Goal: Task Accomplishment & Management: Complete application form

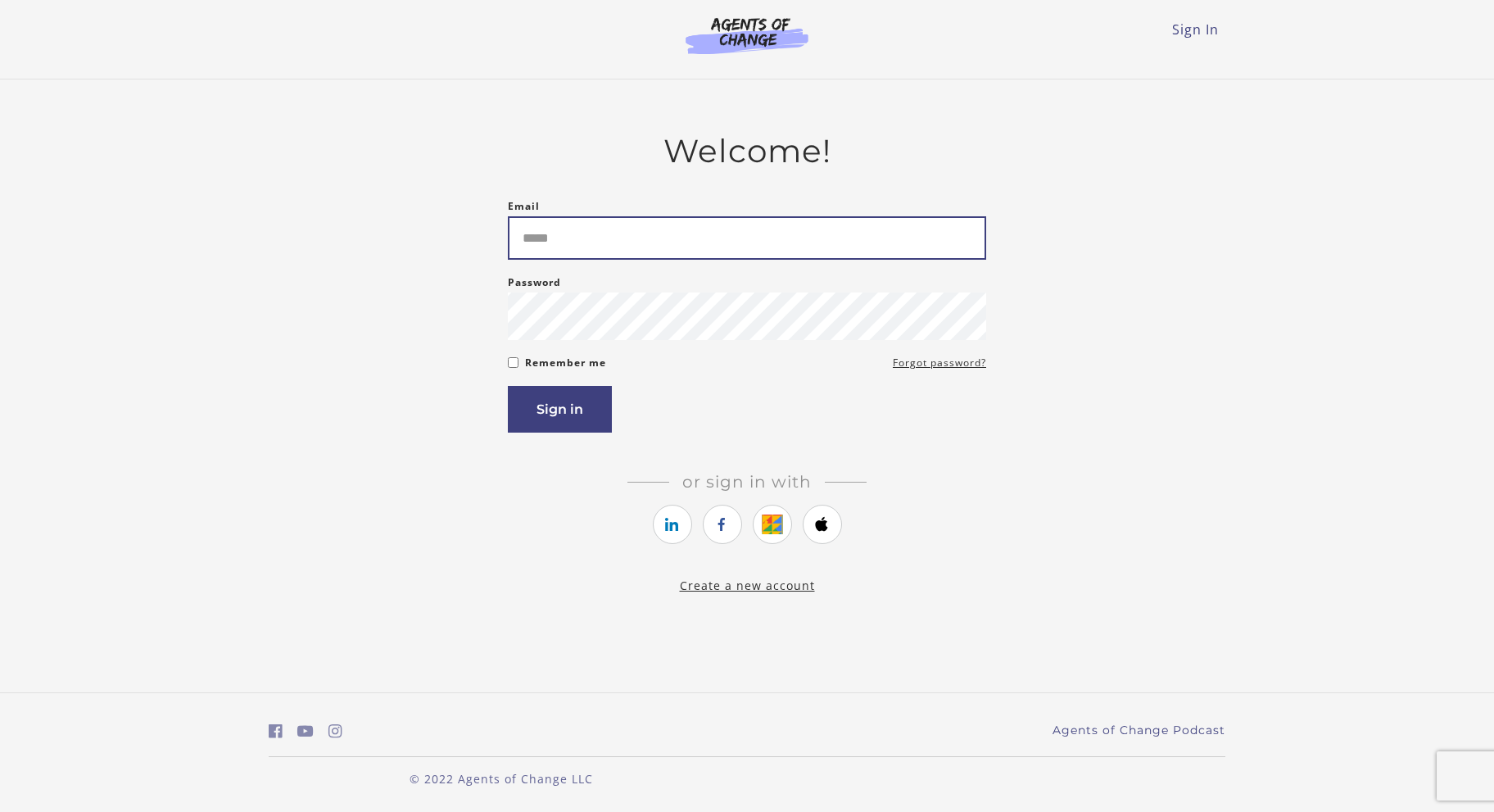
click at [710, 238] on input "Email" at bounding box center [746, 238] width 478 height 44
click at [773, 531] on link "https://courses.thinkific.com/users/auth/google?ss%5Breferral%5D=&ss%5Buser_ret…" at bounding box center [773, 524] width 39 height 39
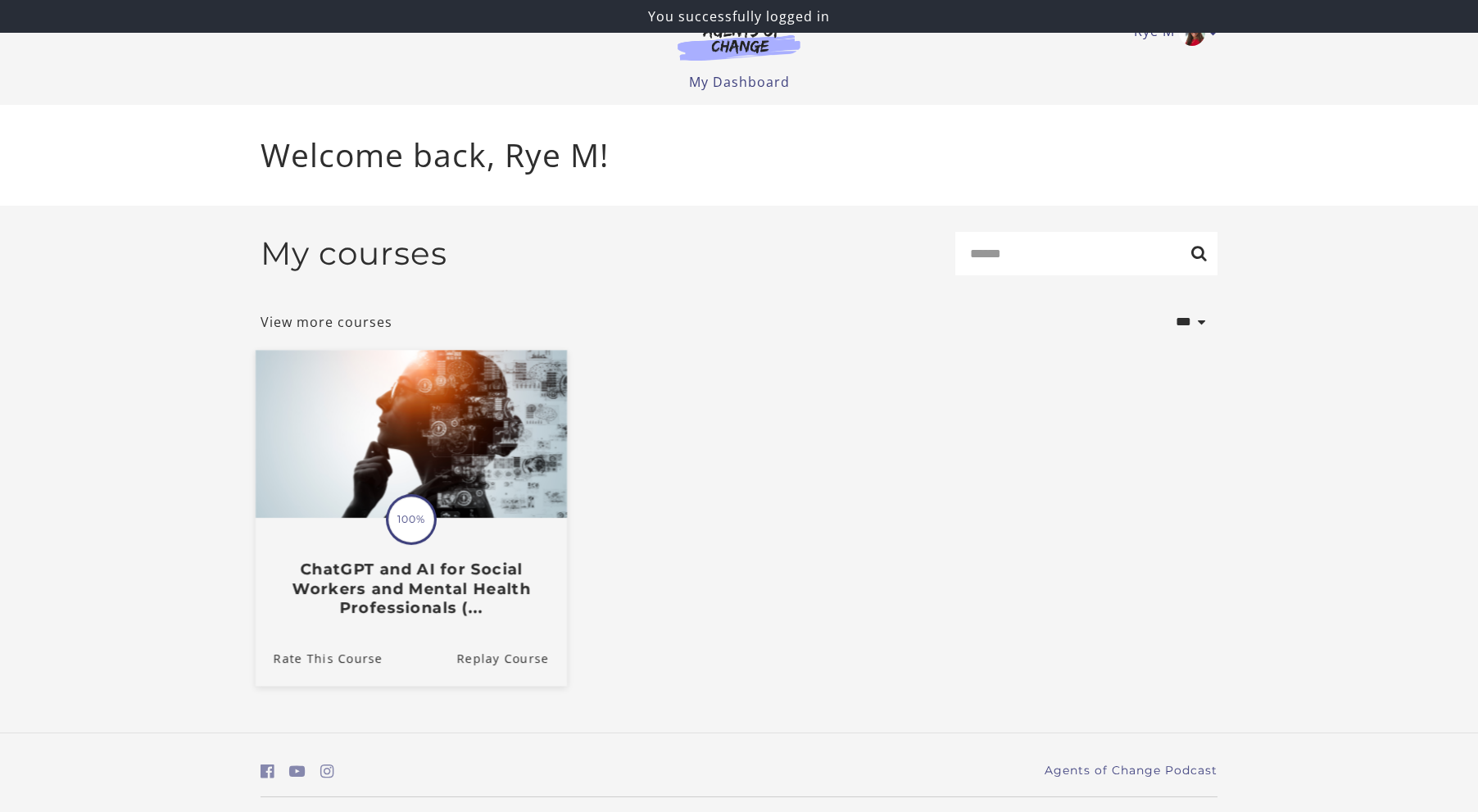
click at [424, 587] on h3 "ChatGPT and AI for Social Workers and Mental Health Professionals (..." at bounding box center [411, 588] width 275 height 58
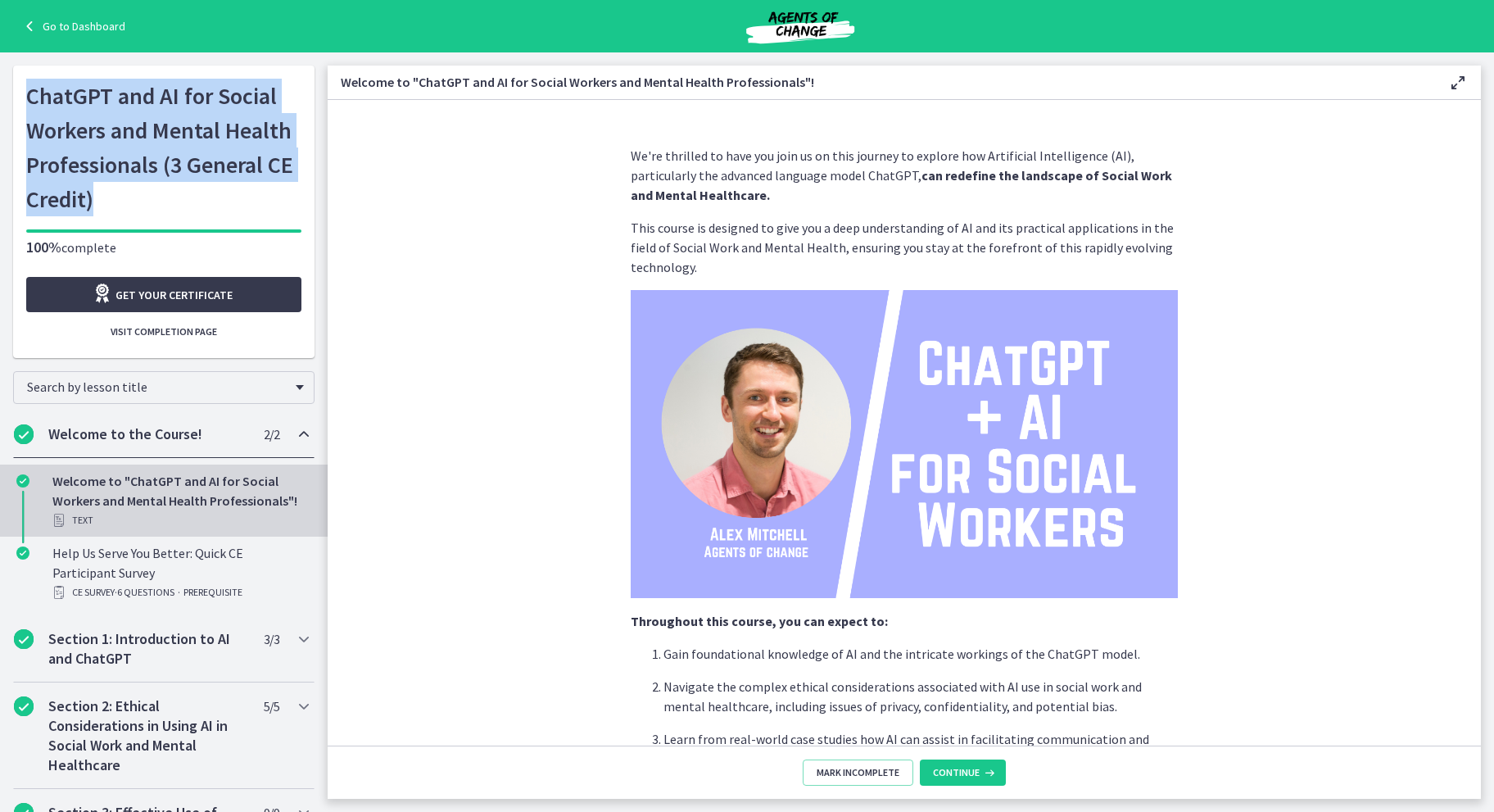
drag, startPoint x: 119, startPoint y: 203, endPoint x: 0, endPoint y: 74, distance: 175.5
click at [0, 74] on div "Go to Dashboard Go to Dashboard ChatGPT and AI for Social Workers and Mental He…" at bounding box center [164, 205] width 327 height 305
copy h1 "ChatGPT and AI for Social Workers and Mental Health Professionals (3 General CE…"
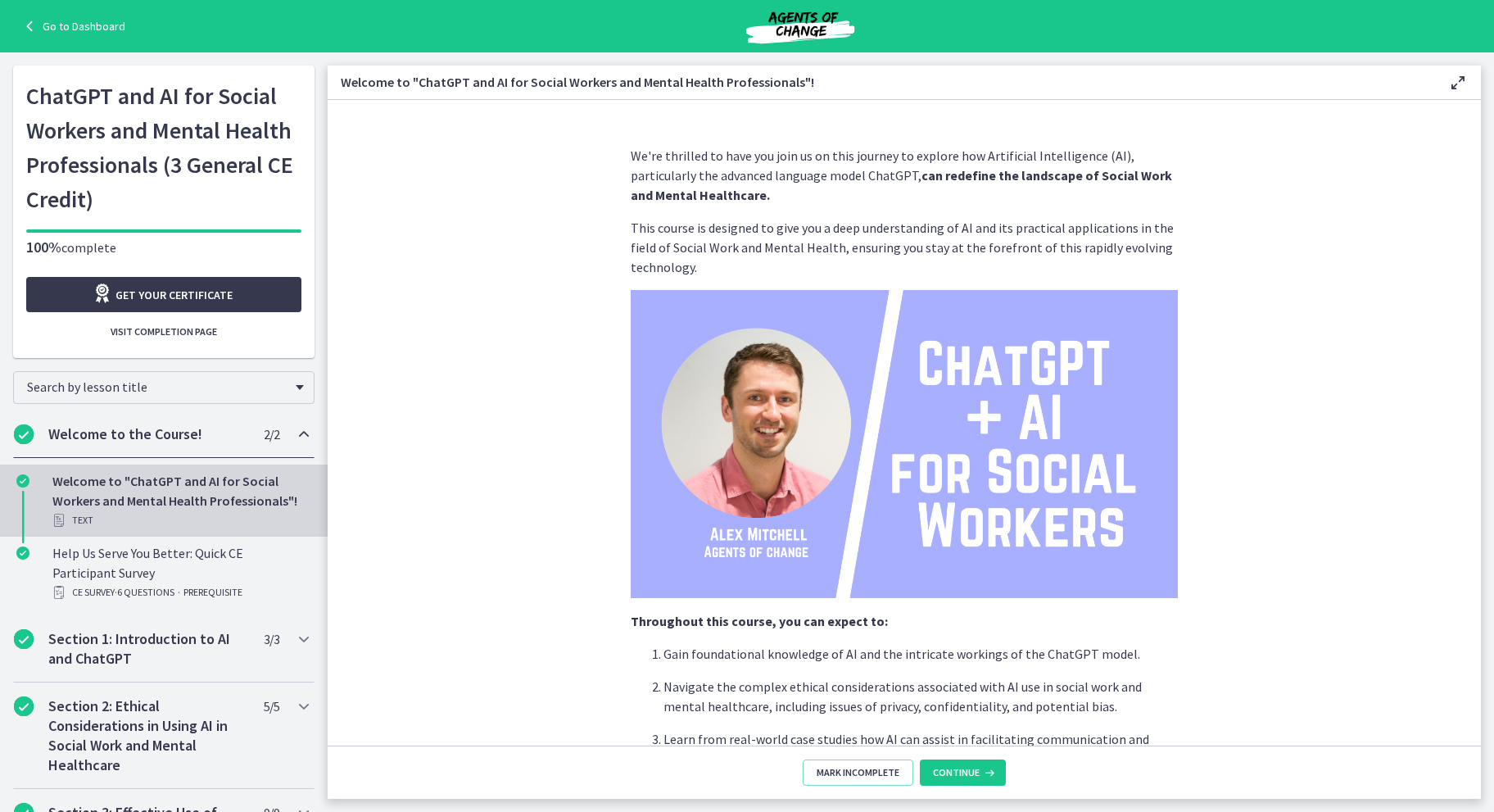
click at [72, 15] on div "Go to Dashboard" at bounding box center [747, 26] width 1494 height 53
click at [72, 28] on link "Go to Dashboard" at bounding box center [72, 26] width 105 height 20
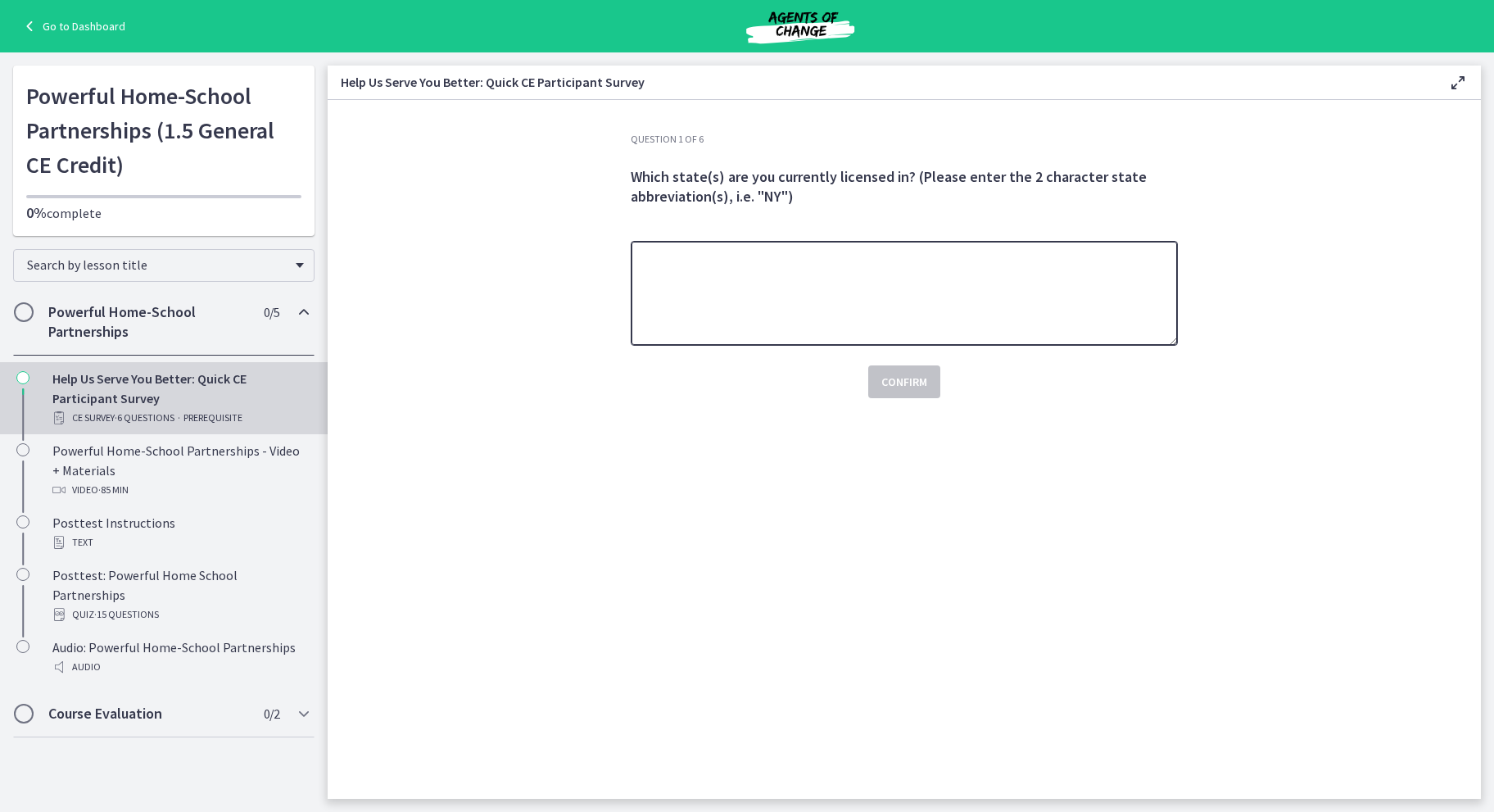
click at [888, 268] on textarea at bounding box center [904, 293] width 547 height 104
type textarea "**"
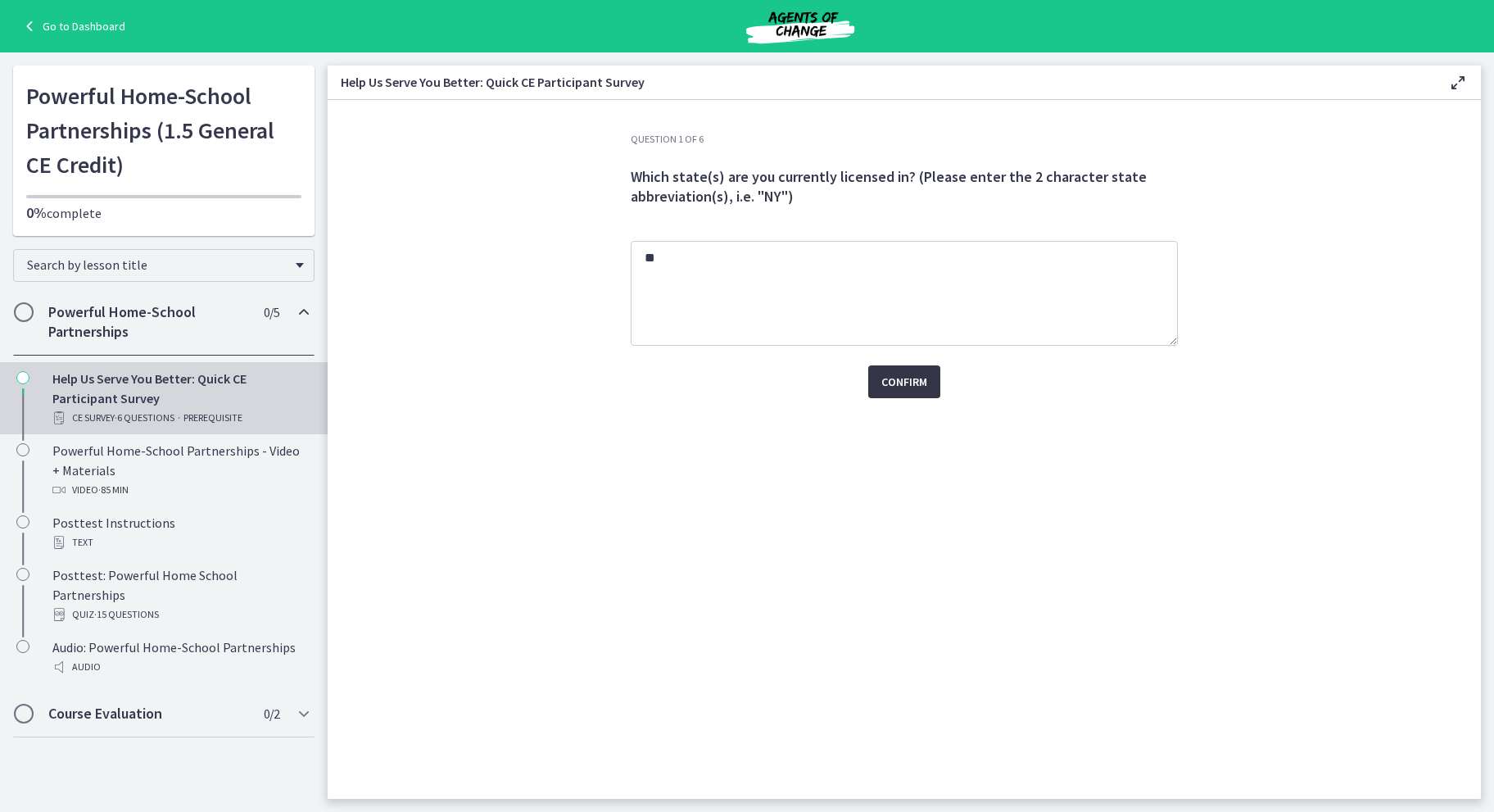
click at [898, 374] on span "Confirm" at bounding box center [904, 382] width 46 height 20
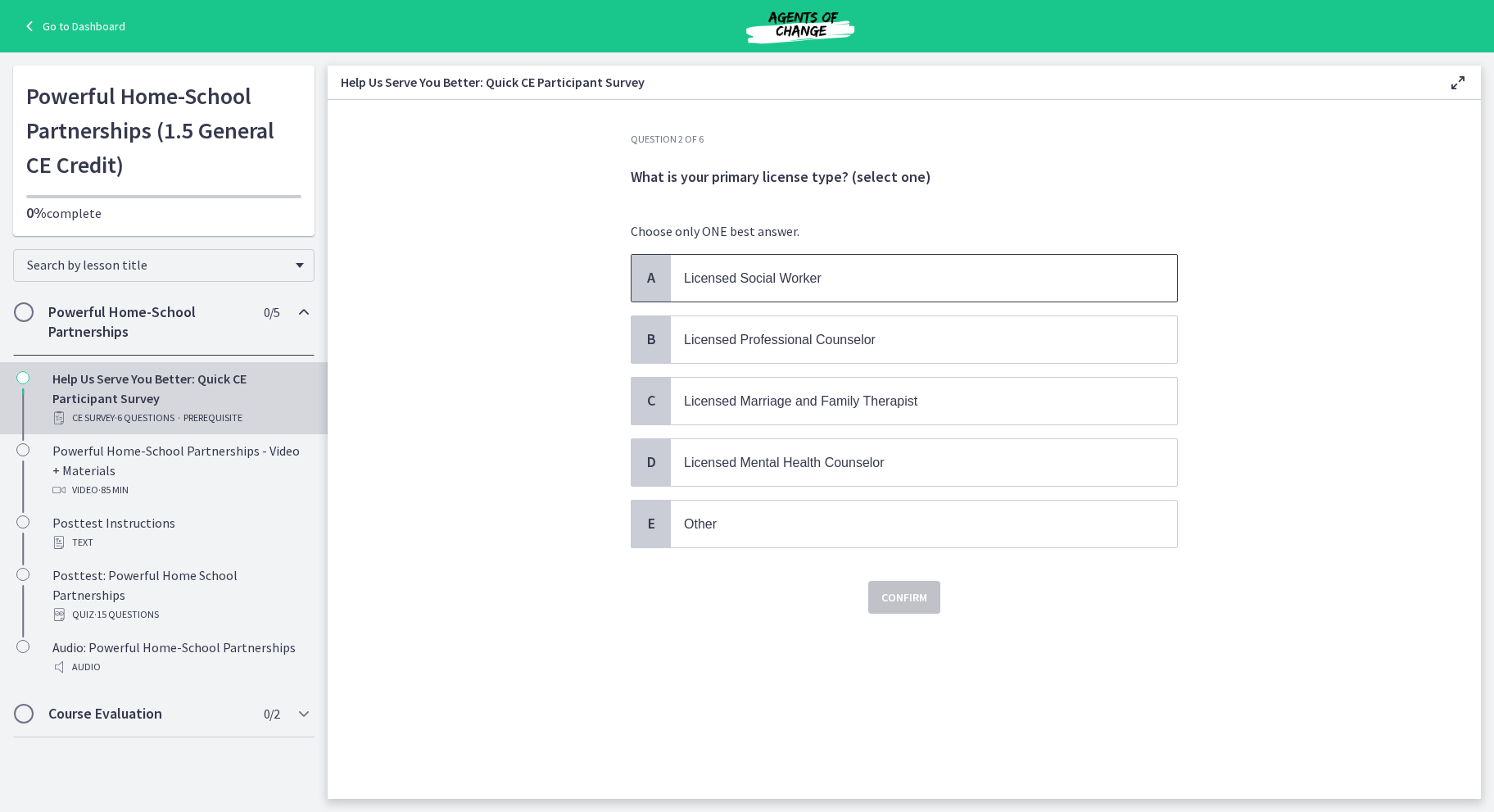
click at [901, 280] on p "Licensed Social Worker" at bounding box center [907, 278] width 448 height 21
click at [902, 598] on span "Confirm" at bounding box center [904, 597] width 46 height 20
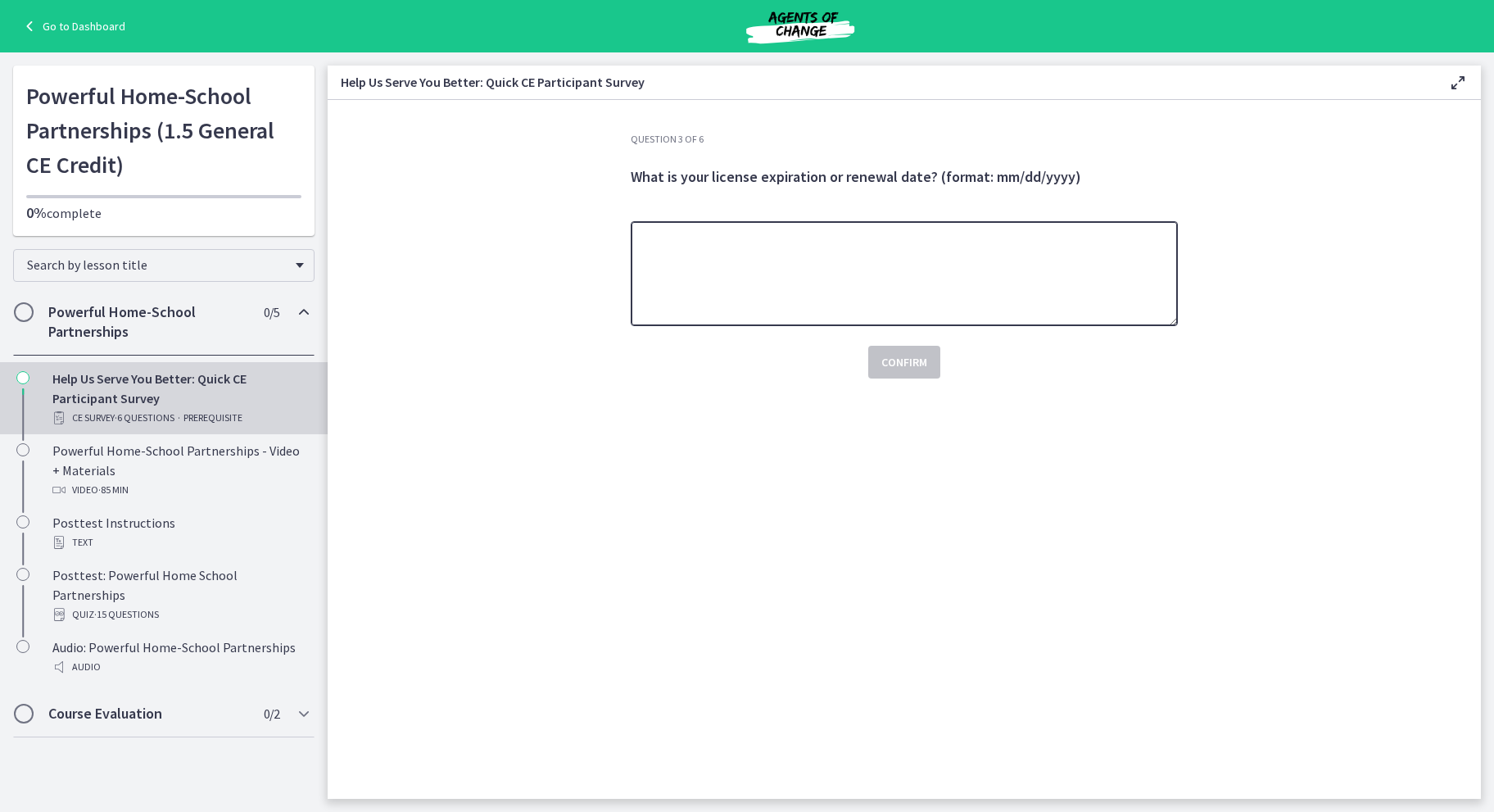
click at [866, 274] on textarea at bounding box center [904, 273] width 547 height 104
type textarea "**********"
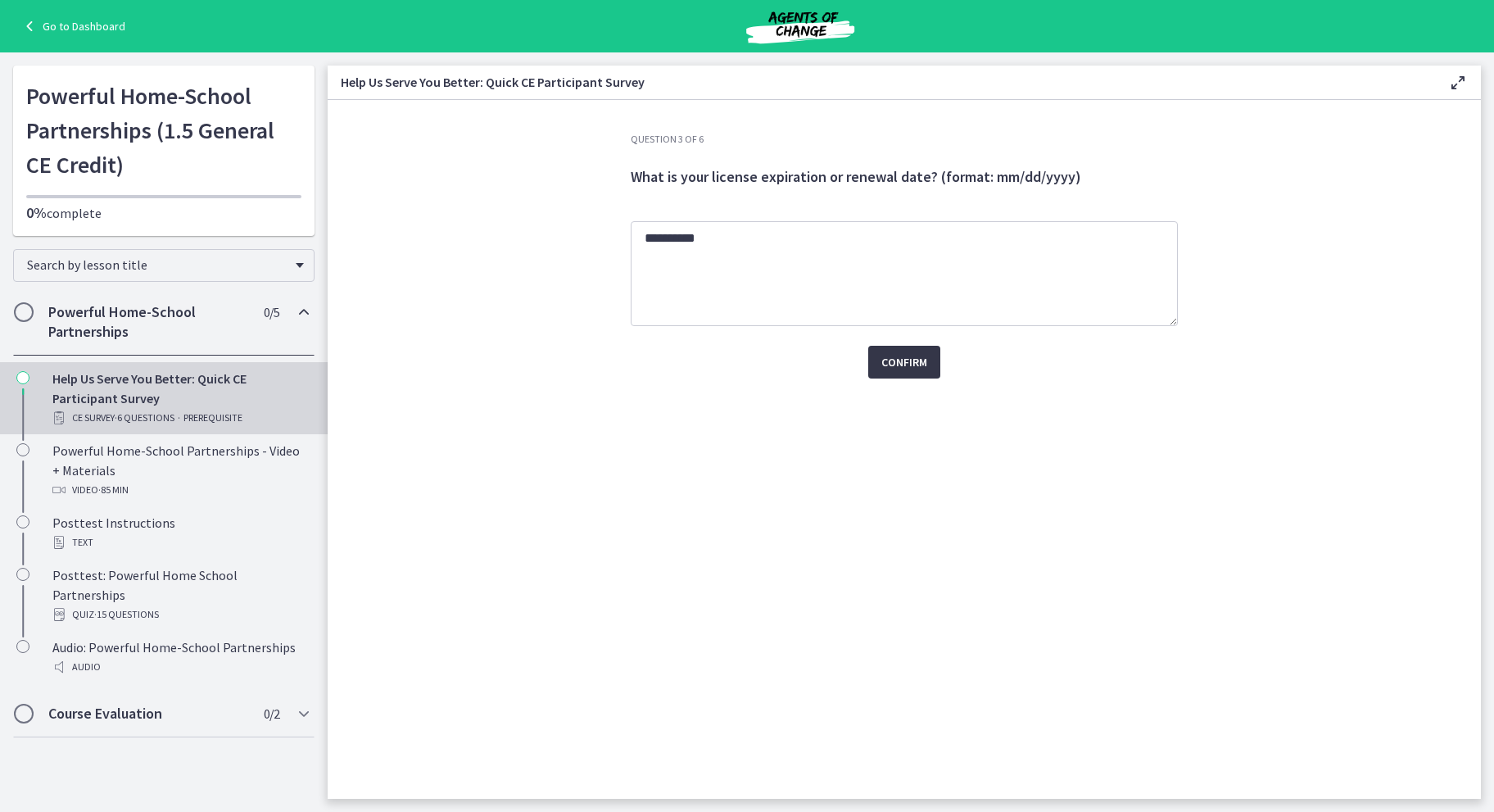
click at [904, 355] on span "Confirm" at bounding box center [904, 362] width 46 height 20
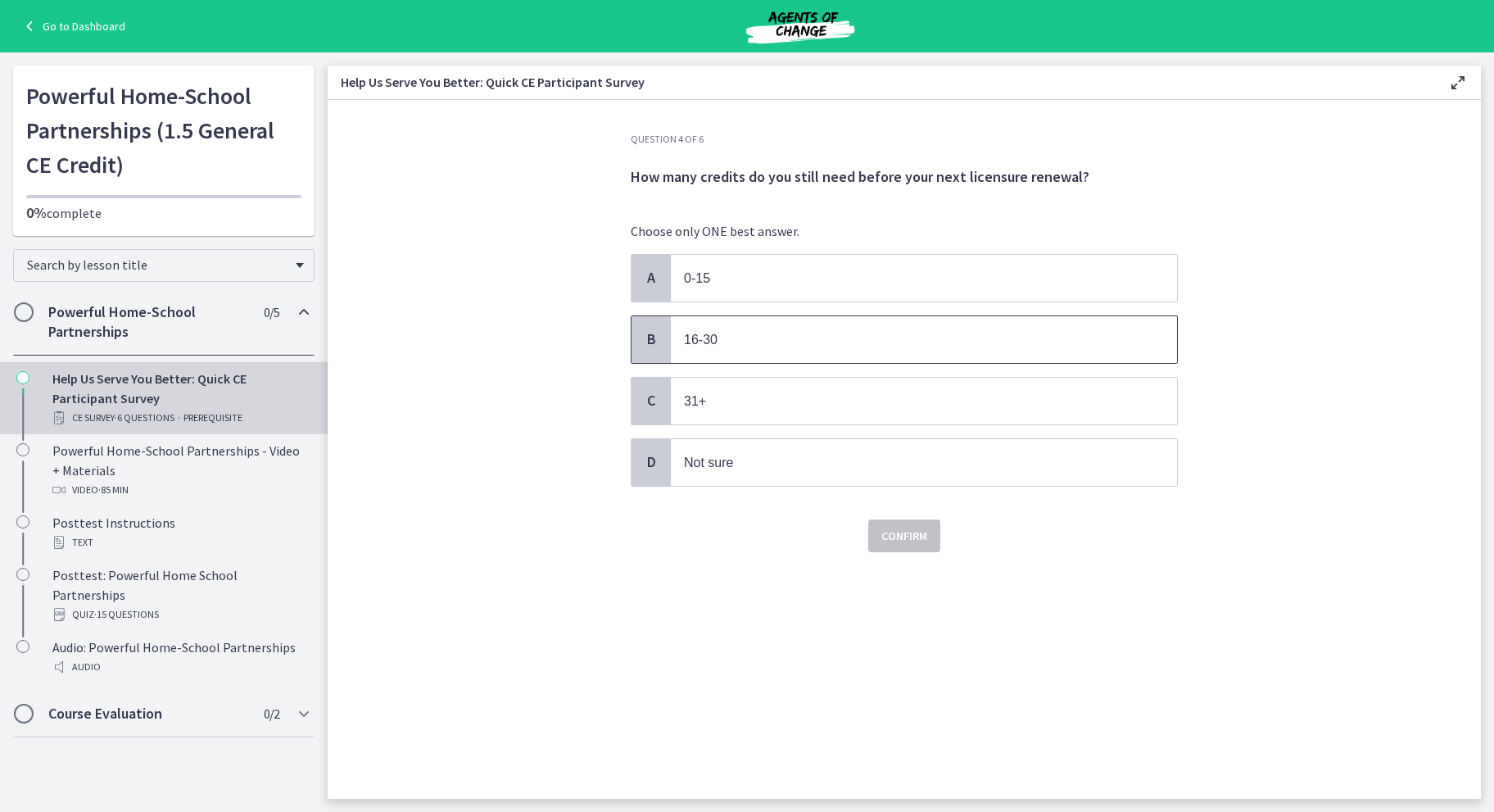
click at [884, 332] on p "16-30" at bounding box center [907, 339] width 448 height 21
click at [901, 519] on button "Confirm" at bounding box center [904, 536] width 72 height 33
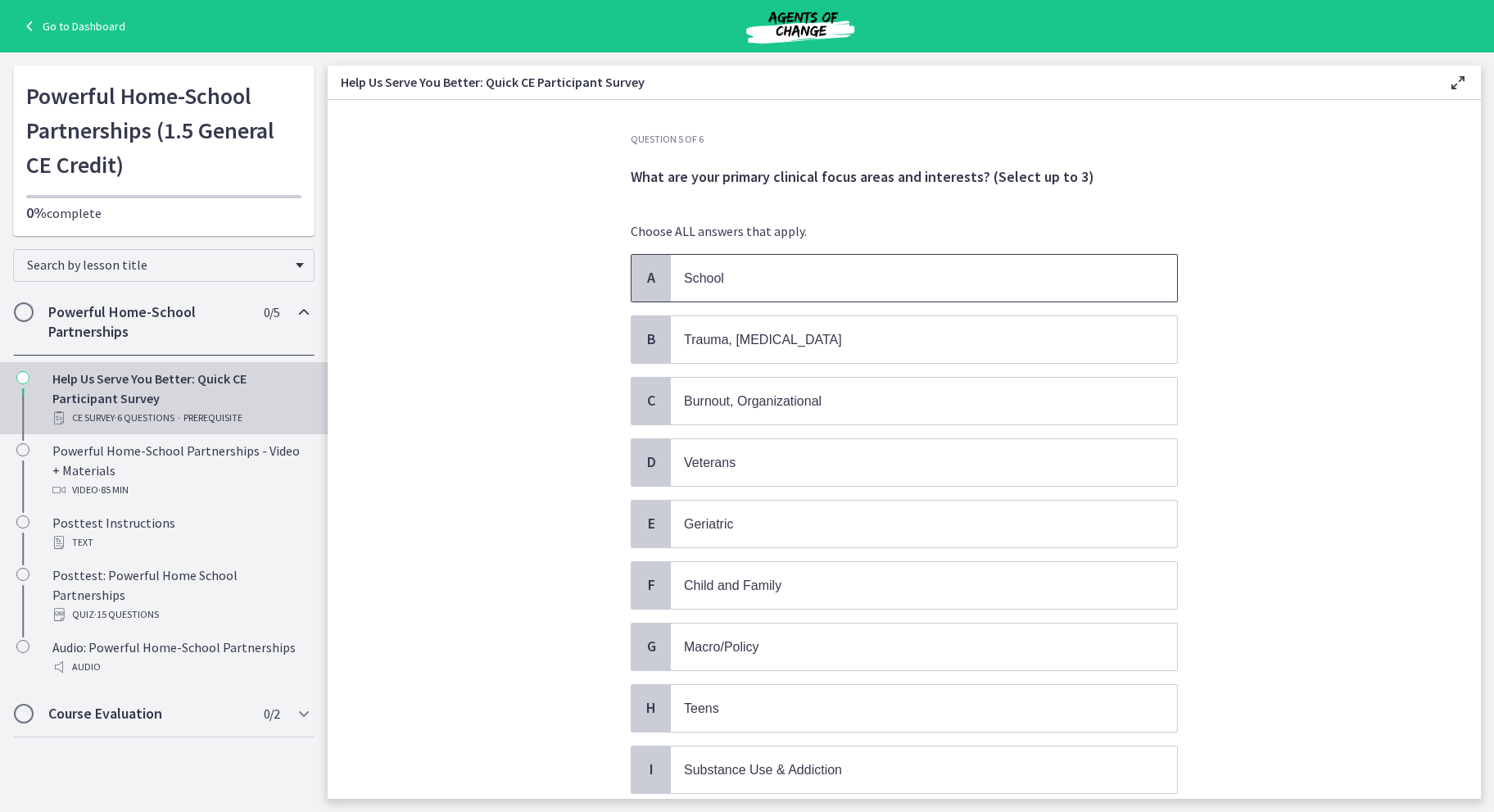
click at [800, 276] on p "School" at bounding box center [907, 278] width 448 height 21
click at [793, 578] on p "Child and Family" at bounding box center [907, 585] width 448 height 21
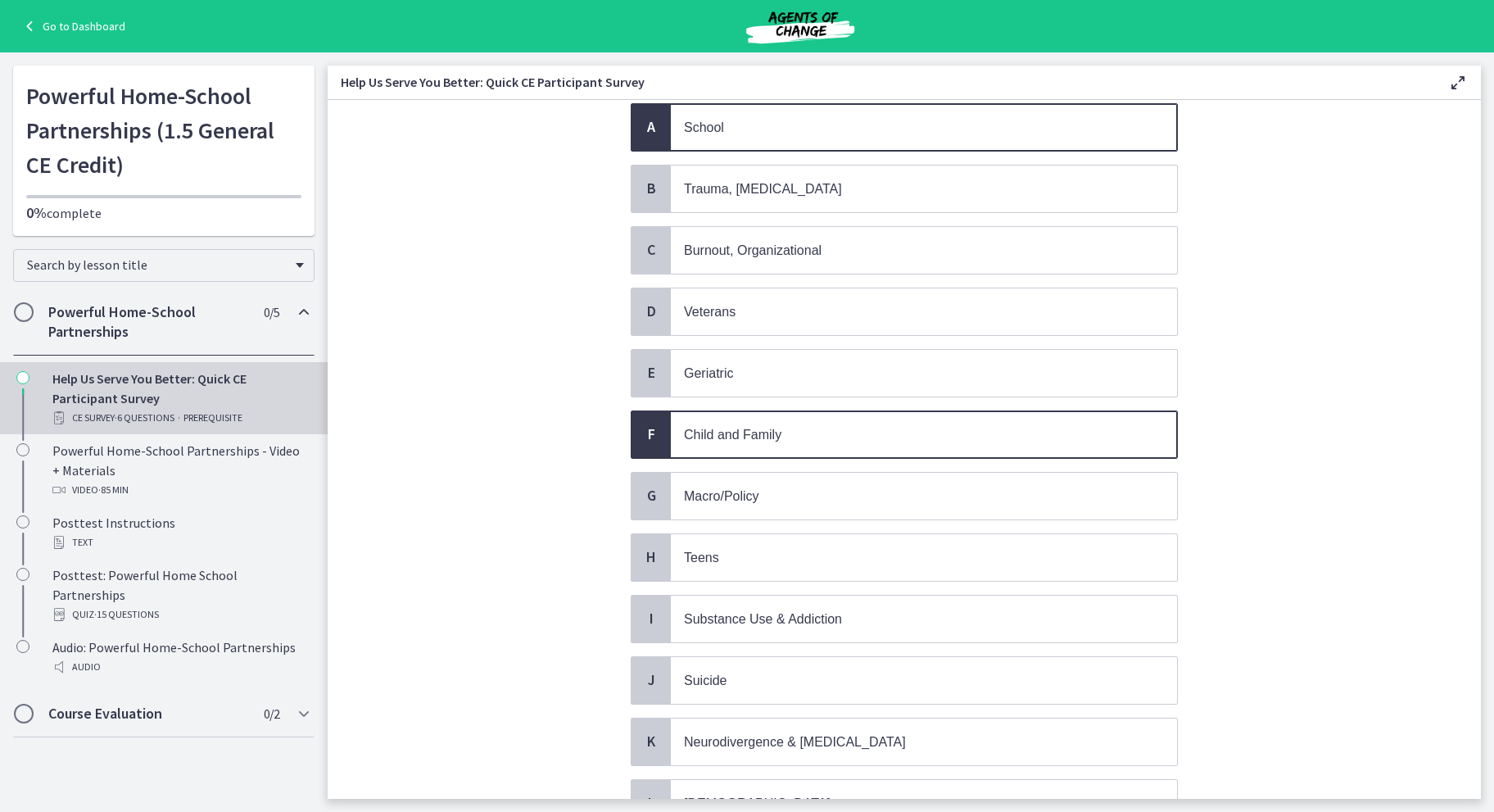
scroll to position [38, 0]
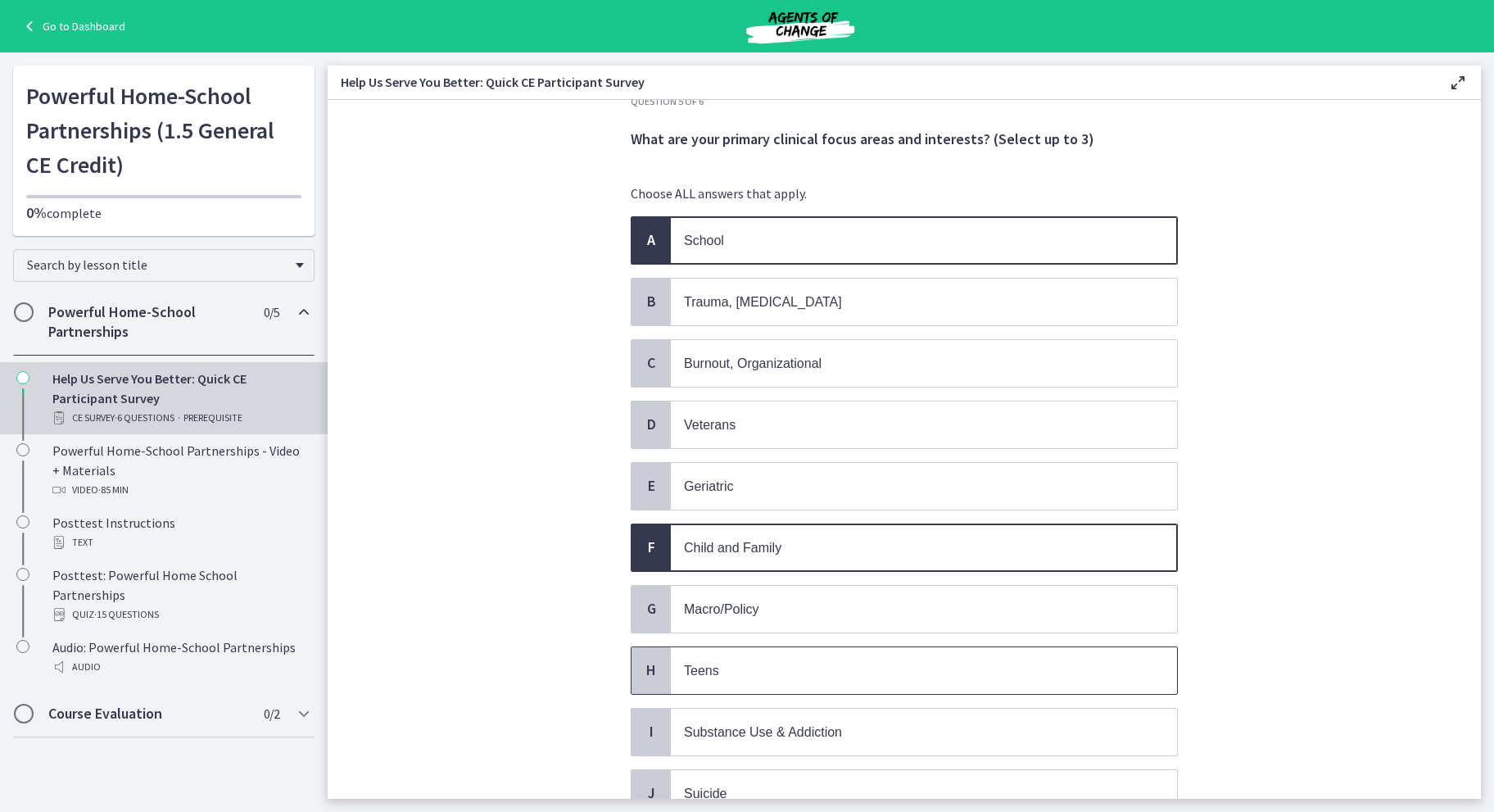
click at [801, 648] on span "Teens" at bounding box center [923, 670] width 506 height 47
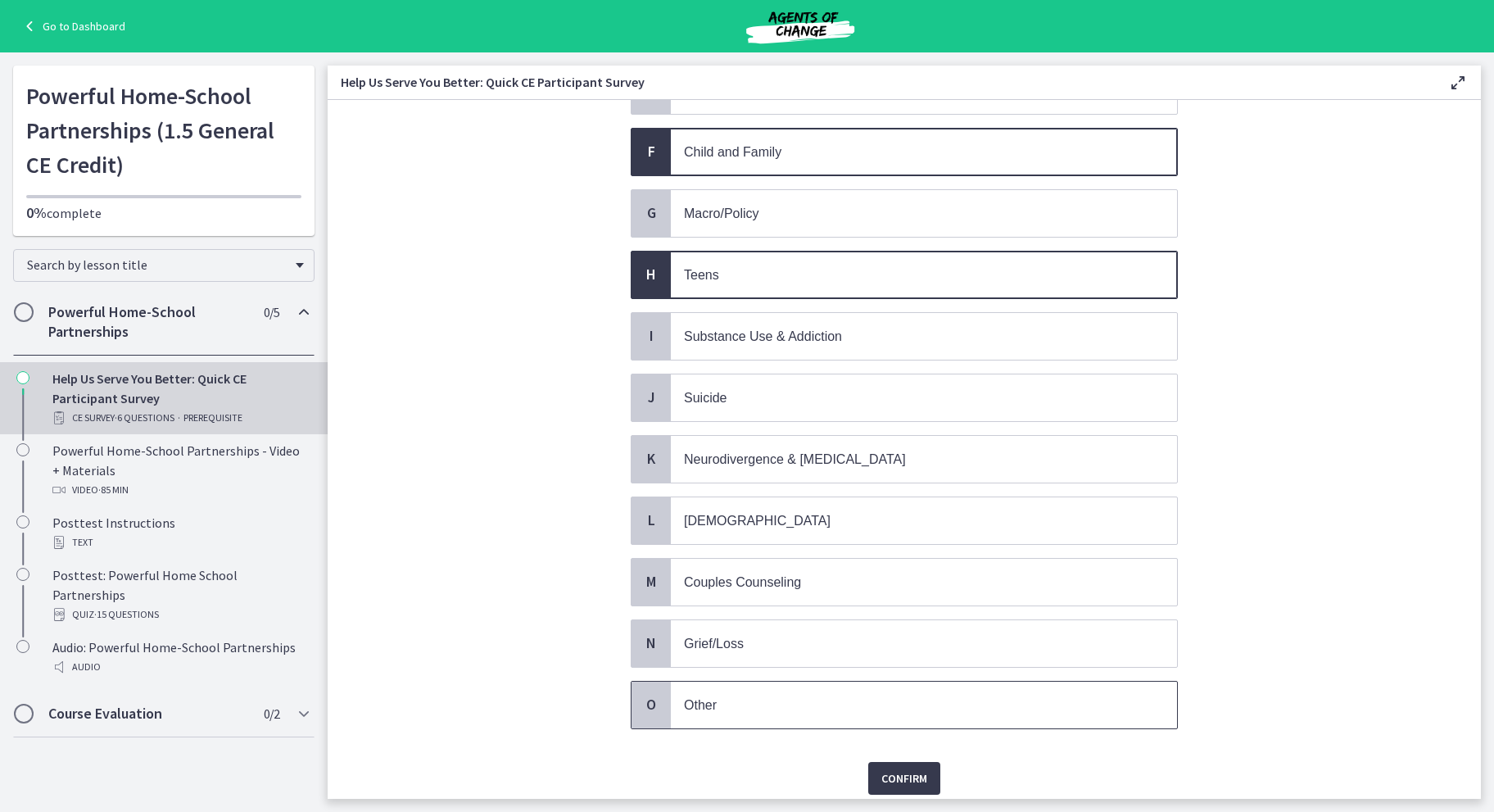
scroll to position [474, 0]
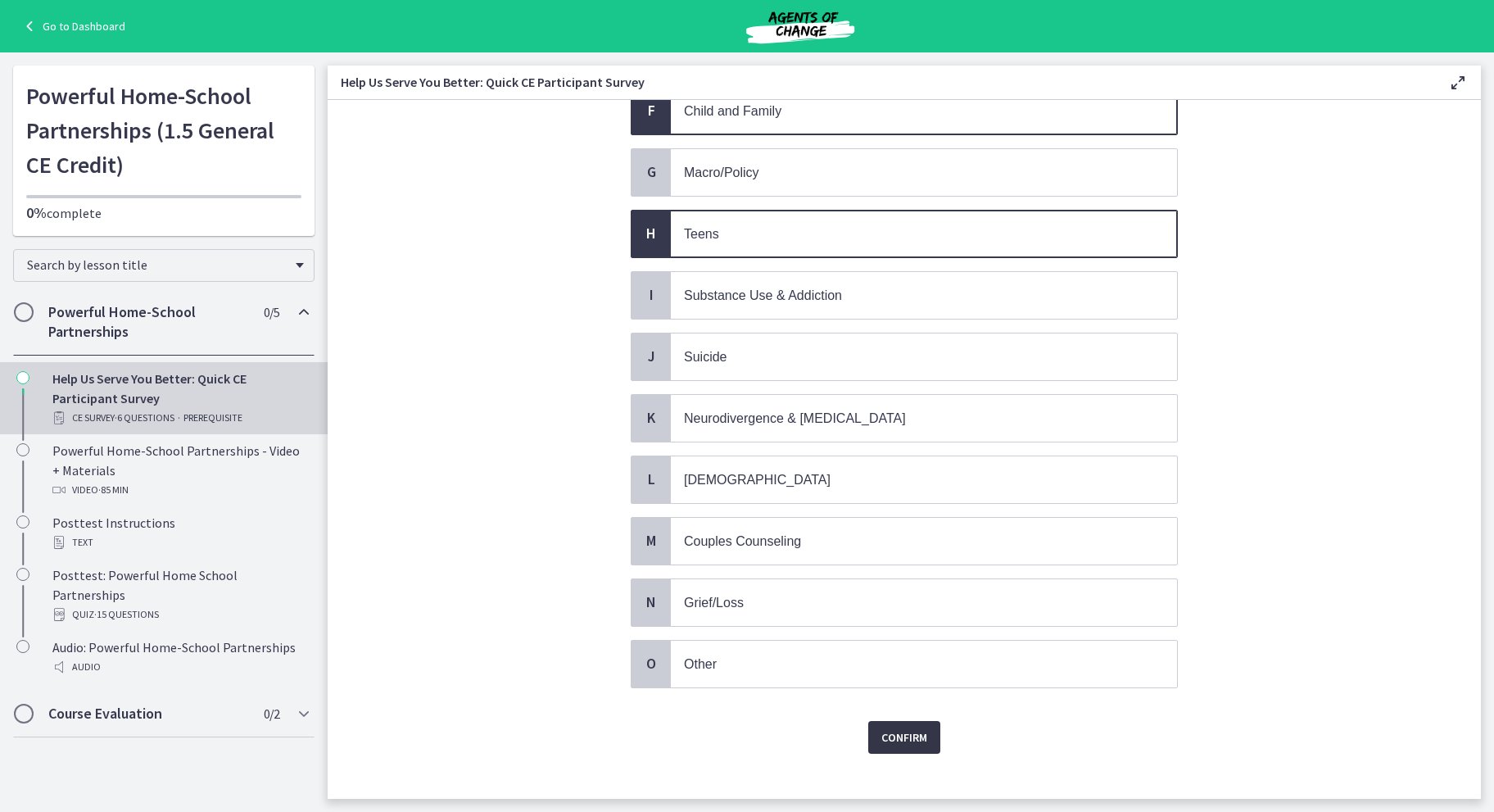
click at [894, 727] on span "Confirm" at bounding box center [904, 737] width 46 height 20
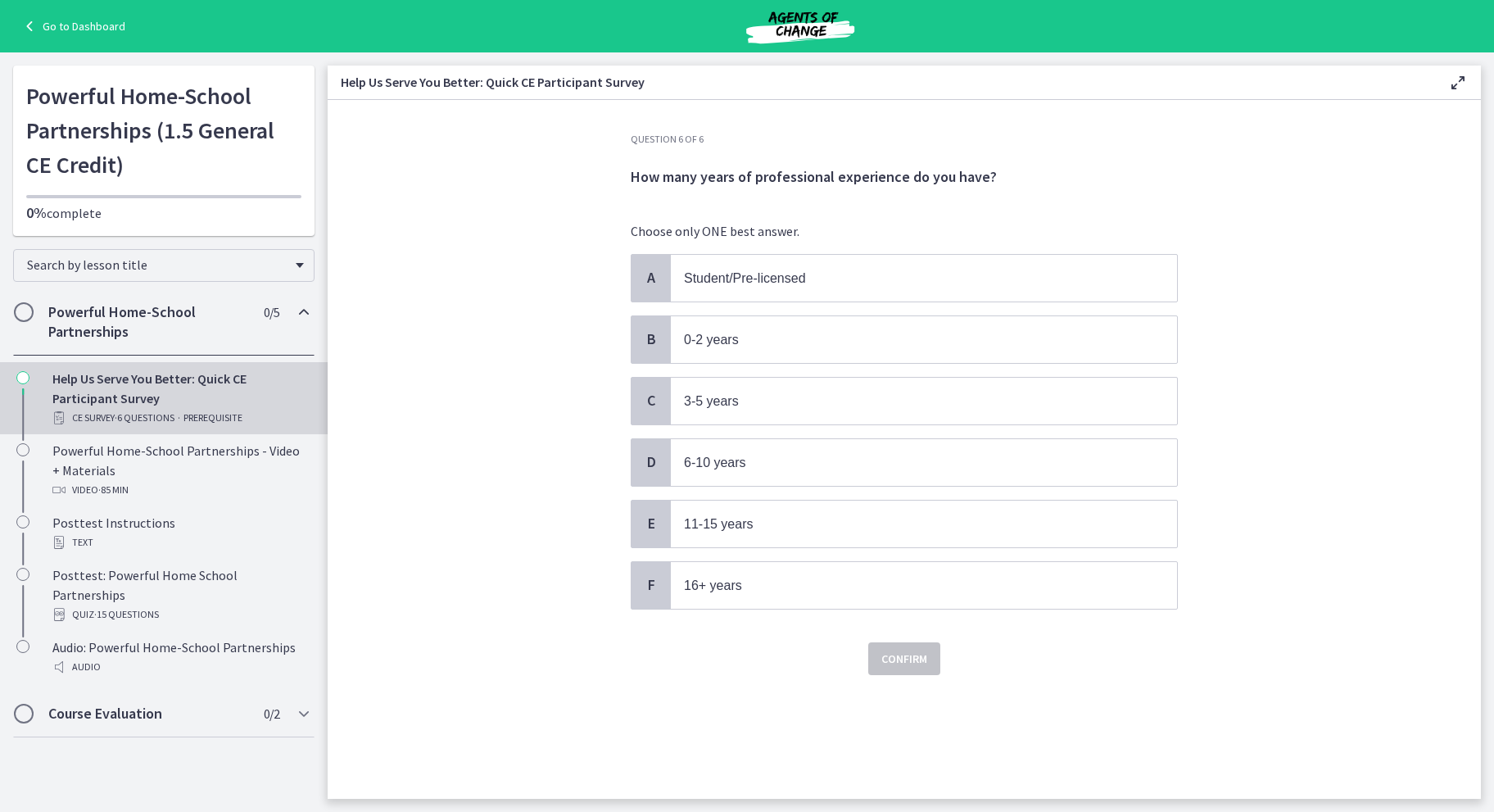
scroll to position [0, 0]
click at [762, 592] on span "16+ years" at bounding box center [923, 585] width 506 height 47
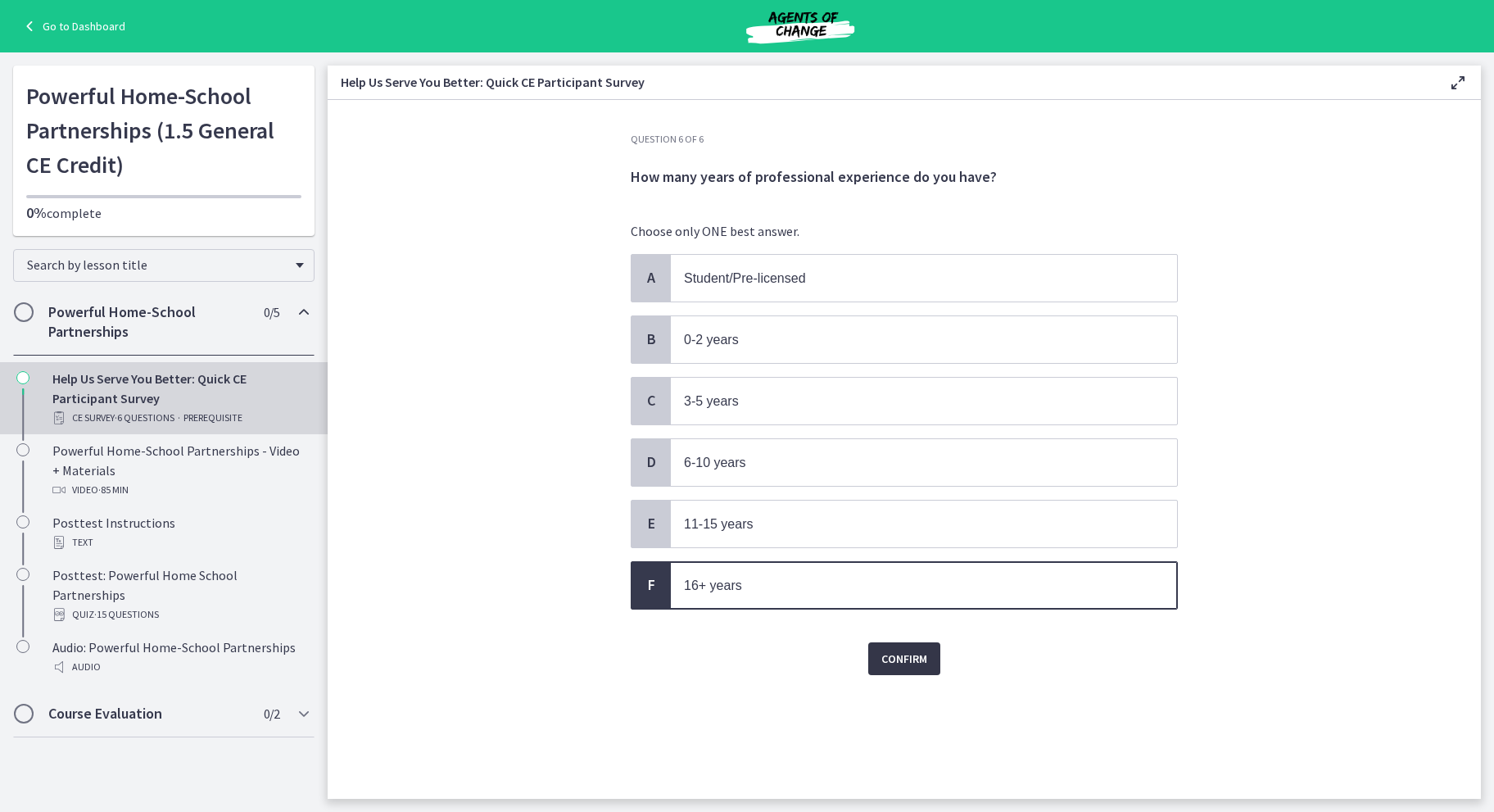
click at [878, 650] on button "Confirm" at bounding box center [904, 658] width 72 height 33
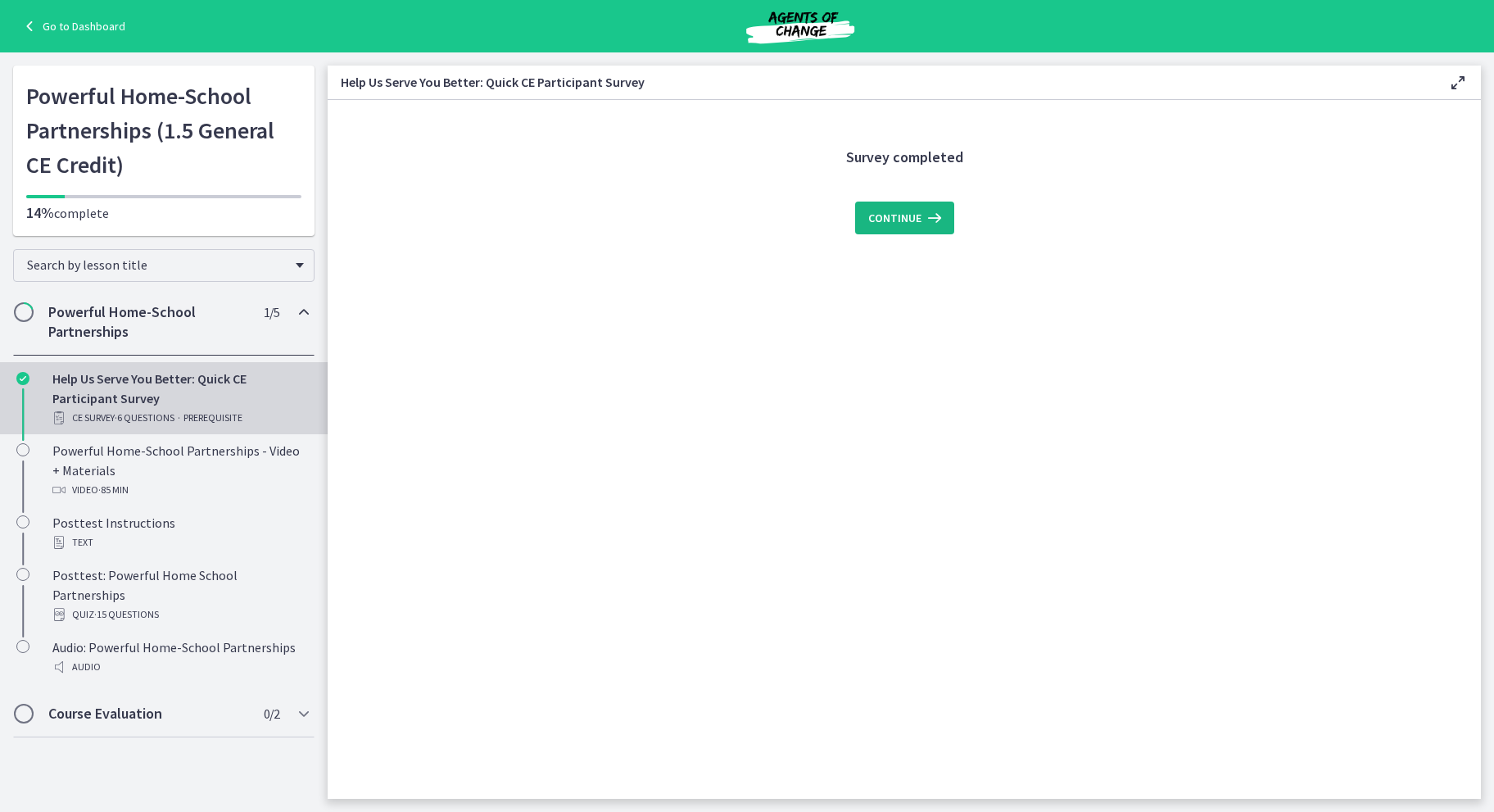
click at [893, 220] on span "Continue" at bounding box center [894, 218] width 53 height 20
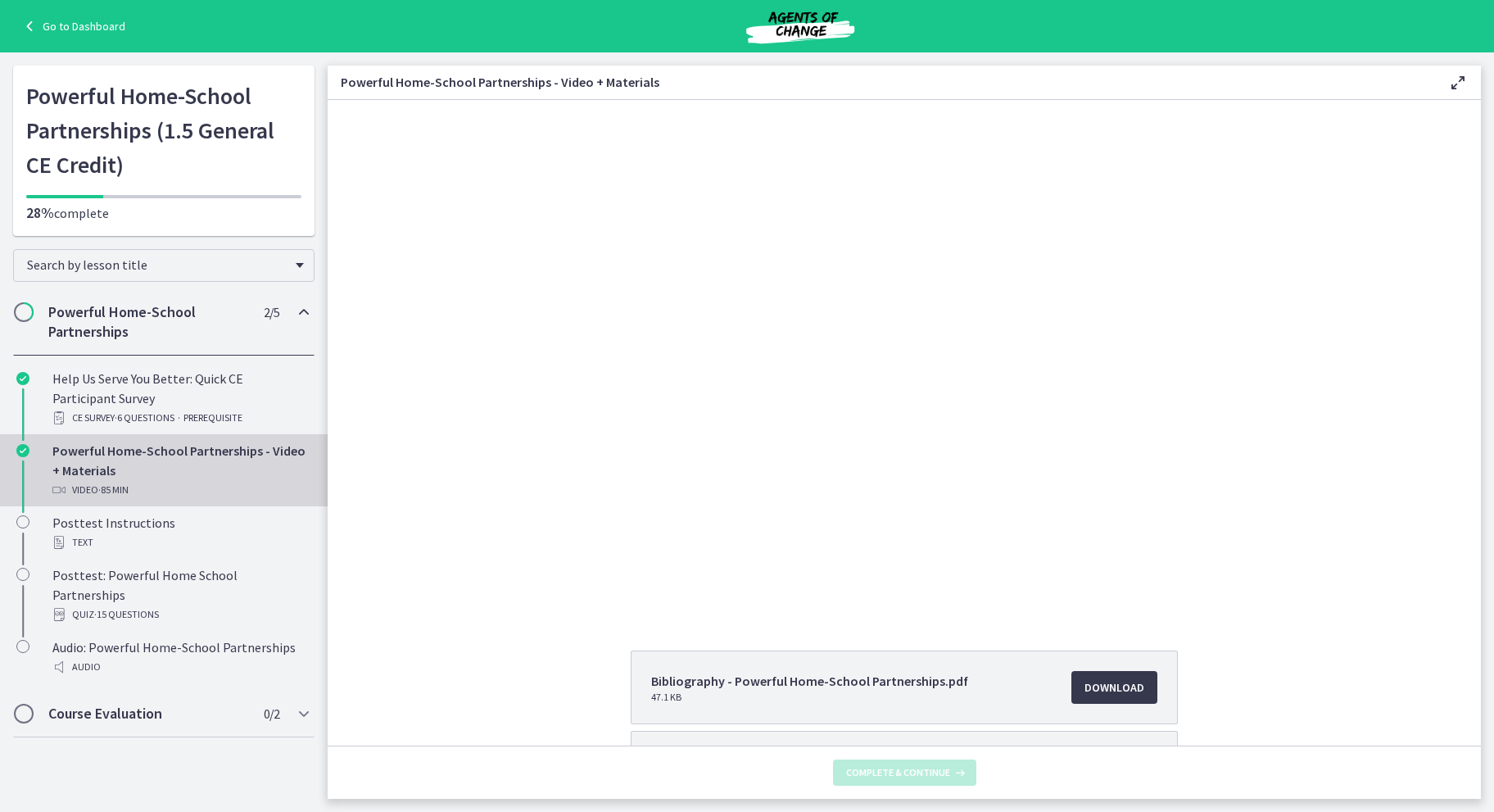
click at [1350, 293] on div at bounding box center [905, 355] width 912 height 513
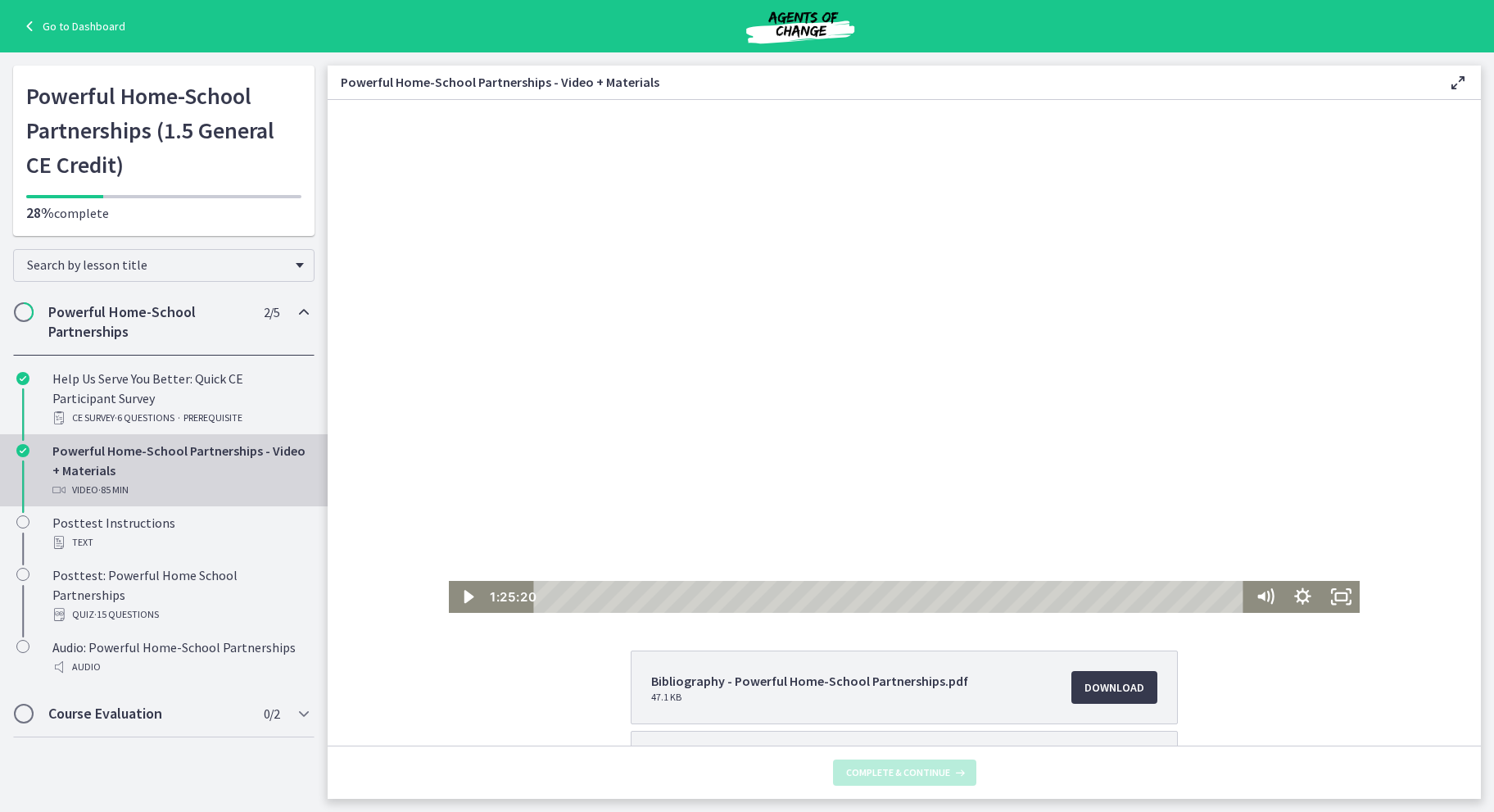
click at [454, 612] on icon "Play Video" at bounding box center [469, 596] width 38 height 32
click at [462, 608] on icon "Play Video" at bounding box center [469, 596] width 38 height 32
click at [893, 399] on div at bounding box center [905, 355] width 912 height 513
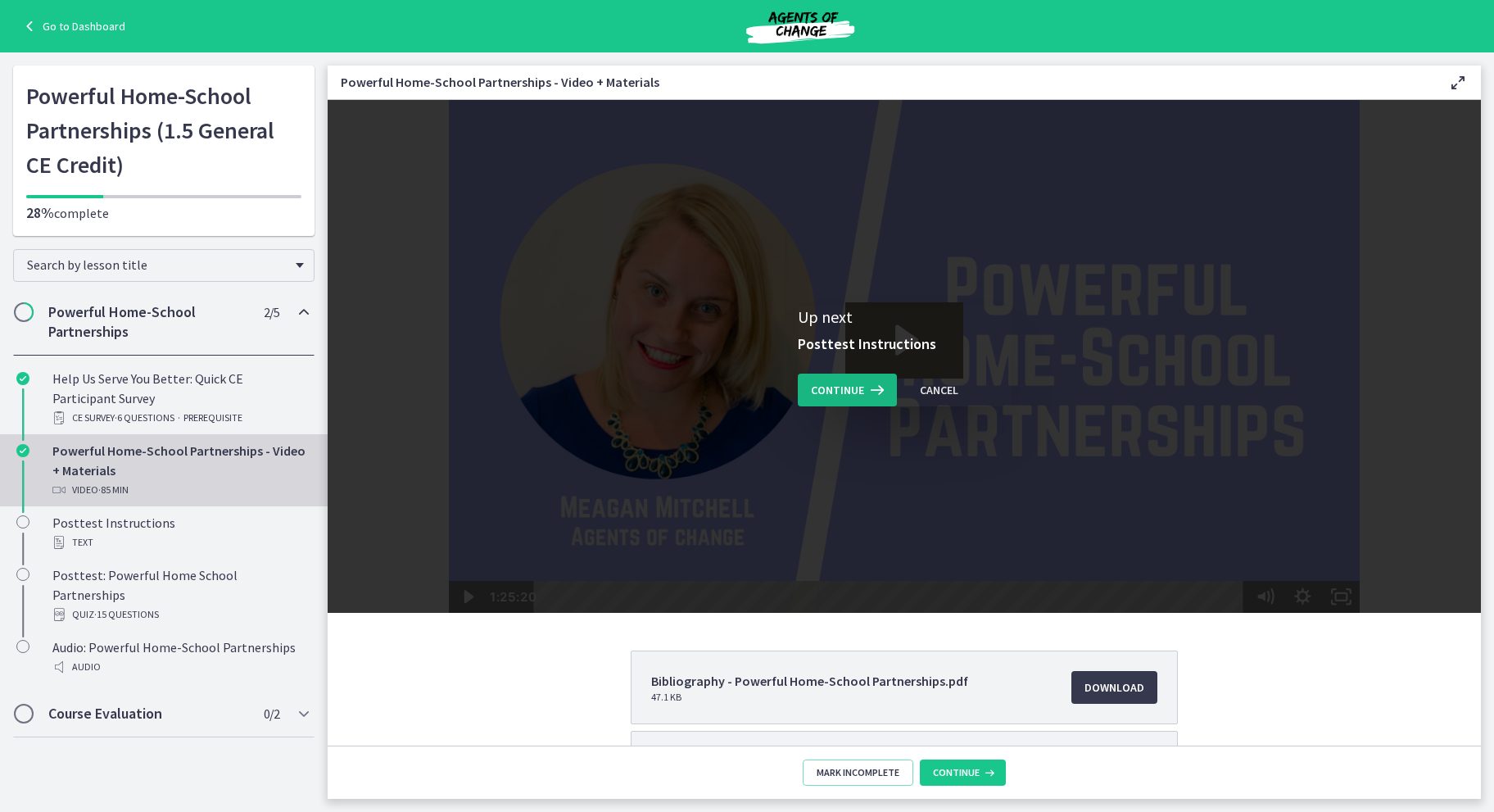
click at [826, 399] on span "Continue" at bounding box center [837, 390] width 53 height 20
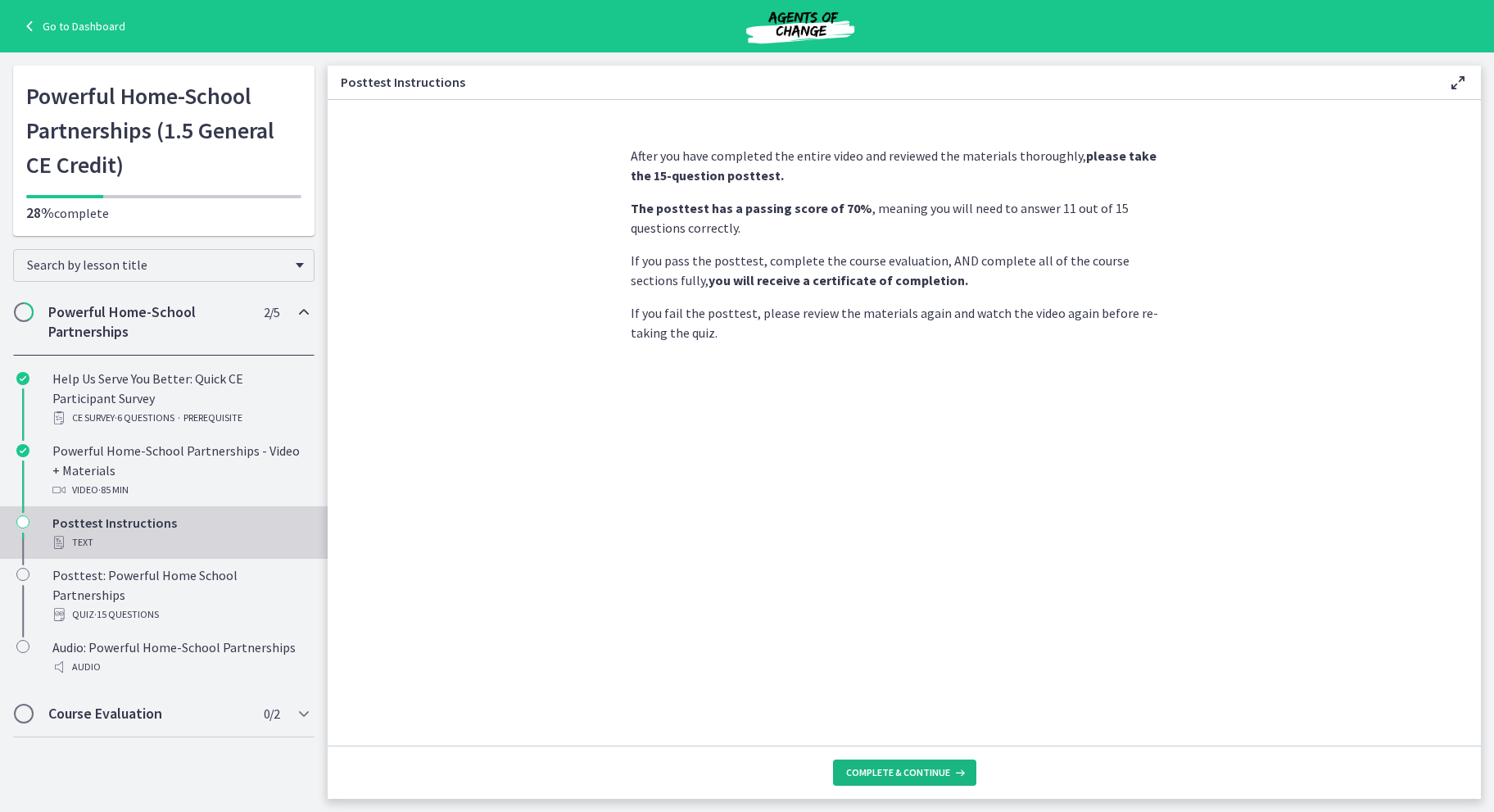
click at [950, 772] on icon at bounding box center [958, 773] width 16 height 13
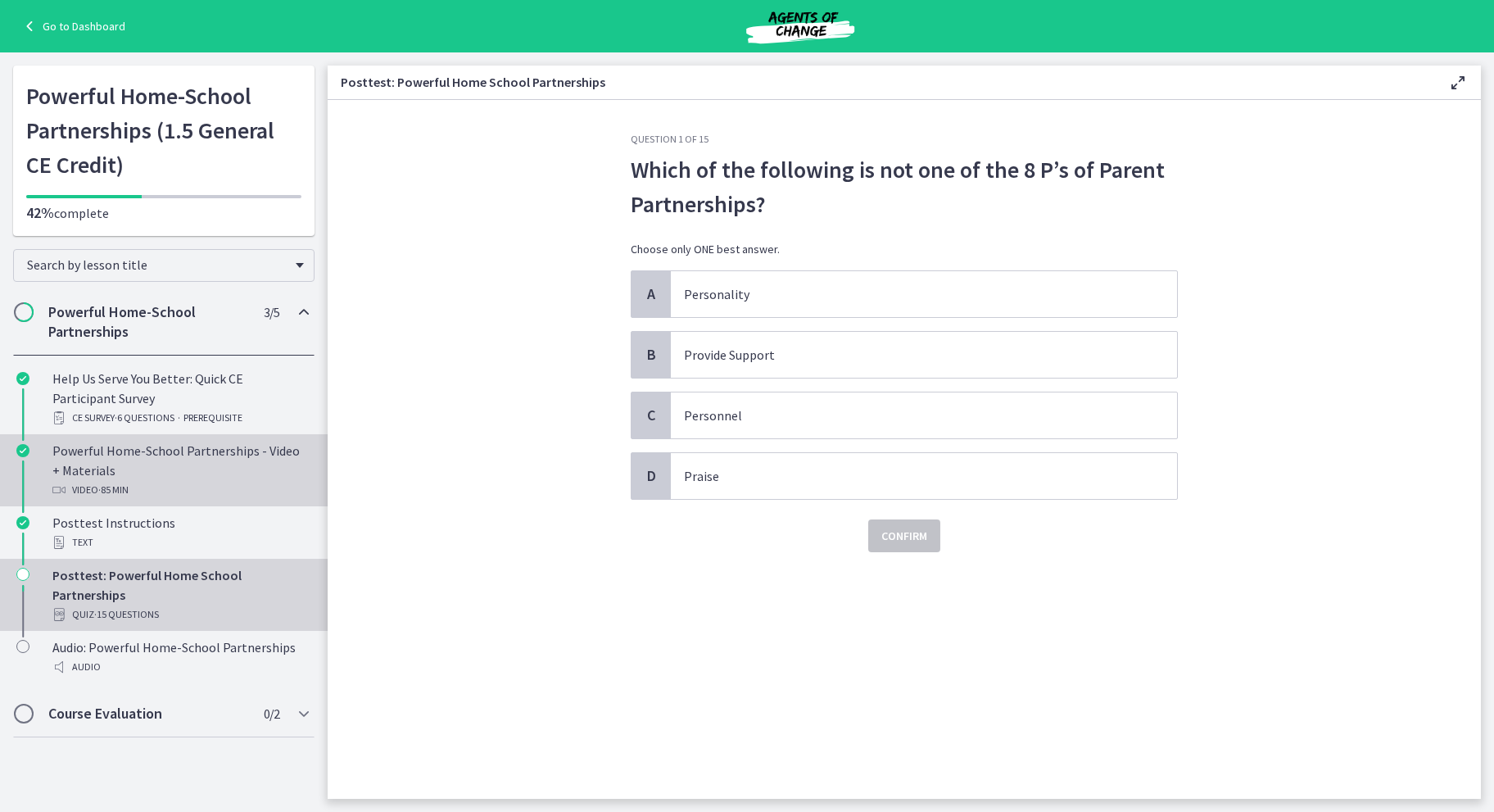
click at [218, 460] on div "Powerful Home-School Partnerships - Video + Materials Video · 85 min" at bounding box center [180, 471] width 256 height 59
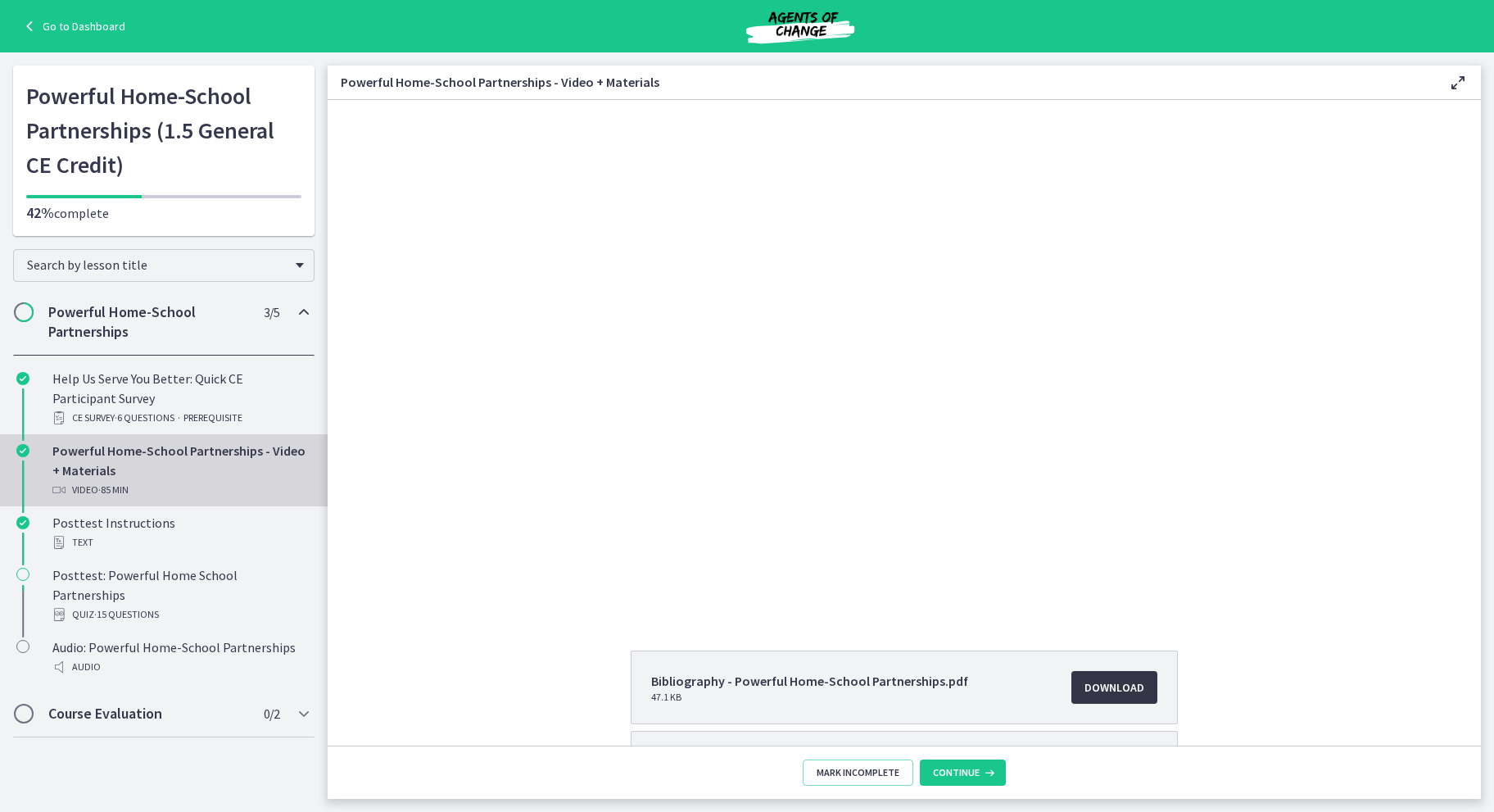
click at [1128, 675] on link "Download Opens in a new window" at bounding box center [1114, 687] width 86 height 33
click at [822, 314] on div at bounding box center [905, 355] width 912 height 513
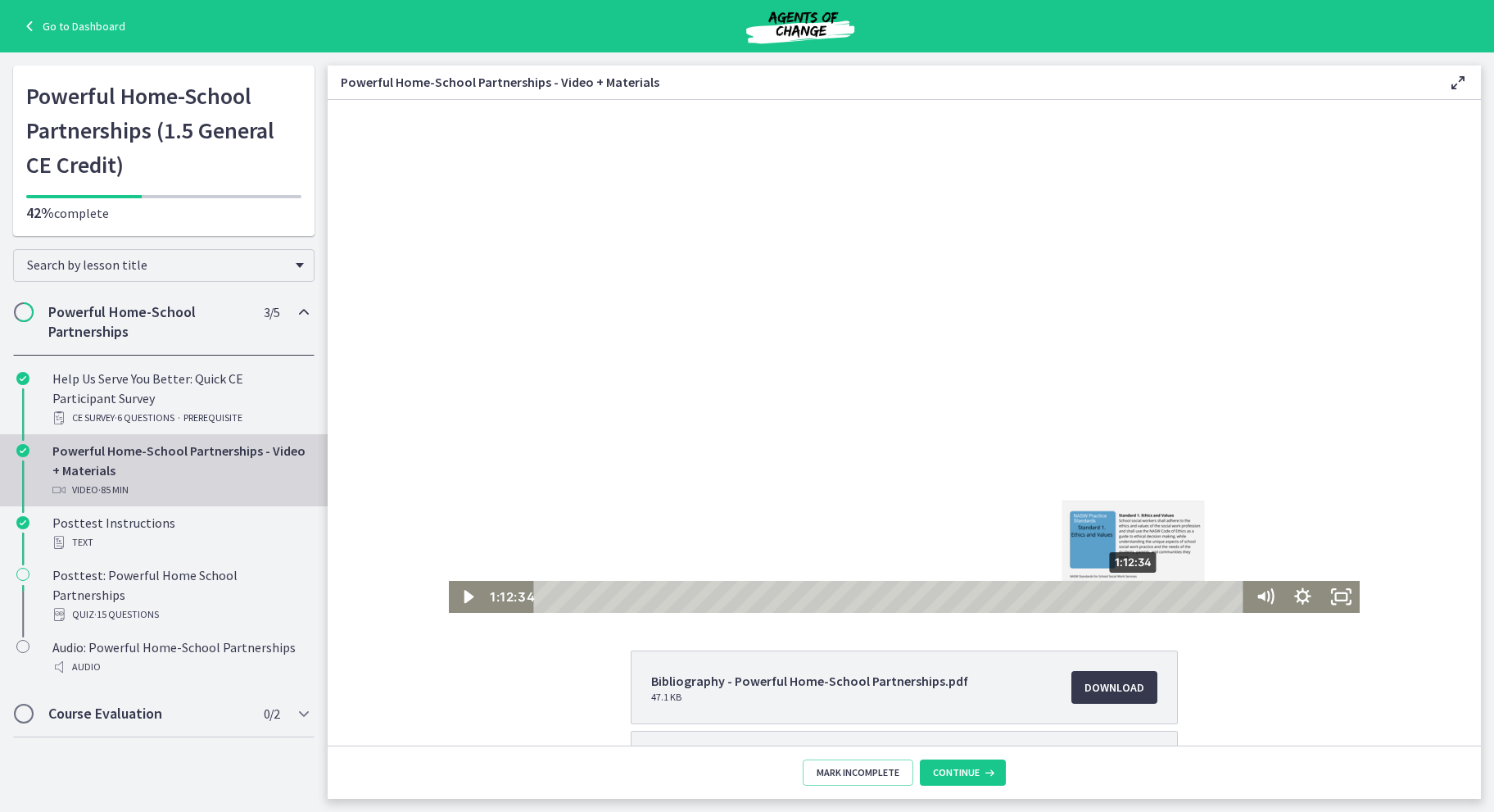
click at [1158, 583] on div "1:12:34" at bounding box center [891, 596] width 695 height 32
drag, startPoint x: 1158, startPoint y: 596, endPoint x: 953, endPoint y: 577, distance: 205.9
click at [953, 577] on div "Click for sound @keyframes VOLUME_SMALL_WAVE_FLASH { 0% { opacity: 0; } 33% { o…" at bounding box center [905, 355] width 912 height 513
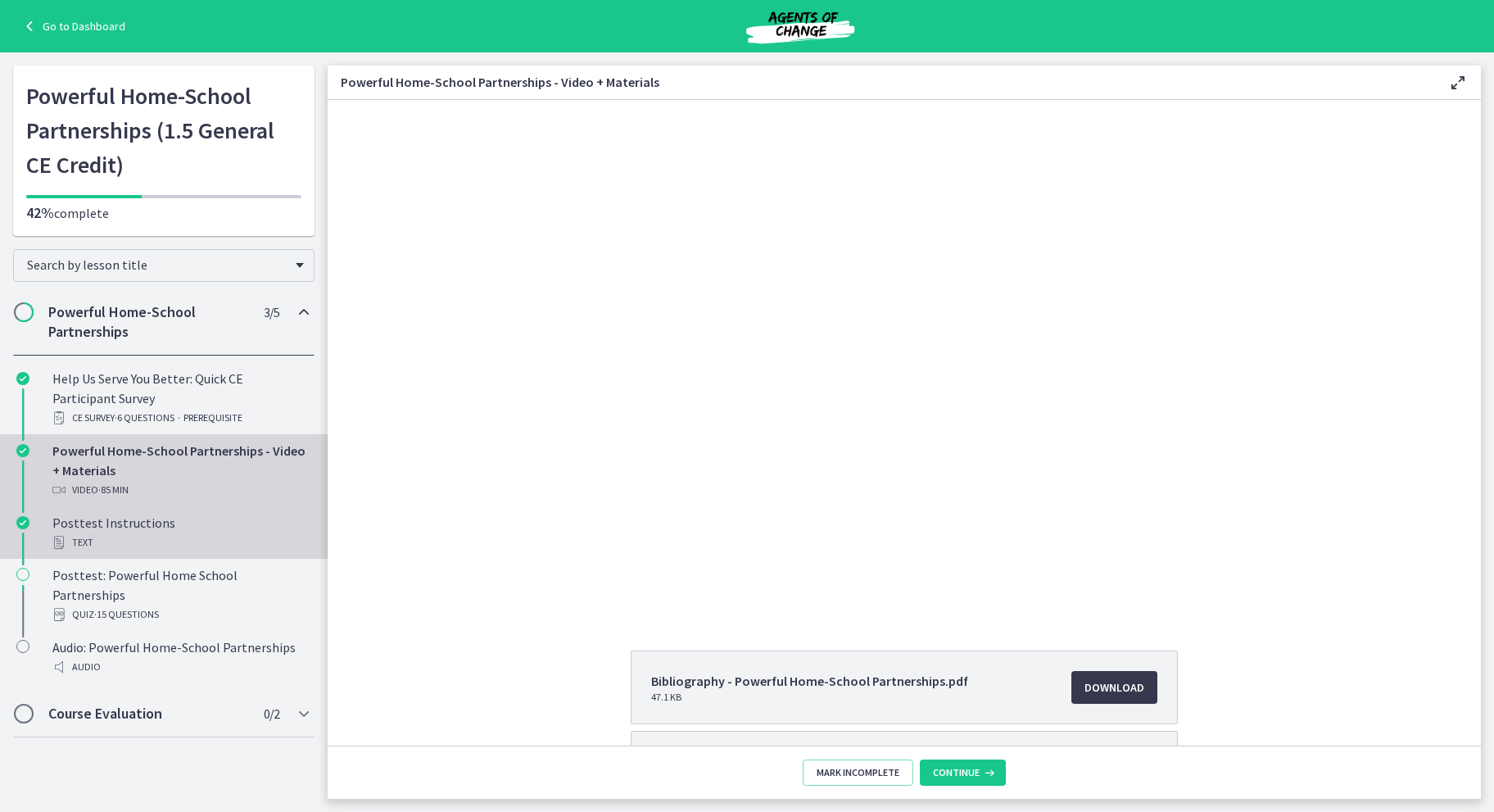
click at [205, 555] on link "Posttest Instructions Text" at bounding box center [164, 532] width 327 height 53
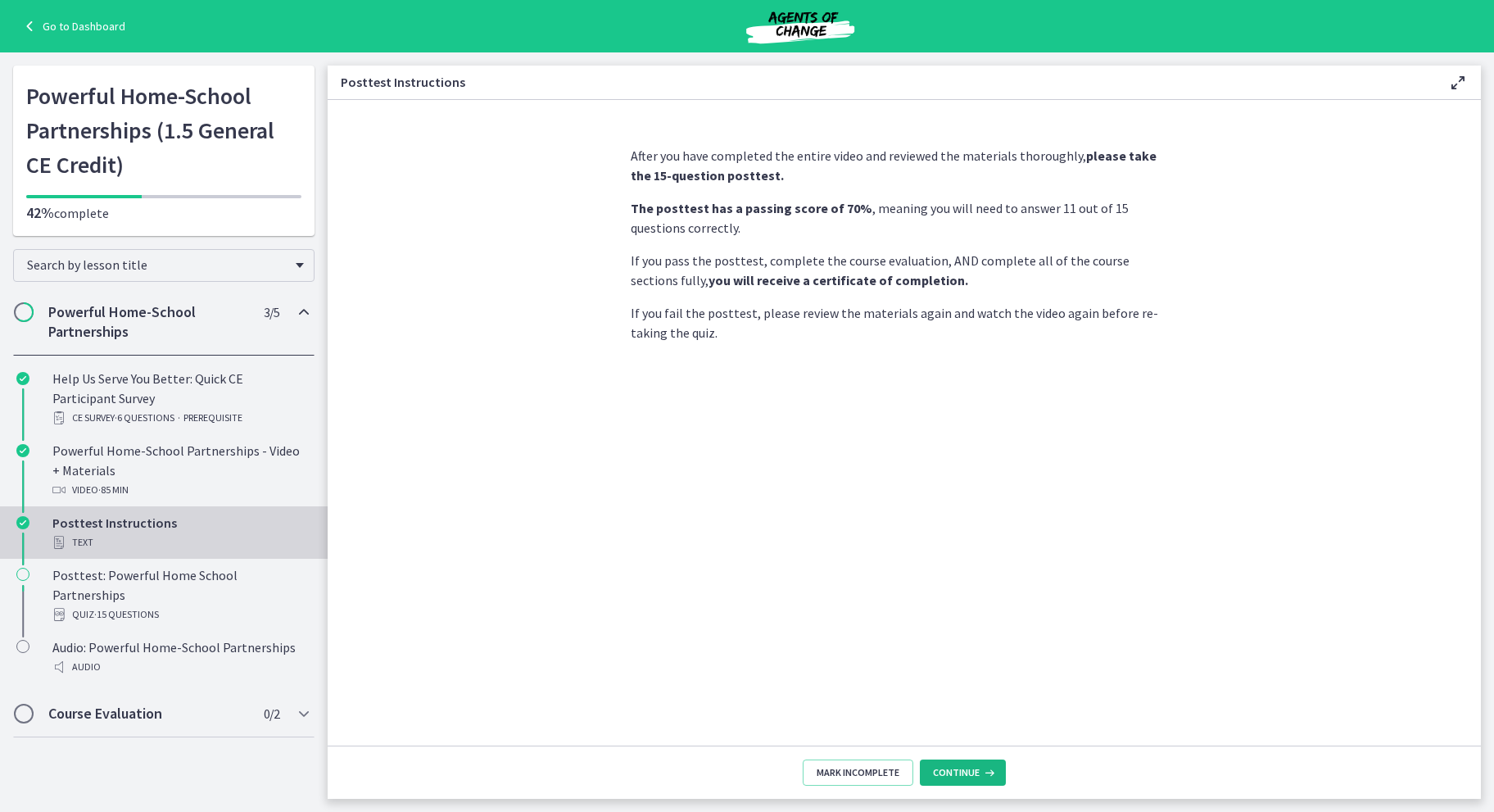
click at [964, 763] on button "Continue" at bounding box center [963, 773] width 86 height 26
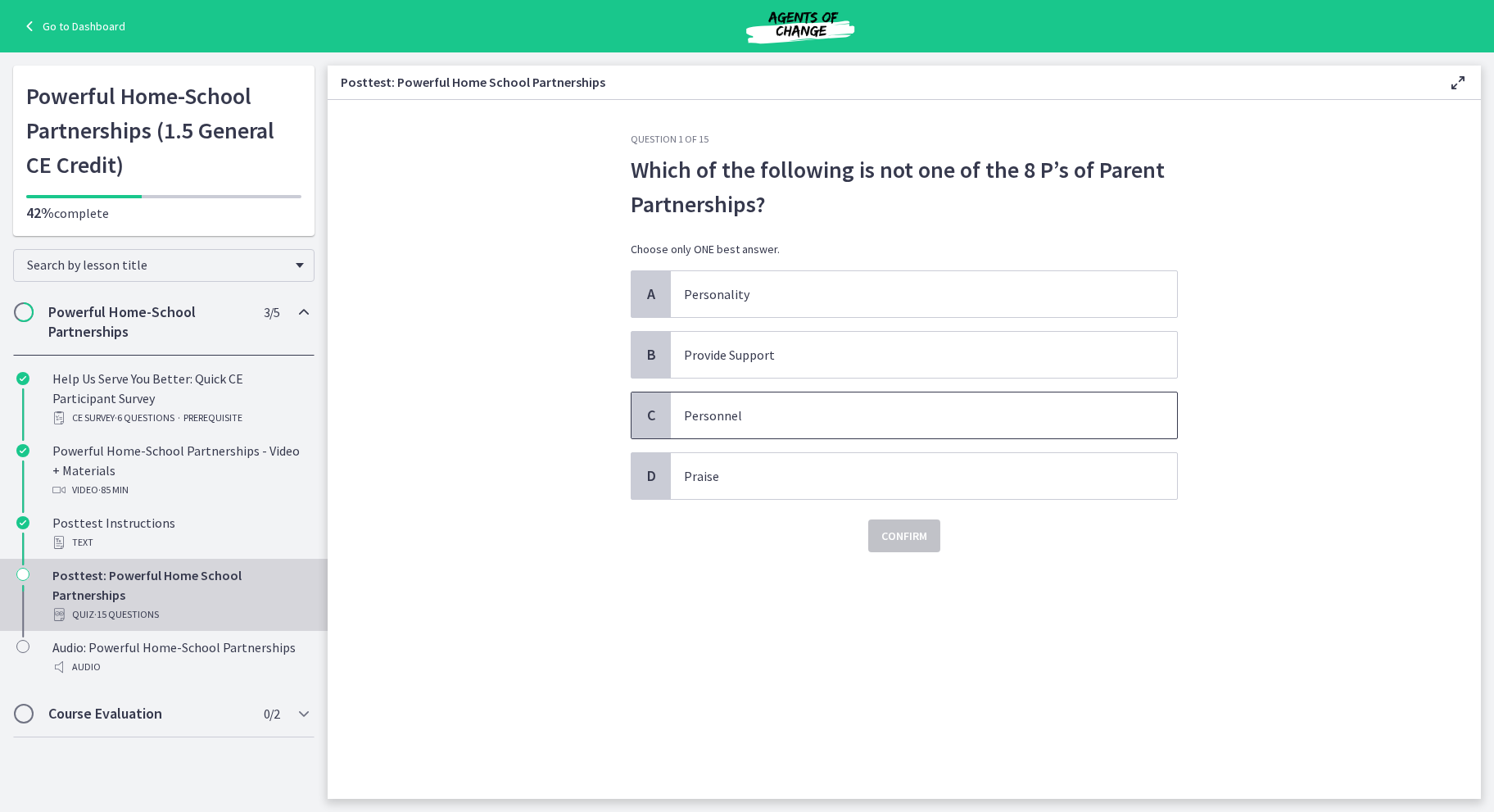
click at [799, 406] on p "Personnel" at bounding box center [907, 415] width 448 height 20
click at [916, 527] on span "Confirm" at bounding box center [904, 536] width 46 height 20
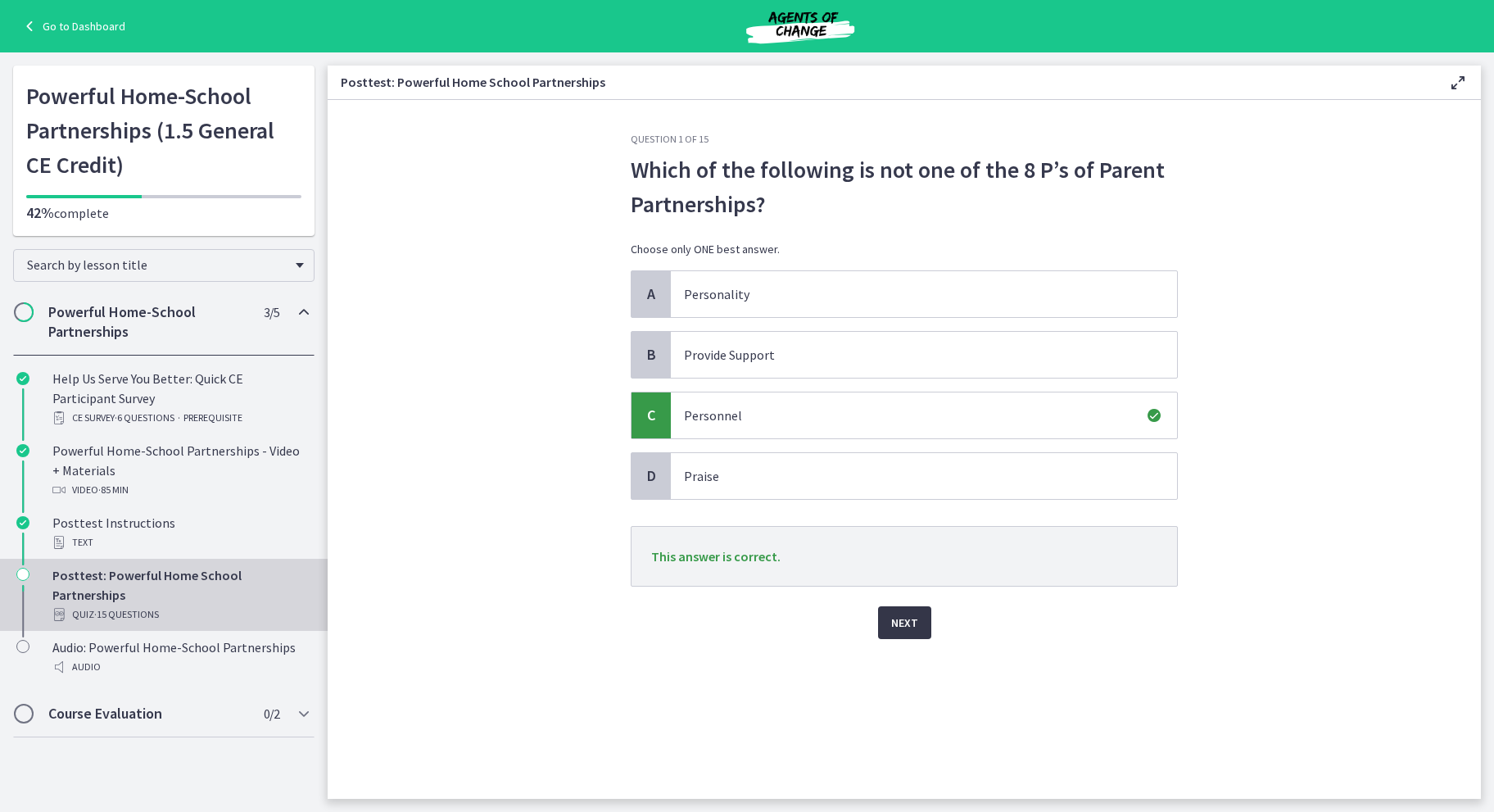
click at [898, 618] on span "Next" at bounding box center [904, 623] width 27 height 20
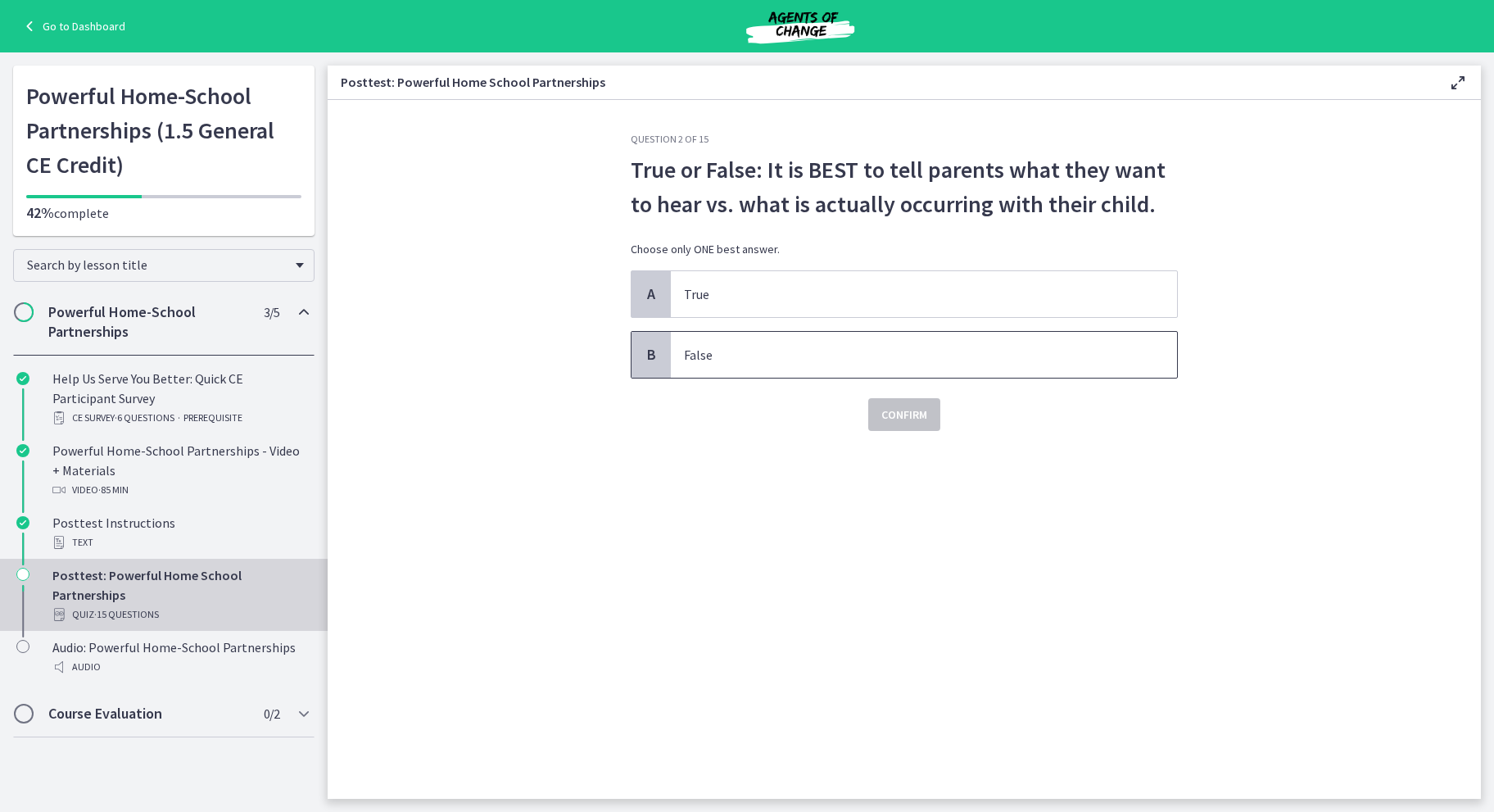
click at [816, 354] on p "False" at bounding box center [907, 355] width 448 height 20
click at [893, 413] on span "Confirm" at bounding box center [904, 415] width 46 height 20
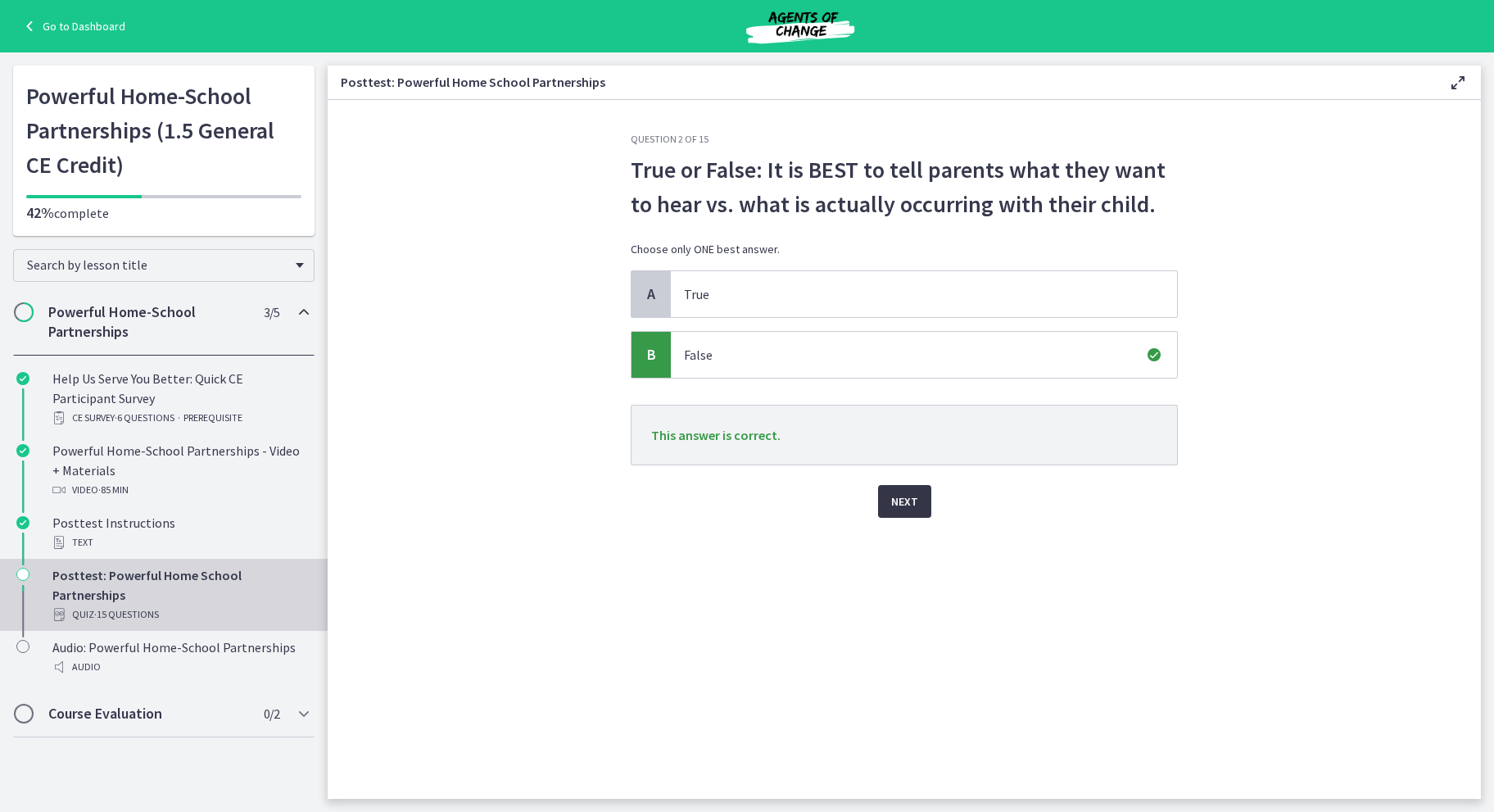
click at [904, 499] on span "Next" at bounding box center [904, 501] width 27 height 20
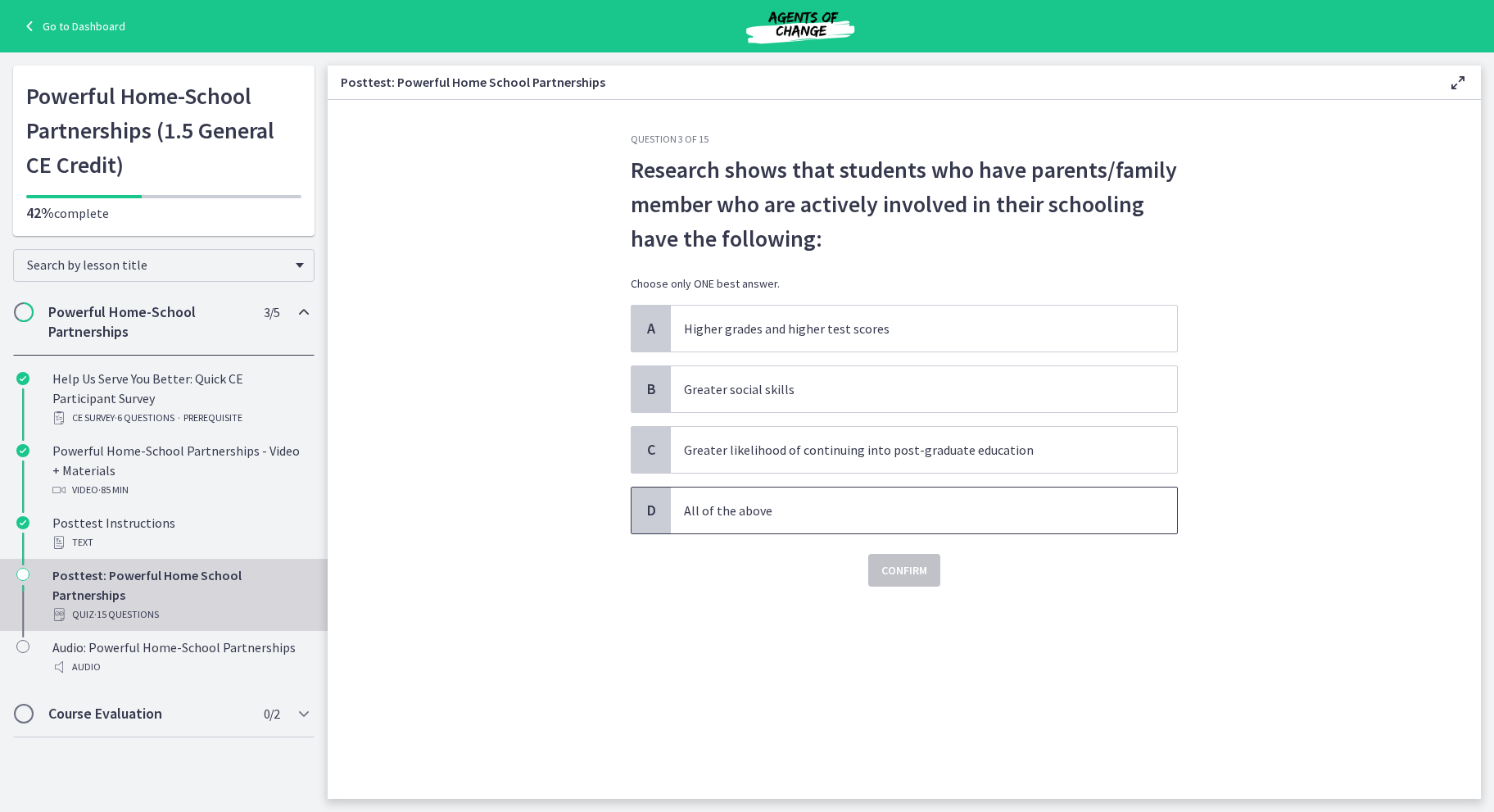
click at [848, 505] on p "All of the above" at bounding box center [907, 510] width 448 height 20
click at [919, 567] on span "Confirm" at bounding box center [904, 570] width 46 height 20
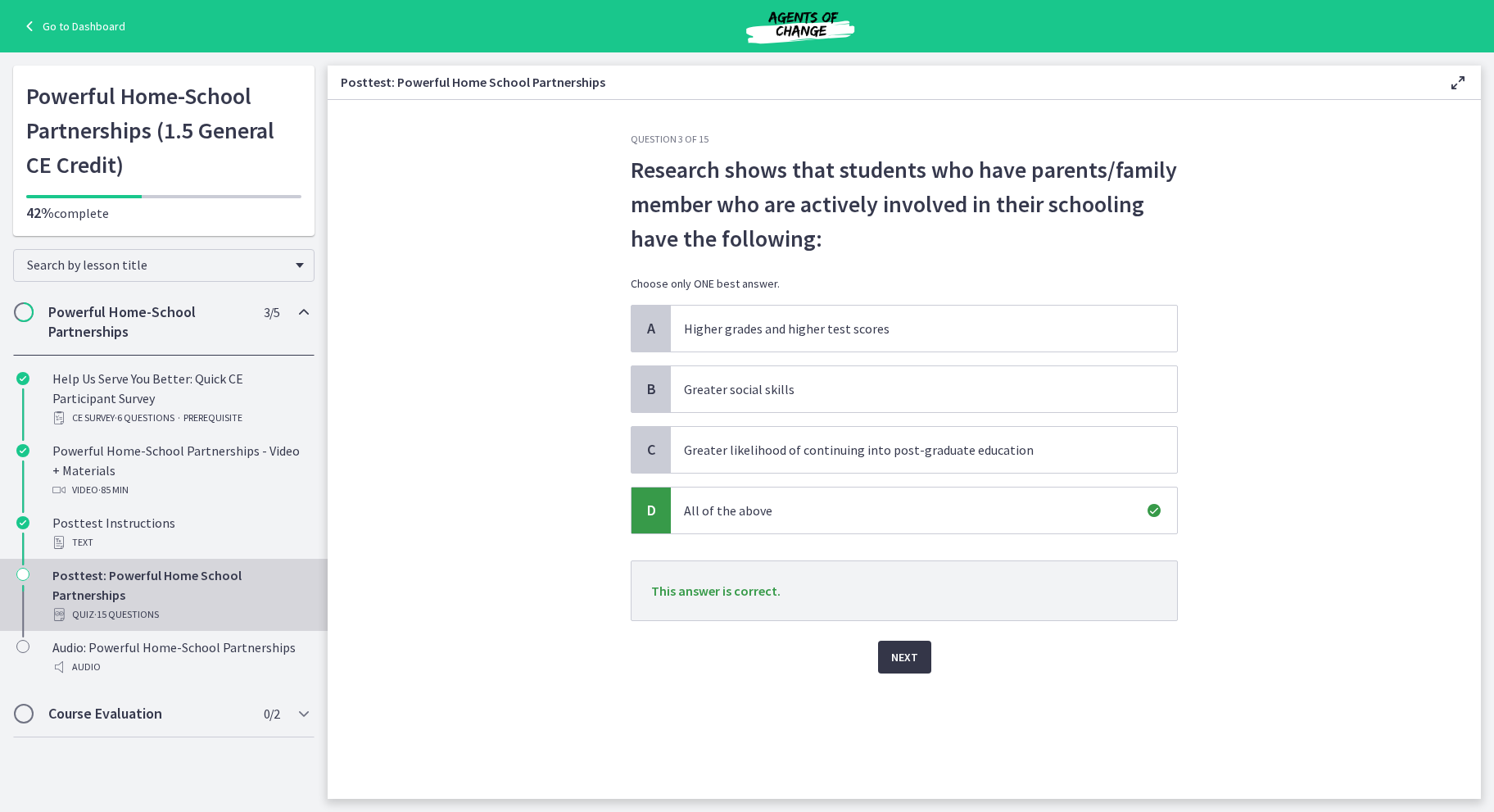
click at [912, 661] on span "Next" at bounding box center [904, 657] width 27 height 20
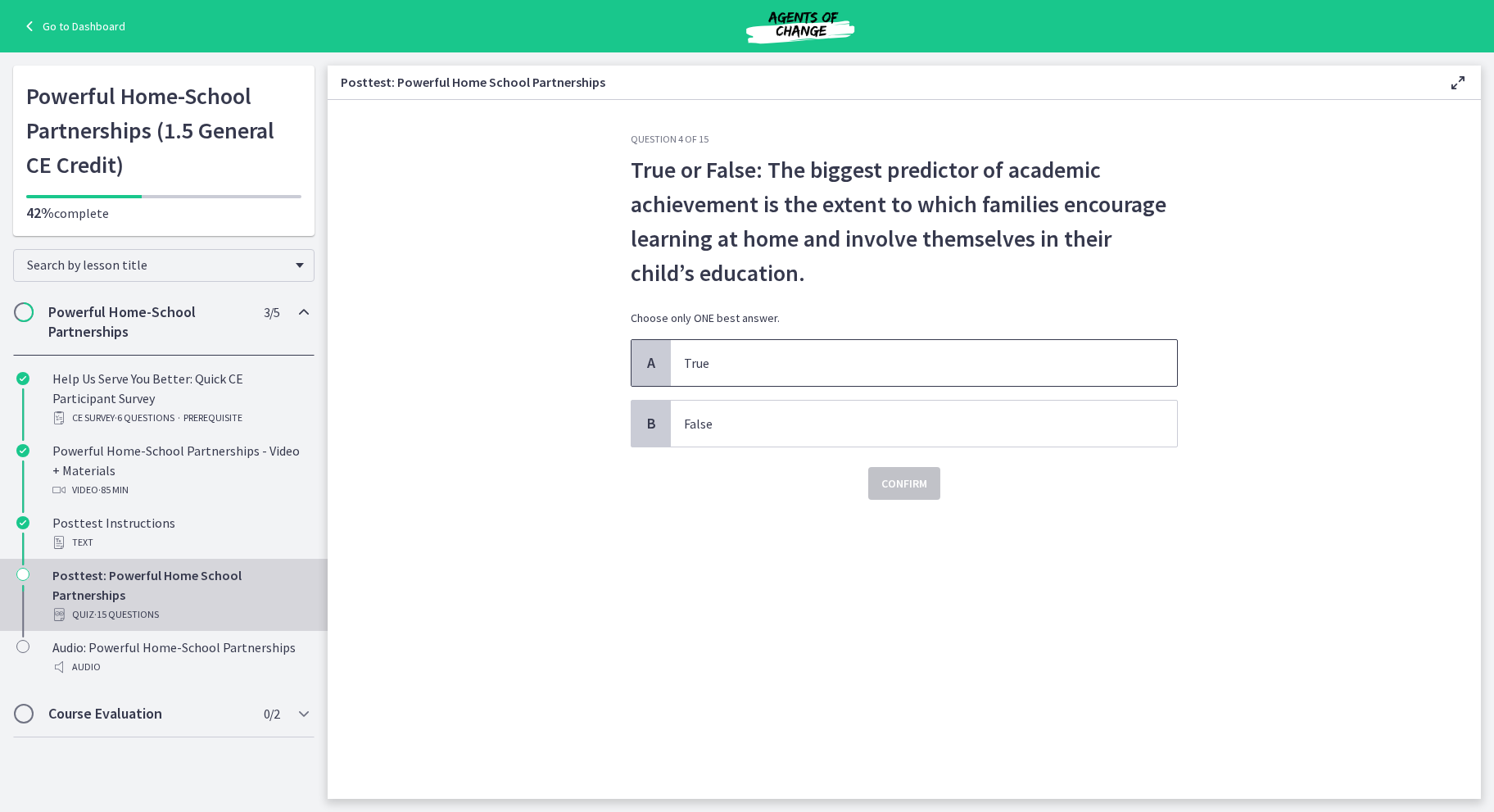
click at [891, 375] on span "True" at bounding box center [923, 363] width 506 height 46
click at [922, 493] on button "Confirm" at bounding box center [904, 483] width 72 height 33
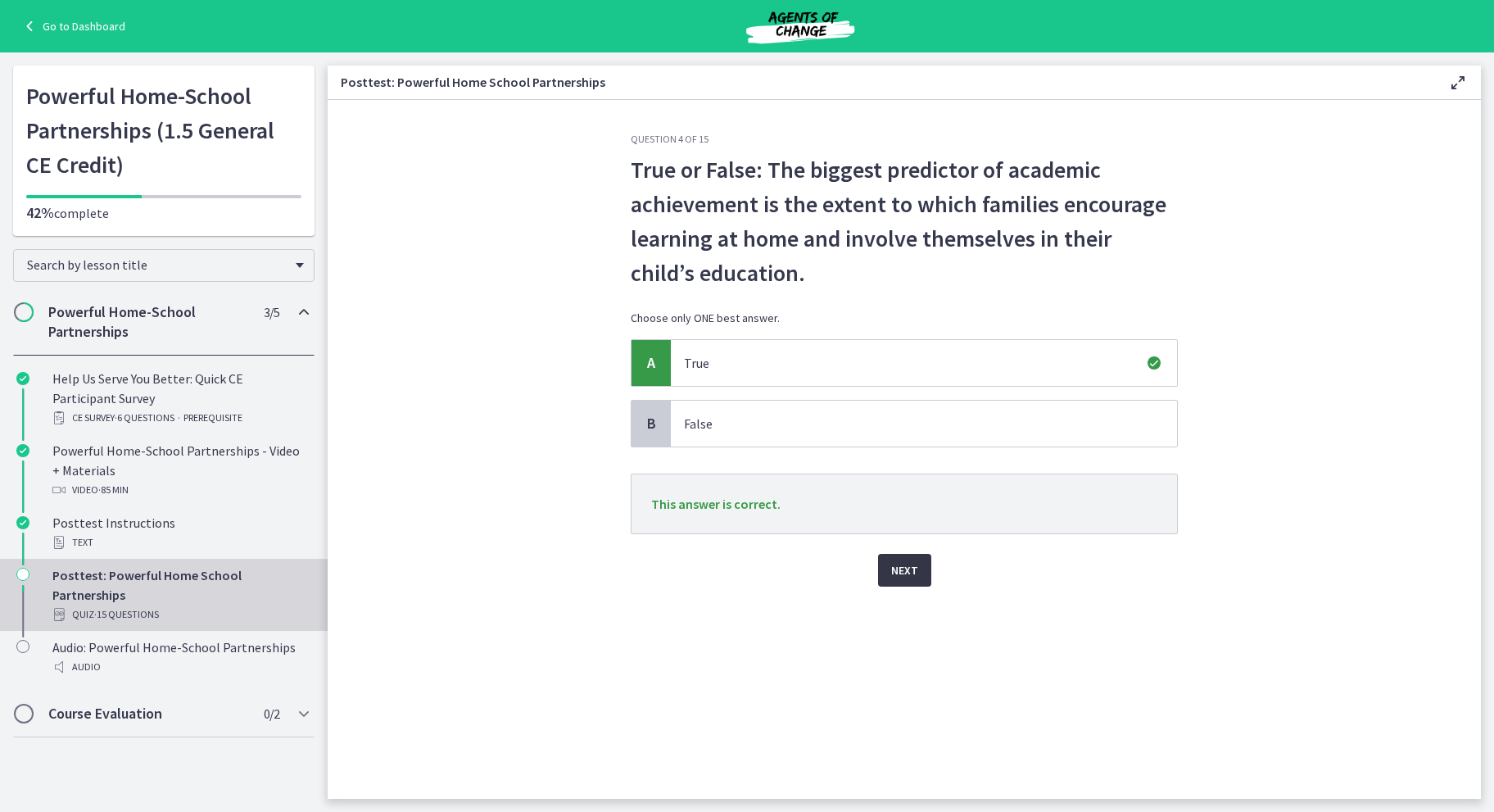
click at [906, 565] on span "Next" at bounding box center [904, 570] width 27 height 20
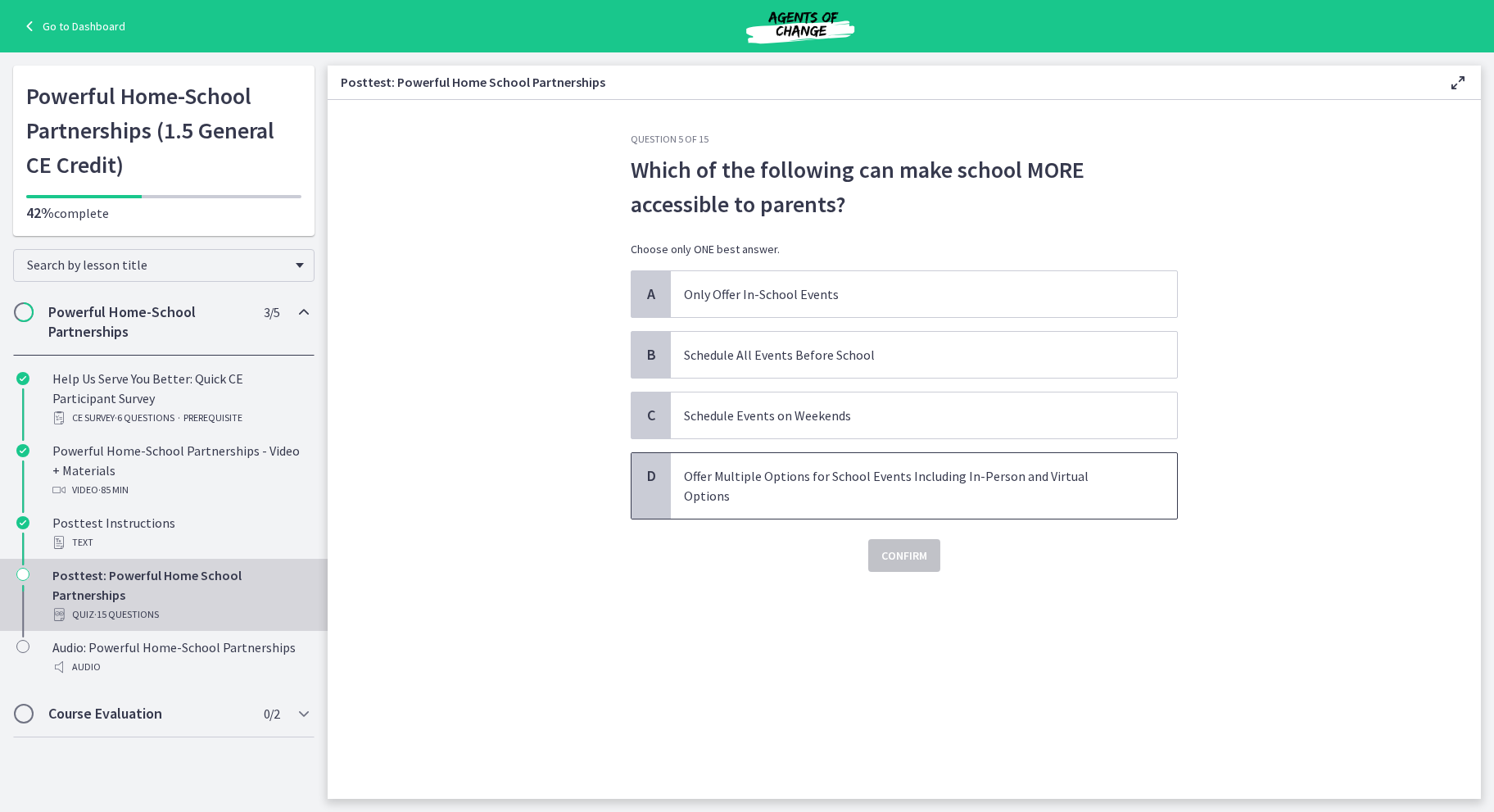
click at [872, 468] on p "Offer Multiple Options for School Events Including In-Person and Virtual Options" at bounding box center [907, 485] width 448 height 39
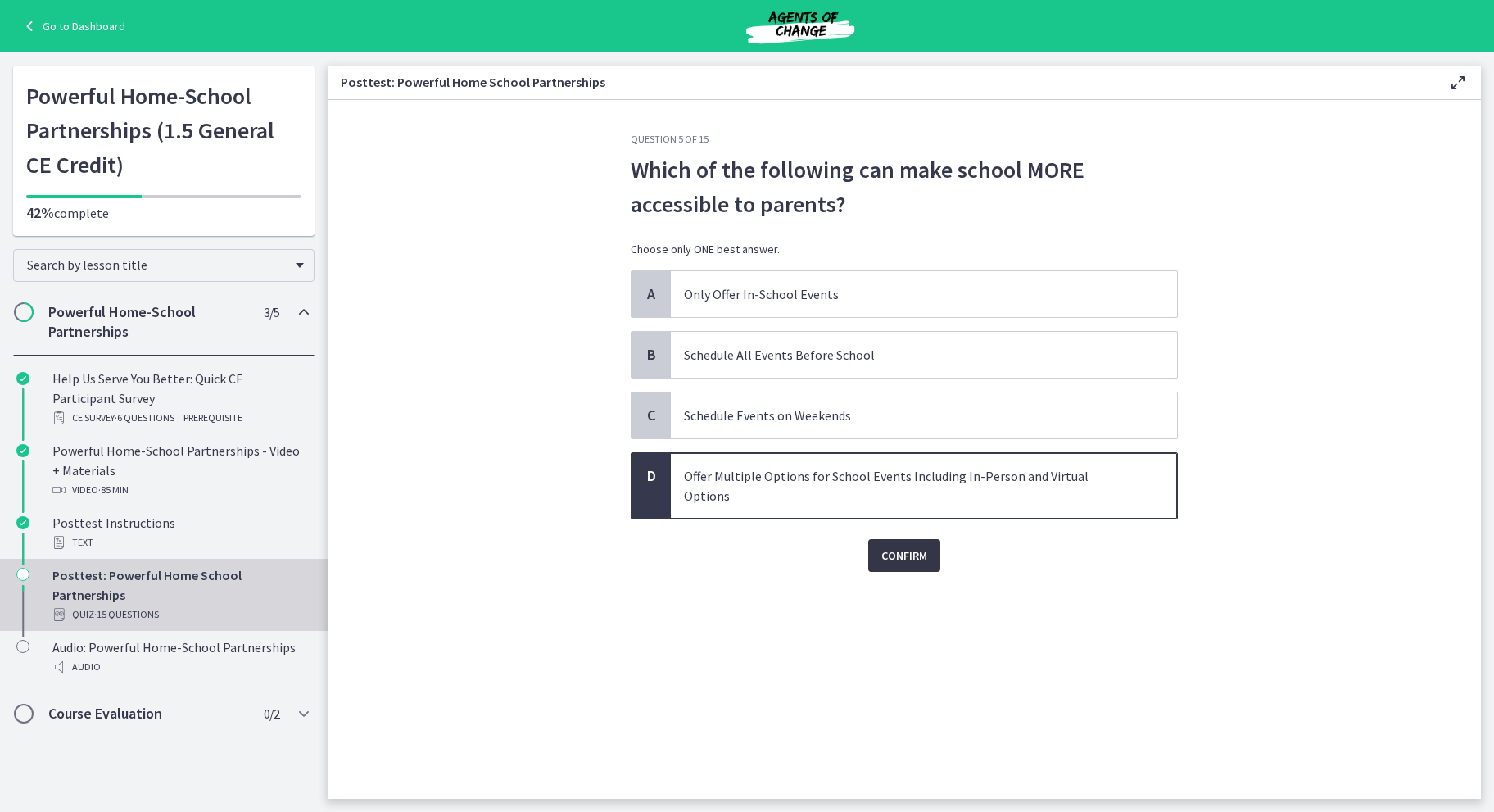
click at [889, 545] on span "Confirm" at bounding box center [904, 555] width 46 height 20
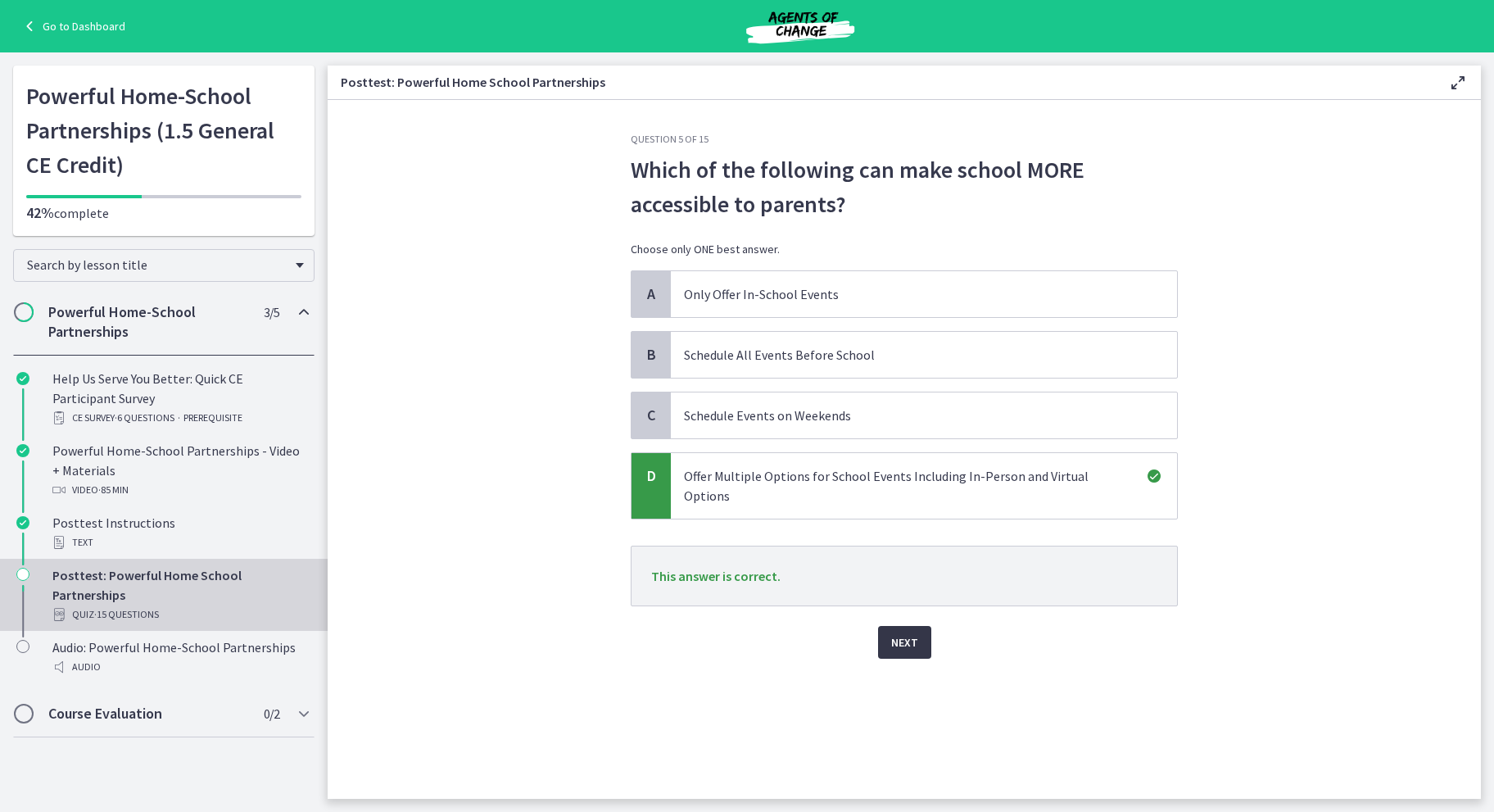
click at [912, 633] on span "Next" at bounding box center [904, 643] width 27 height 20
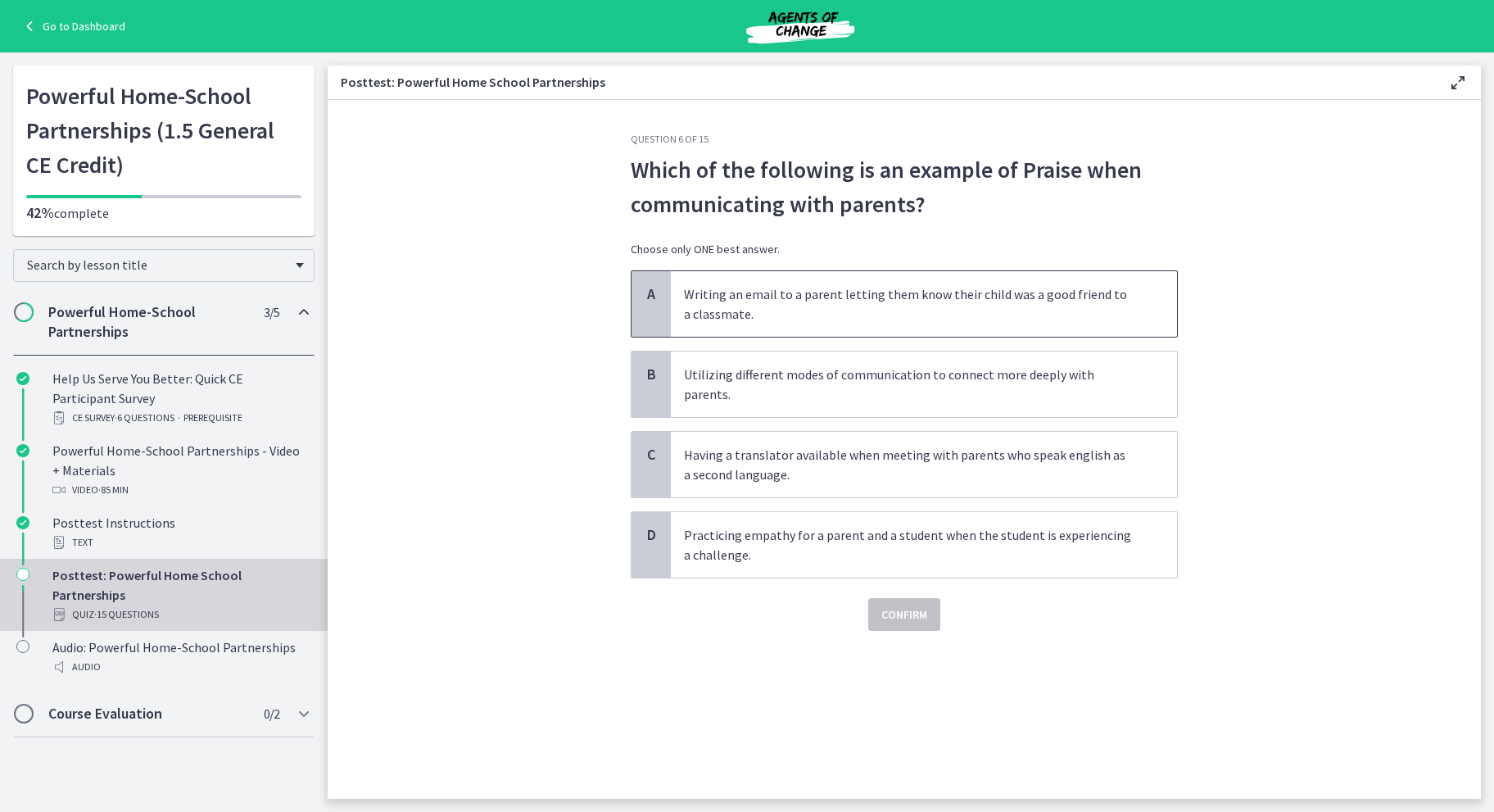
click at [879, 303] on p "Writing an email to a parent letting them know their child was a good friend to…" at bounding box center [907, 304] width 448 height 39
click at [916, 605] on span "Confirm" at bounding box center [904, 615] width 46 height 20
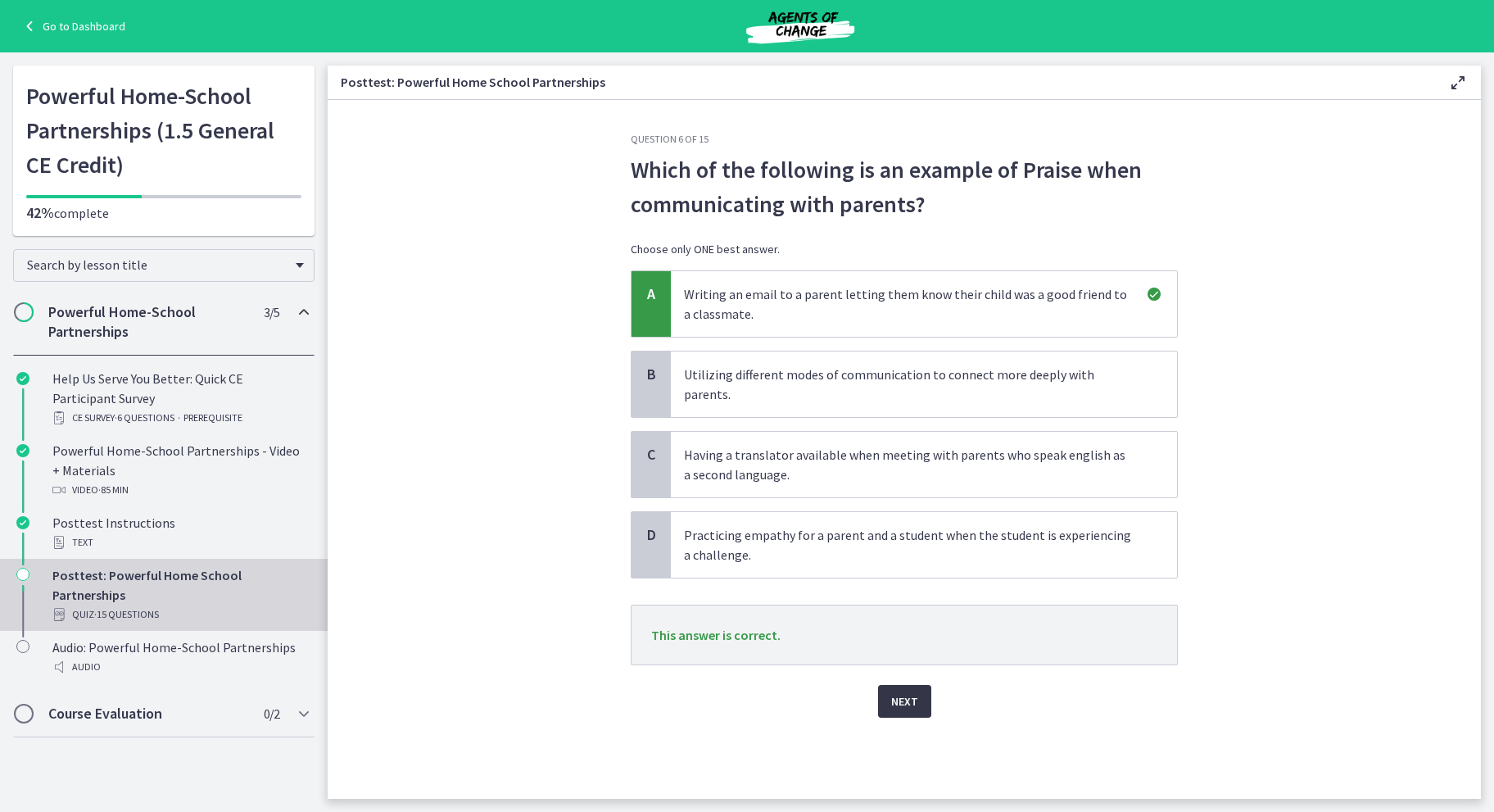
click at [912, 691] on span "Next" at bounding box center [904, 701] width 27 height 20
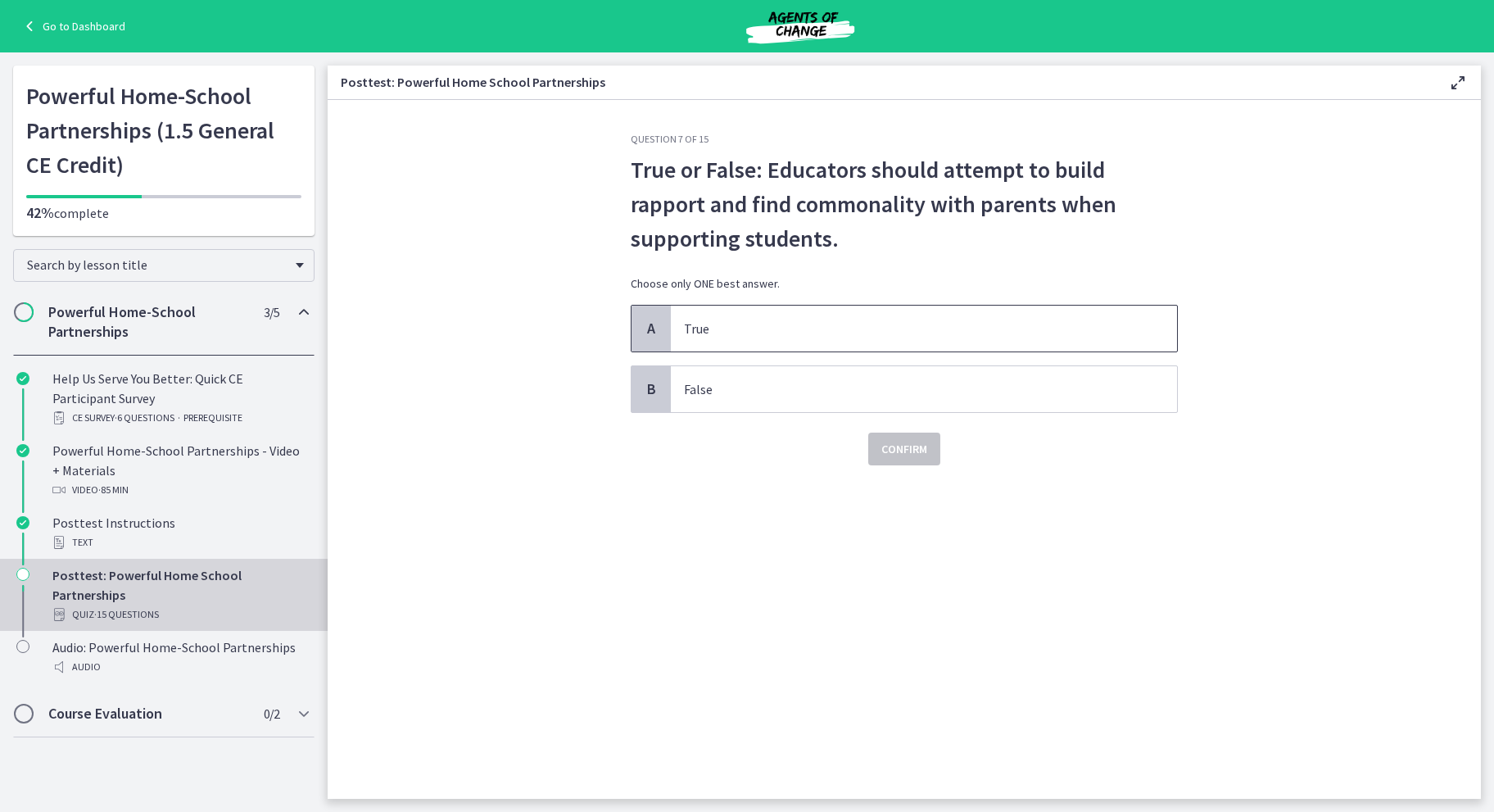
click at [877, 313] on span "True" at bounding box center [923, 328] width 506 height 46
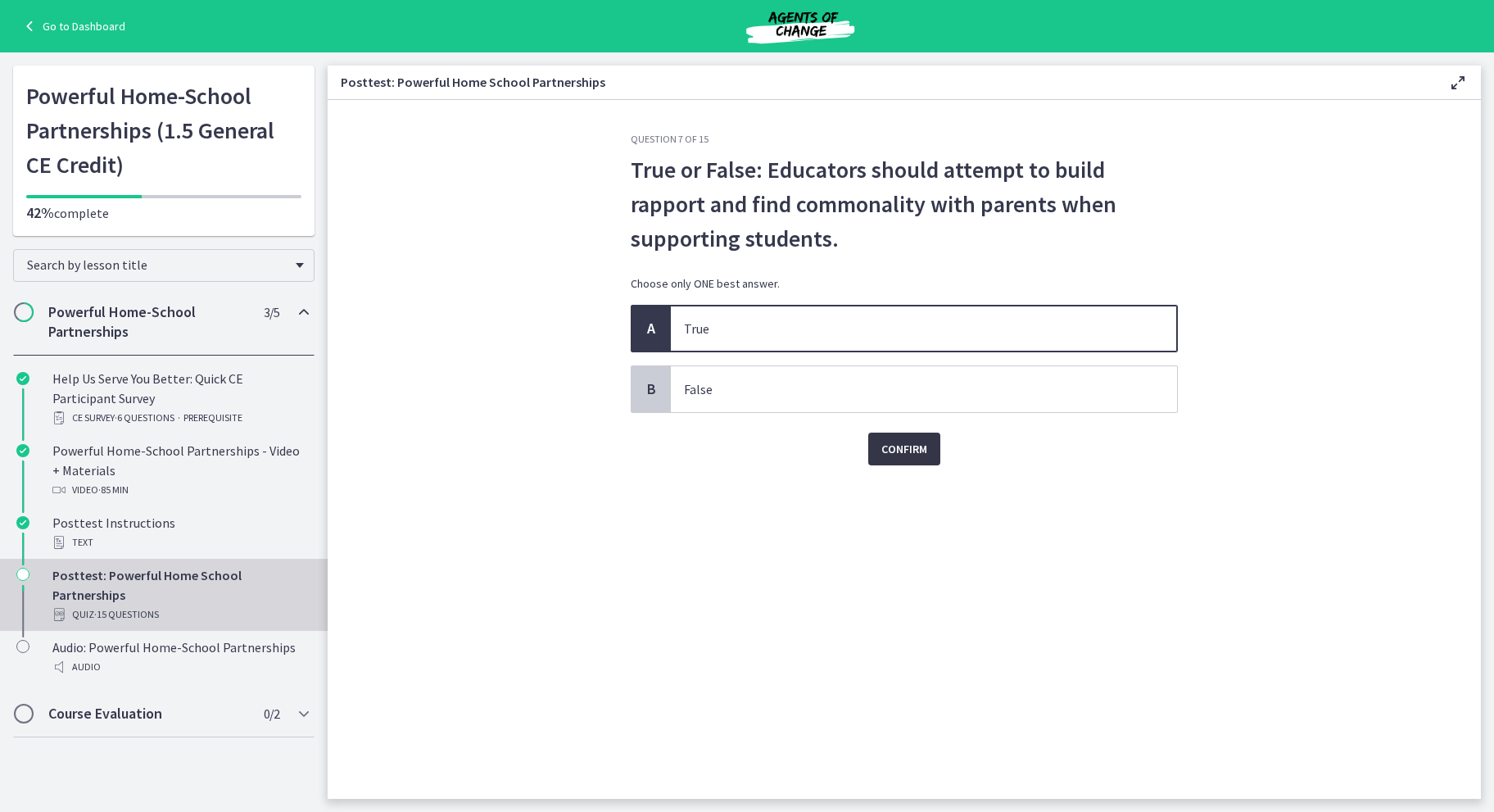
click at [918, 452] on span "Confirm" at bounding box center [904, 449] width 46 height 20
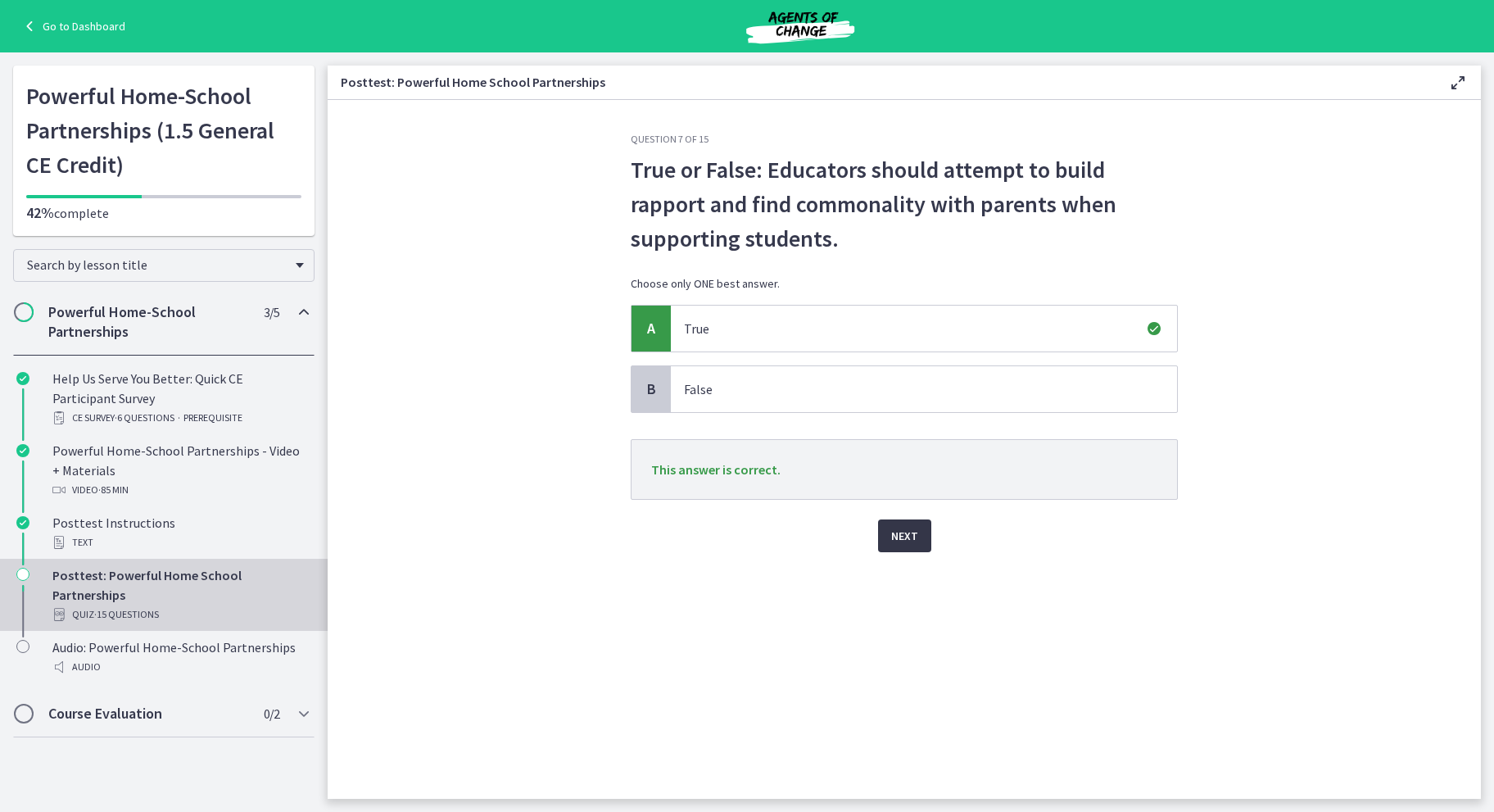
click at [898, 532] on span "Next" at bounding box center [904, 536] width 27 height 20
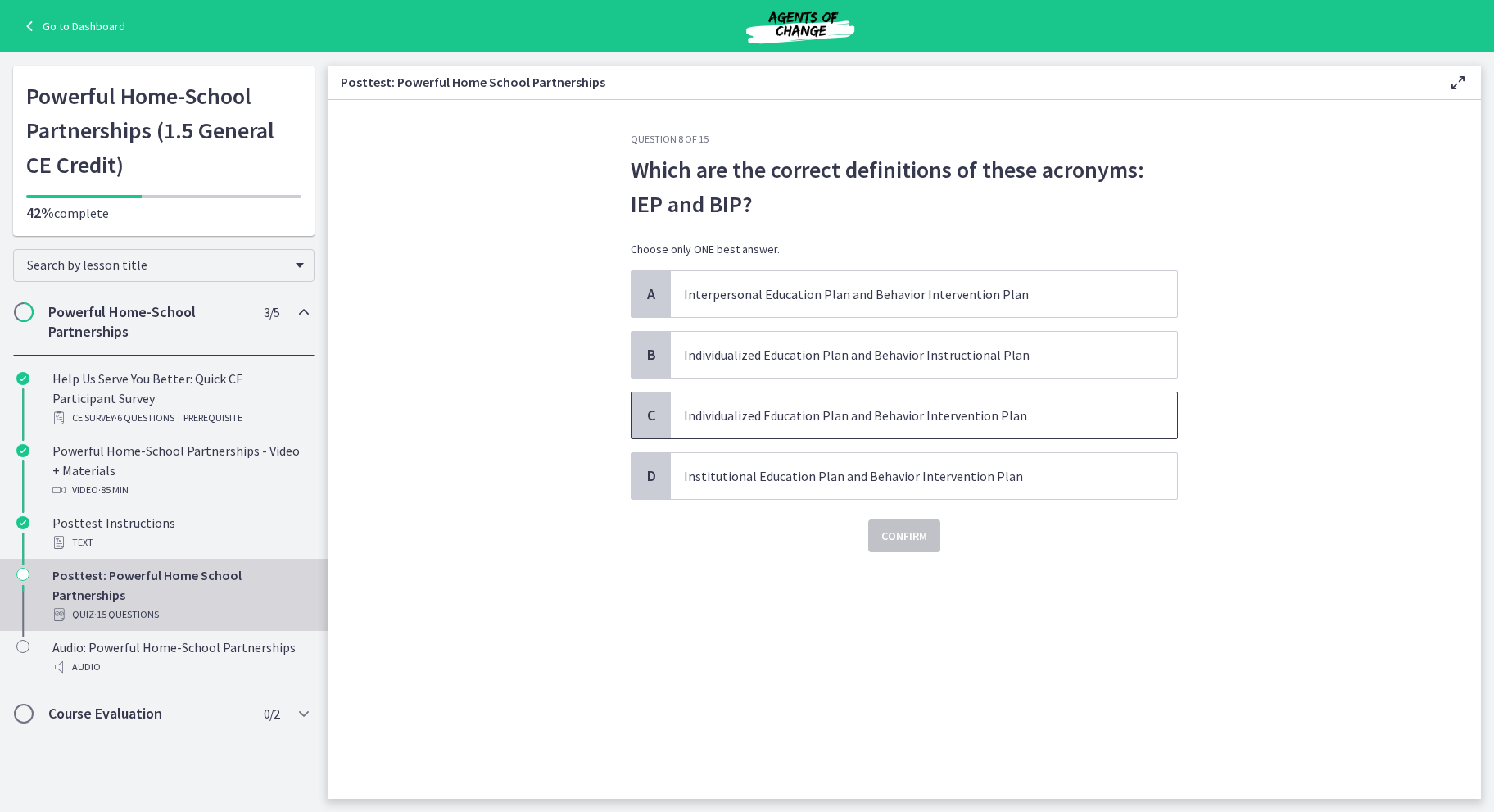
click at [899, 406] on p "Individualized Education Plan and Behavior Intervention Plan" at bounding box center [907, 415] width 448 height 20
click at [898, 536] on span "Confirm" at bounding box center [904, 536] width 46 height 20
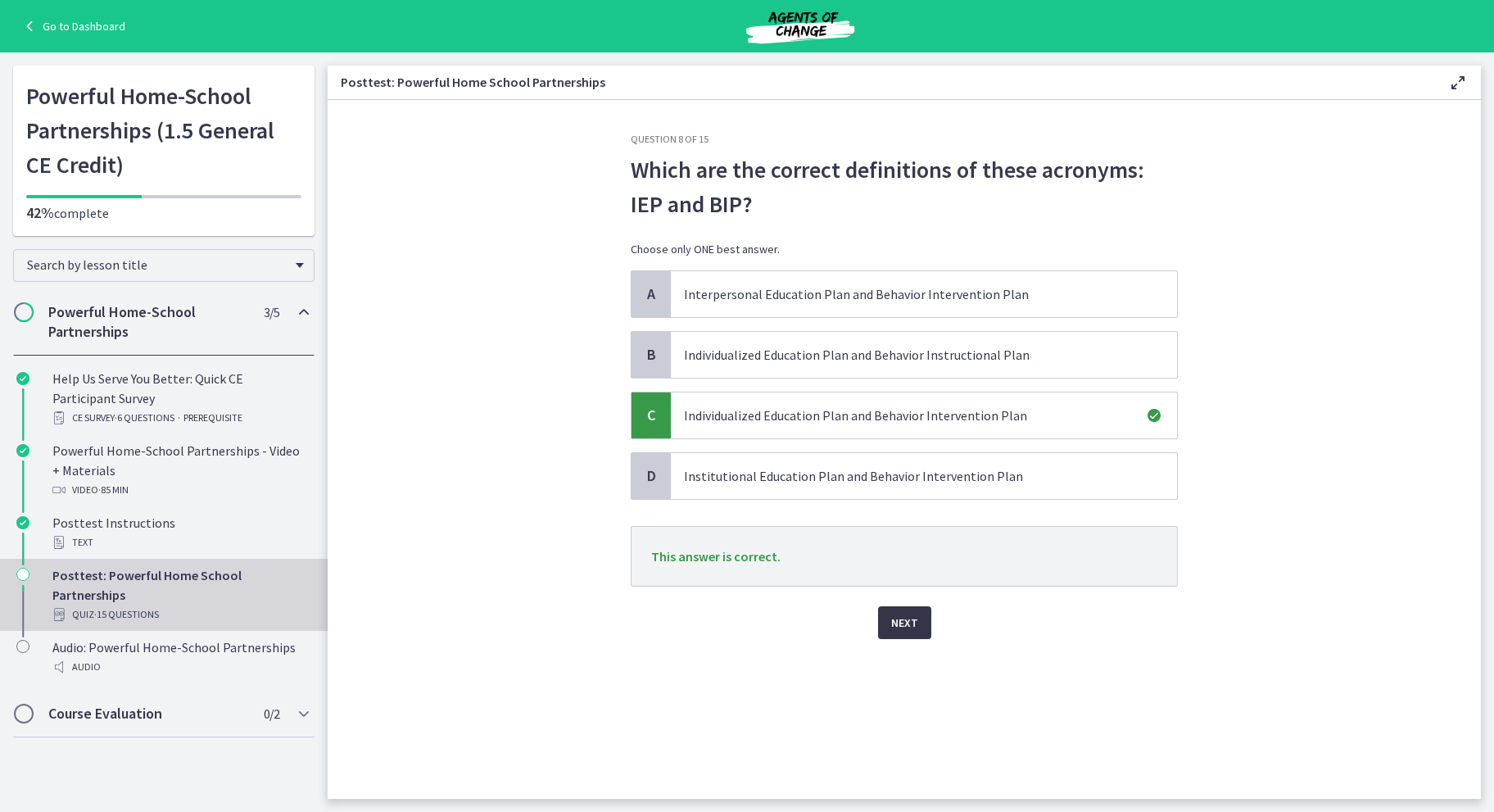
click at [894, 610] on button "Next" at bounding box center [904, 623] width 53 height 33
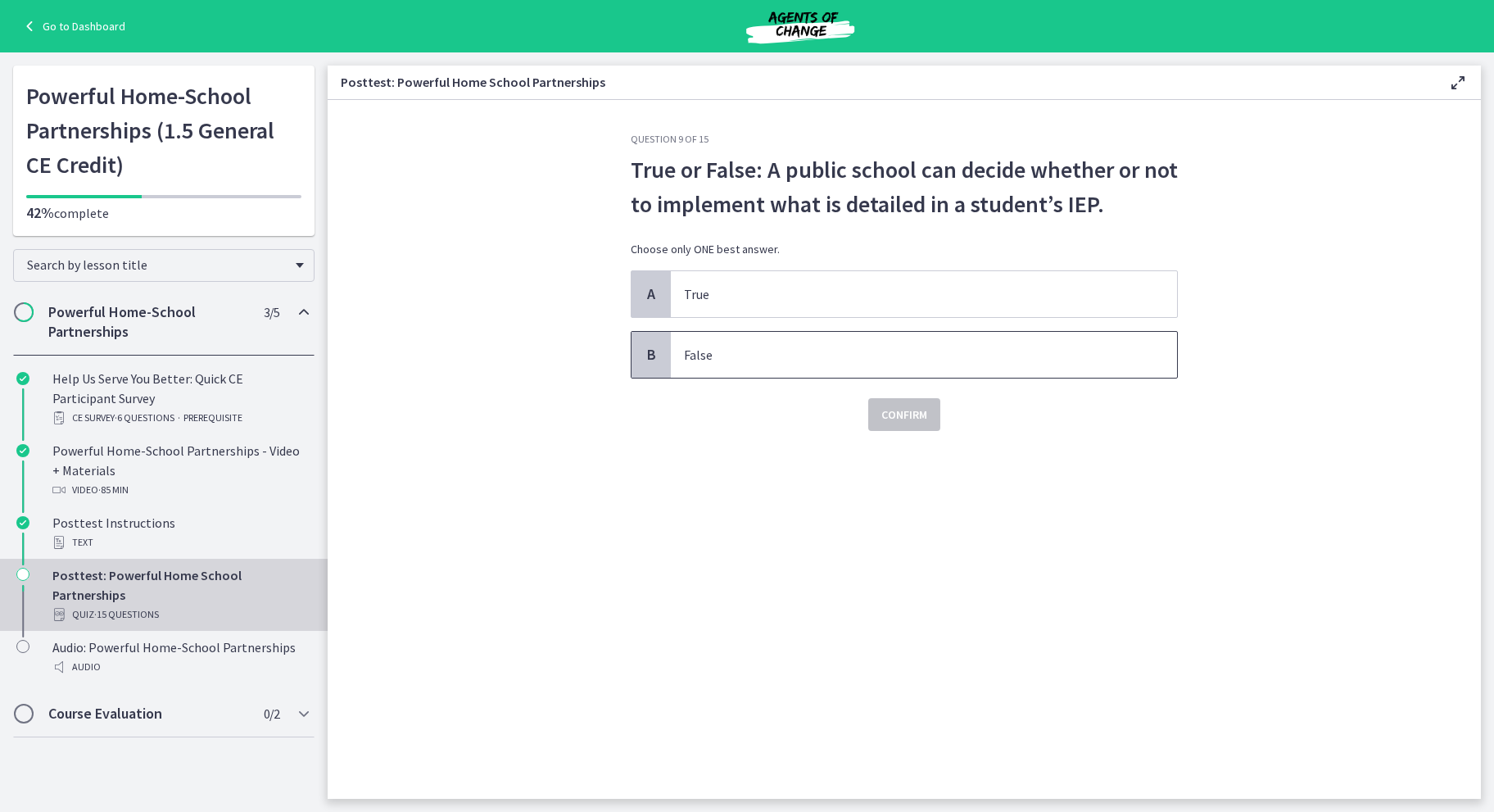
click at [902, 358] on p "False" at bounding box center [907, 355] width 448 height 20
click at [899, 412] on span "Confirm" at bounding box center [904, 415] width 46 height 20
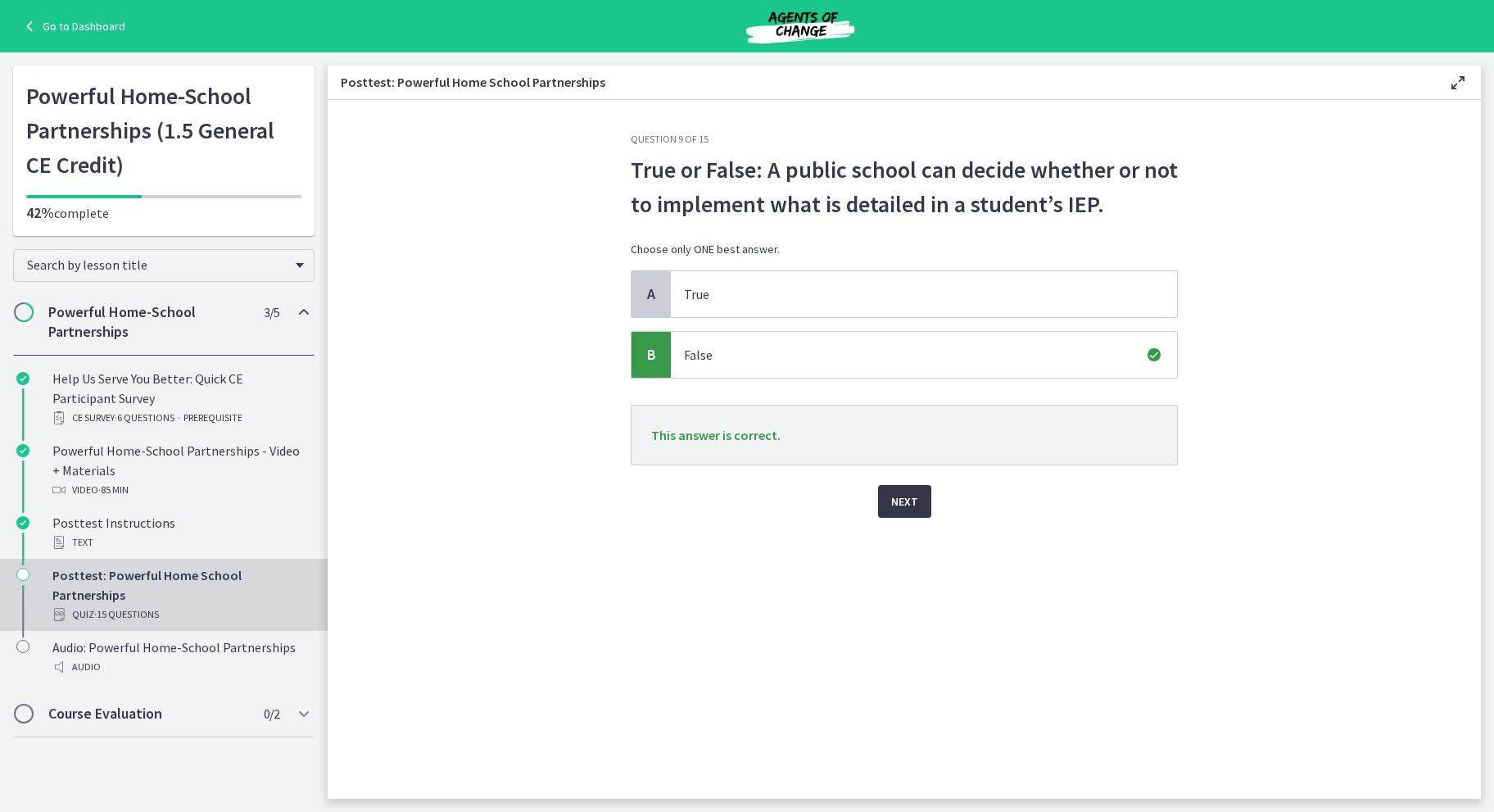
click at [901, 499] on span "Next" at bounding box center [904, 501] width 27 height 20
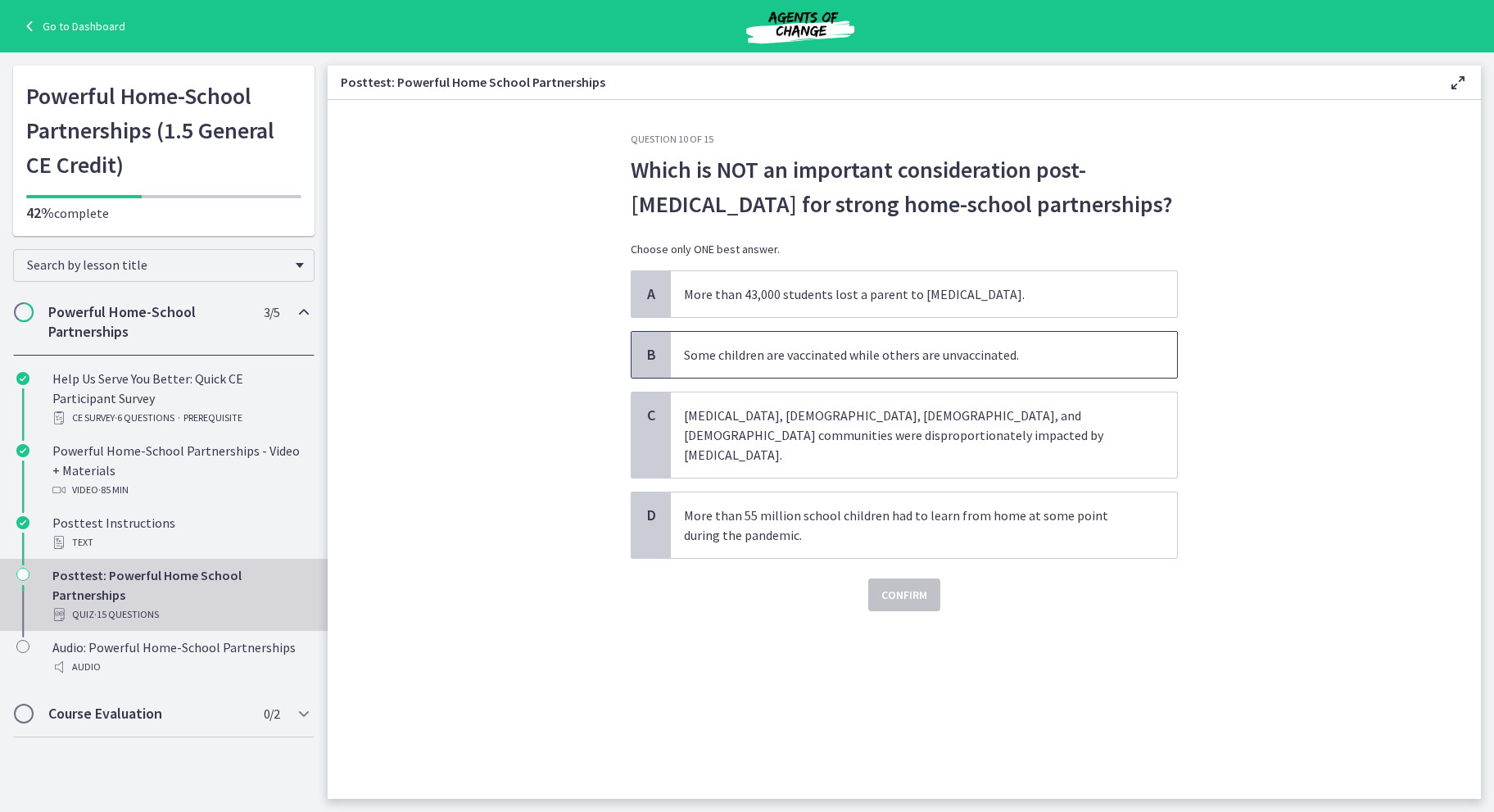
click at [871, 352] on p "Some children are vaccinated while others are unvaccinated." at bounding box center [907, 355] width 448 height 20
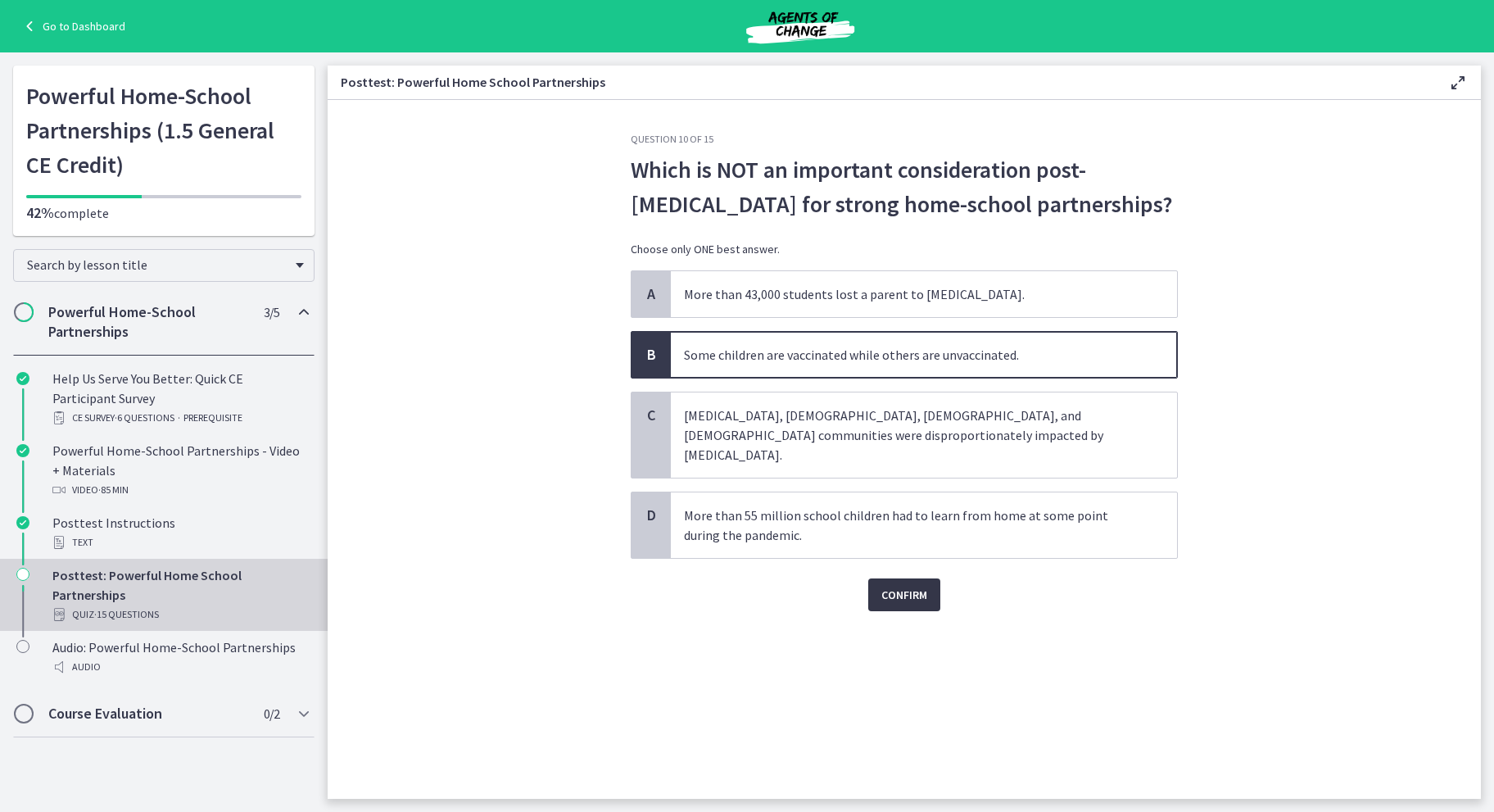
click at [902, 585] on span "Confirm" at bounding box center [904, 595] width 46 height 20
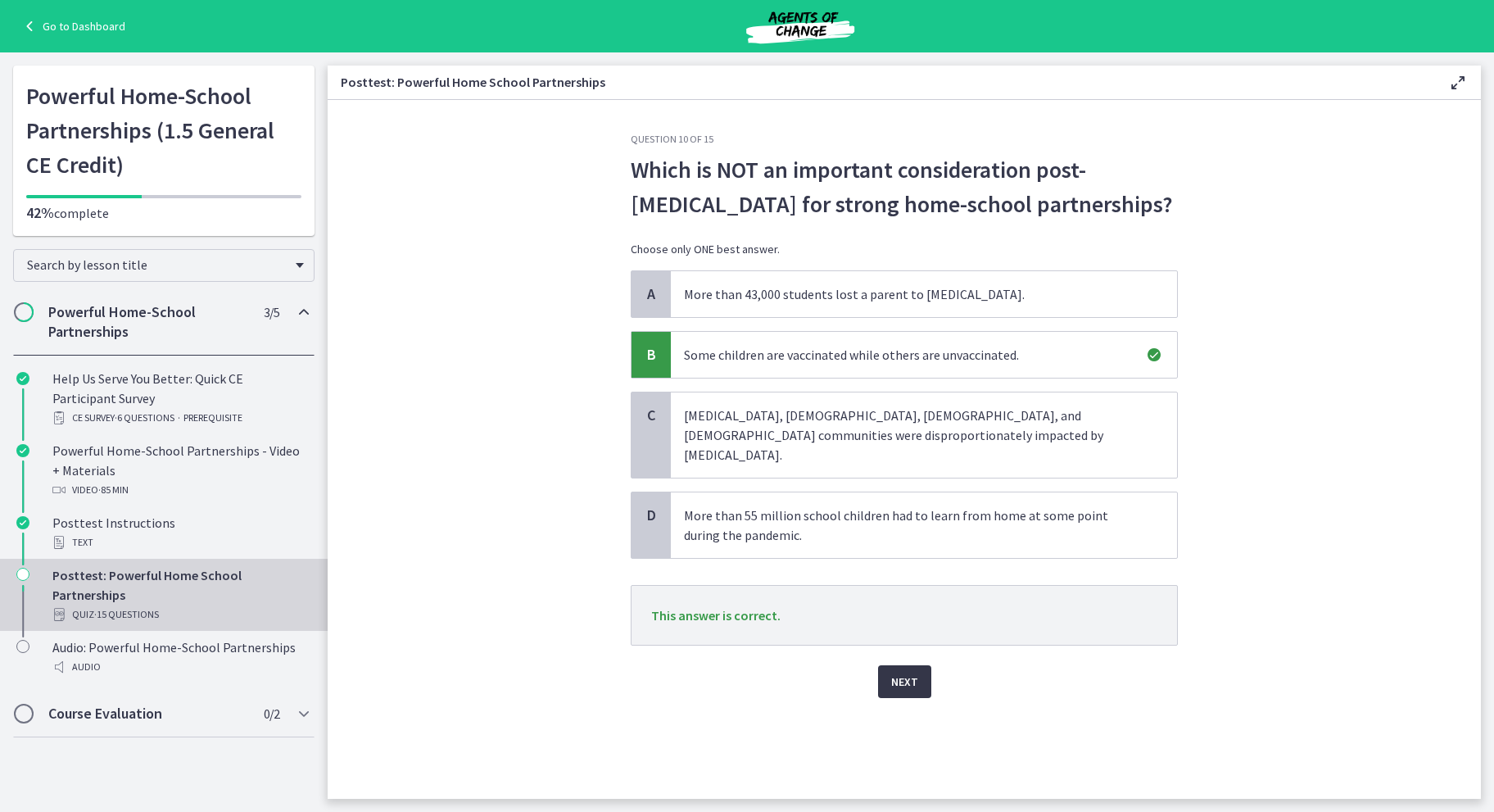
click at [919, 665] on button "Next" at bounding box center [904, 681] width 53 height 33
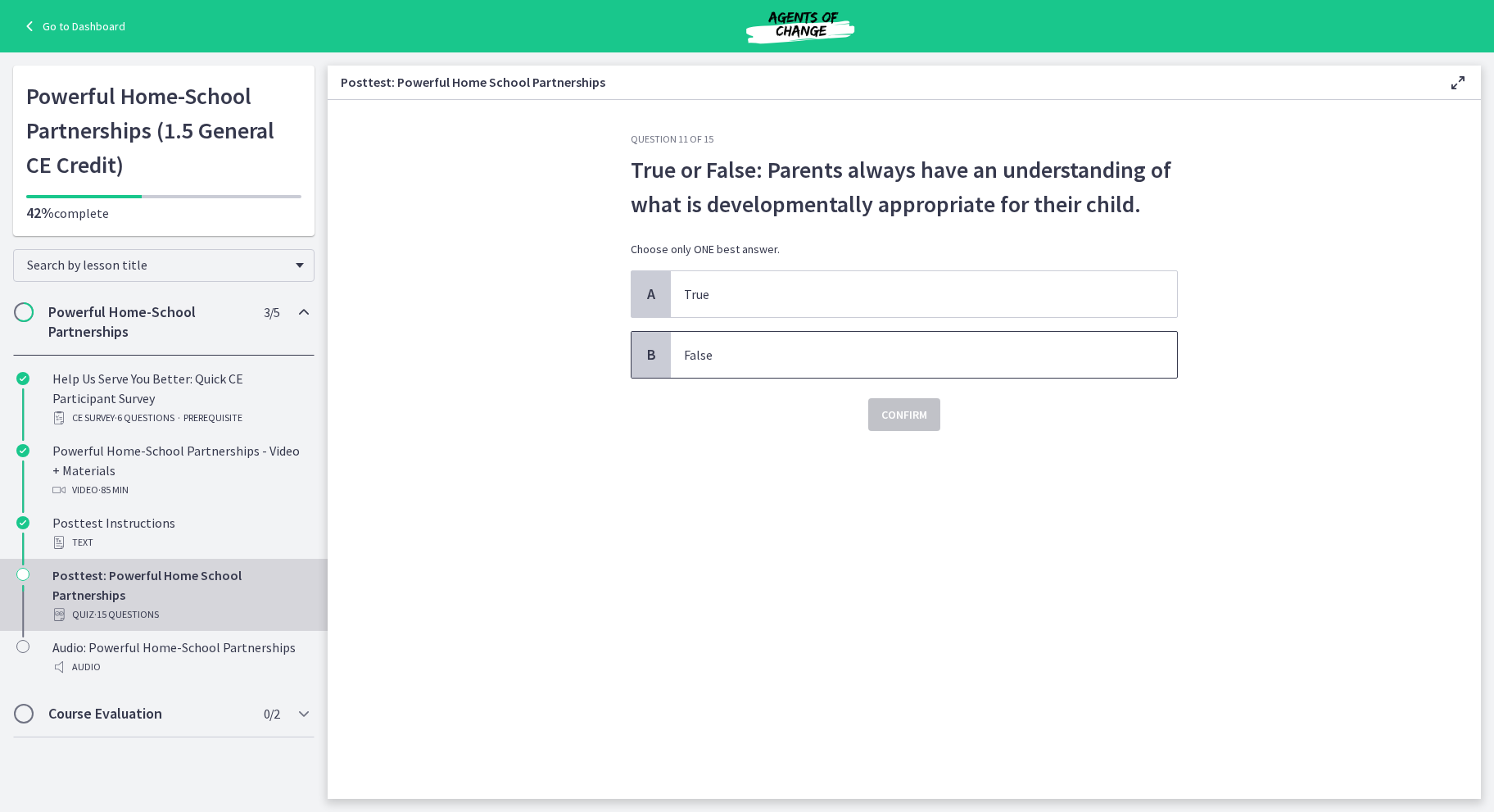
click at [910, 353] on p "False" at bounding box center [907, 355] width 448 height 20
click at [891, 405] on span "Confirm" at bounding box center [904, 415] width 46 height 20
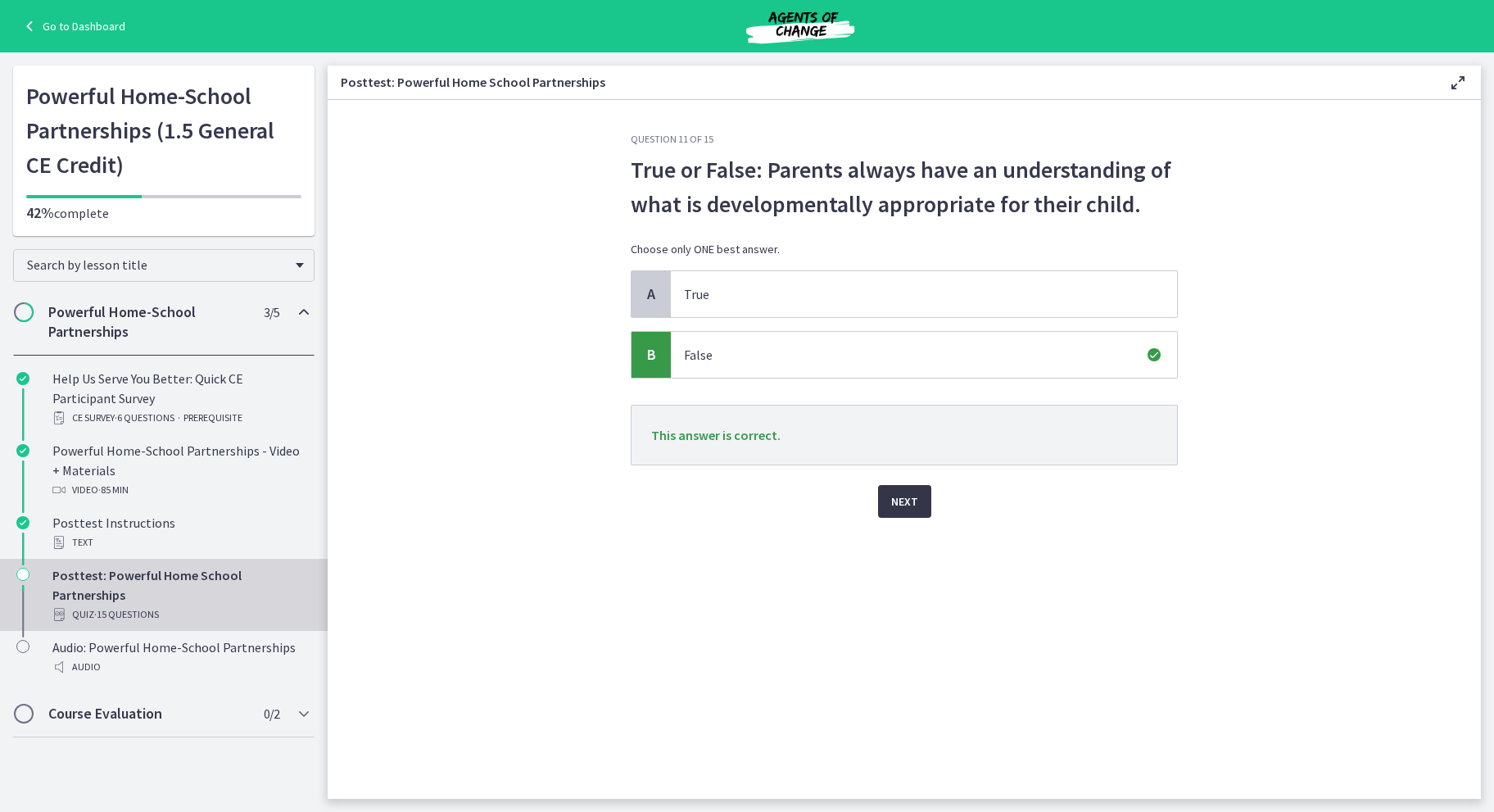
click at [898, 510] on button "Next" at bounding box center [904, 501] width 53 height 33
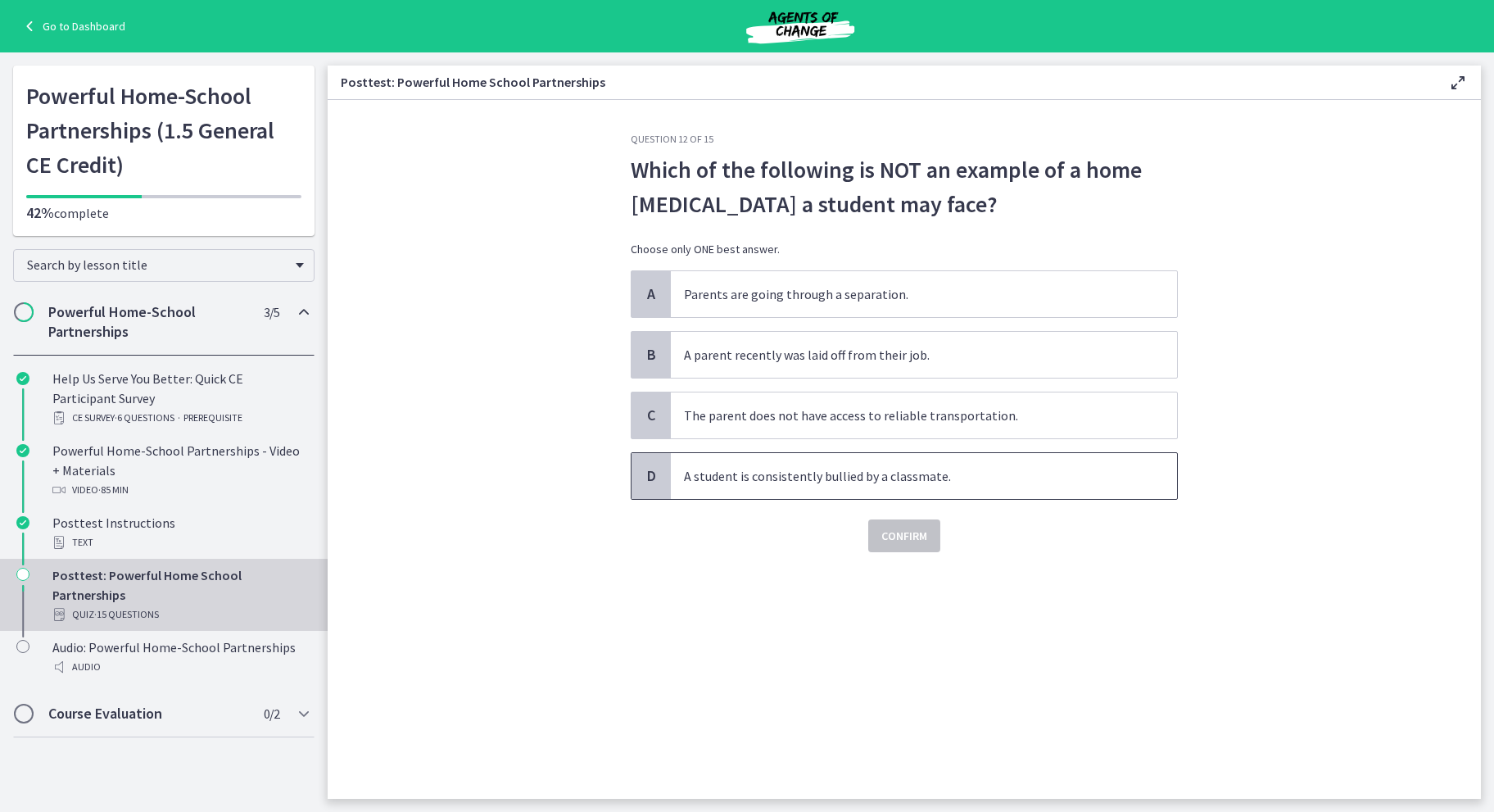
click at [851, 470] on p "A student is consistently bullied by a classmate." at bounding box center [907, 476] width 448 height 20
click at [899, 541] on span "Confirm" at bounding box center [904, 536] width 46 height 20
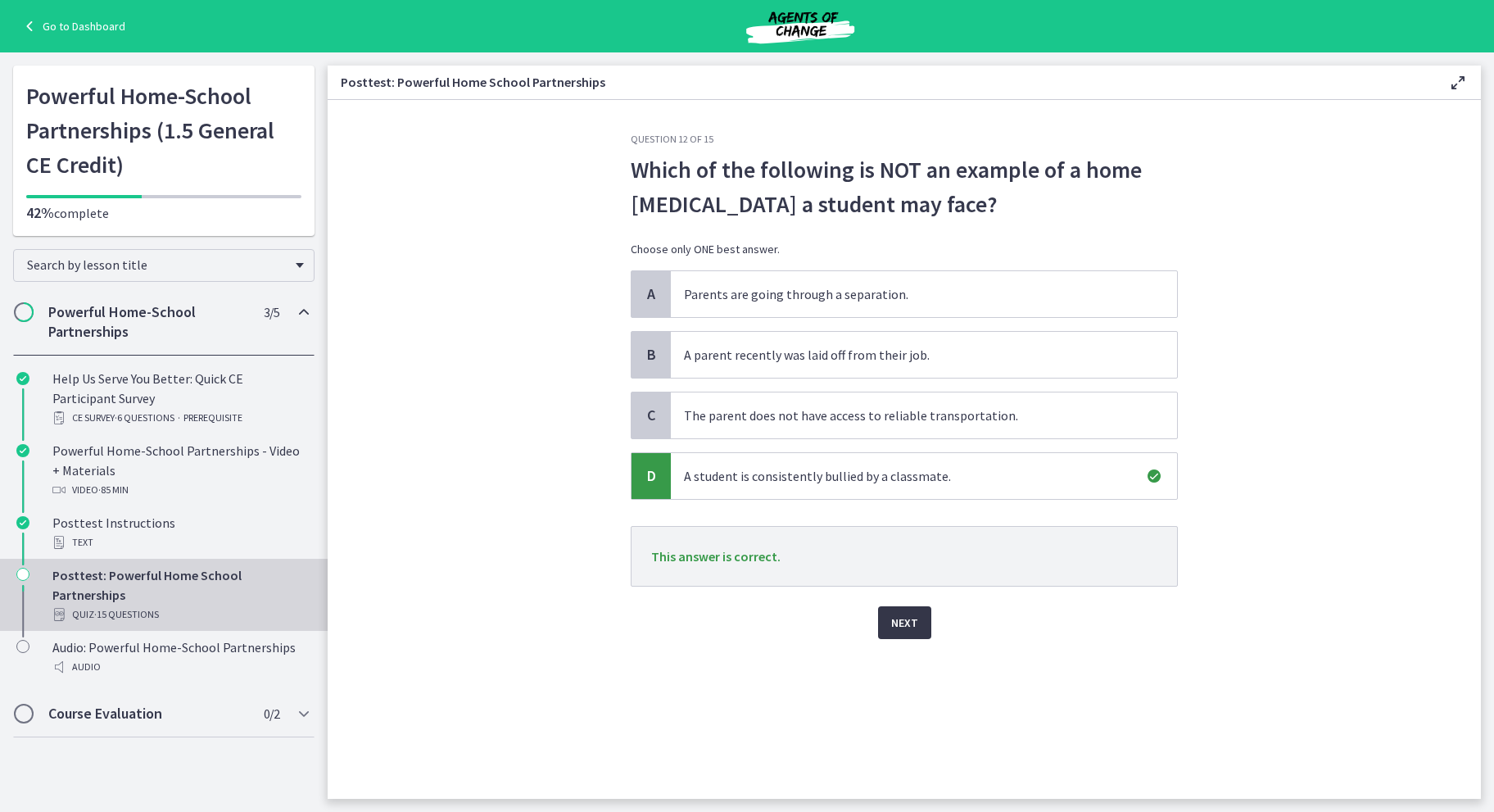
click at [890, 614] on button "Next" at bounding box center [904, 623] width 53 height 33
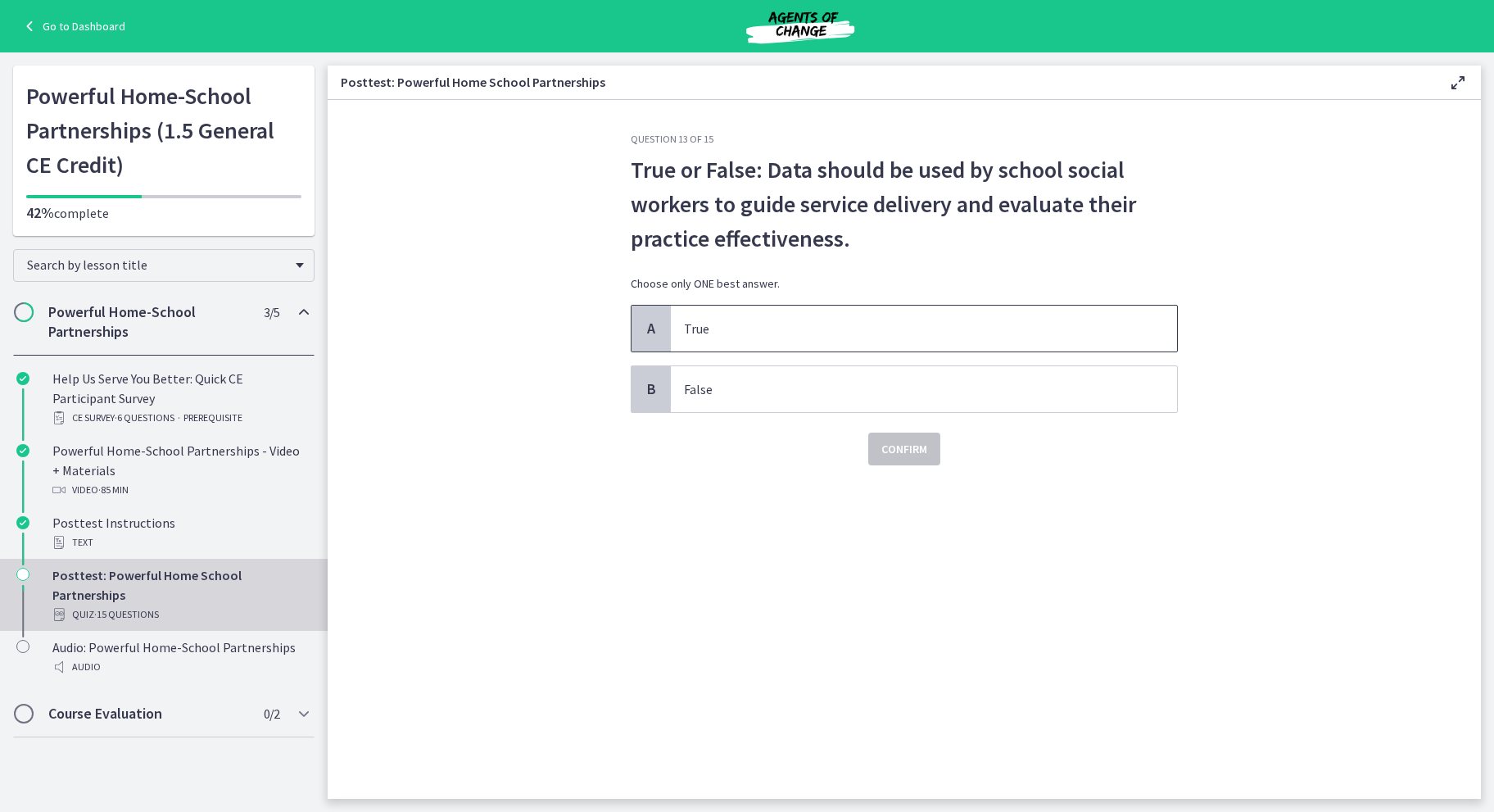
click at [817, 322] on p "True" at bounding box center [907, 328] width 448 height 20
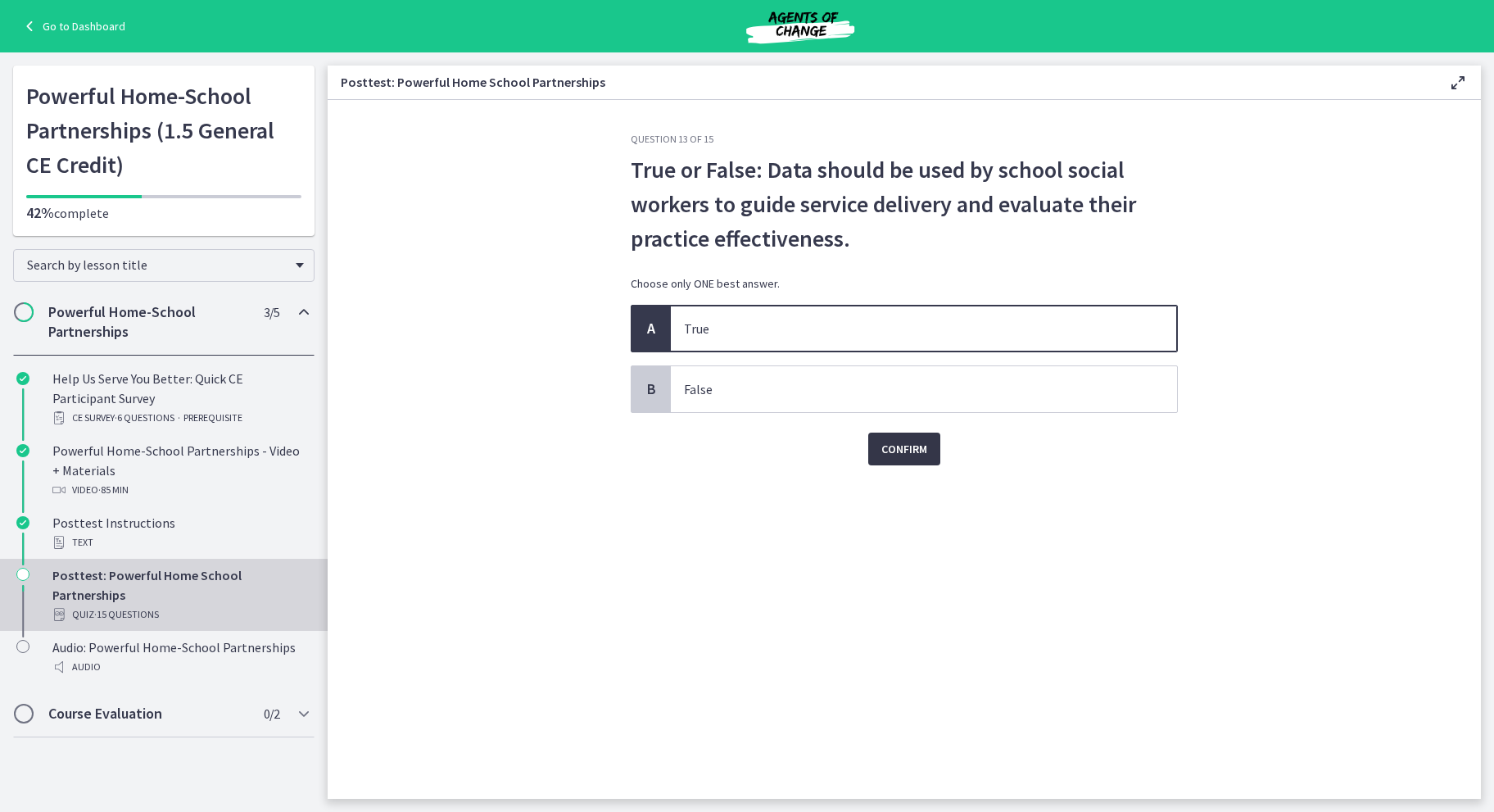
click at [915, 448] on span "Confirm" at bounding box center [904, 449] width 46 height 20
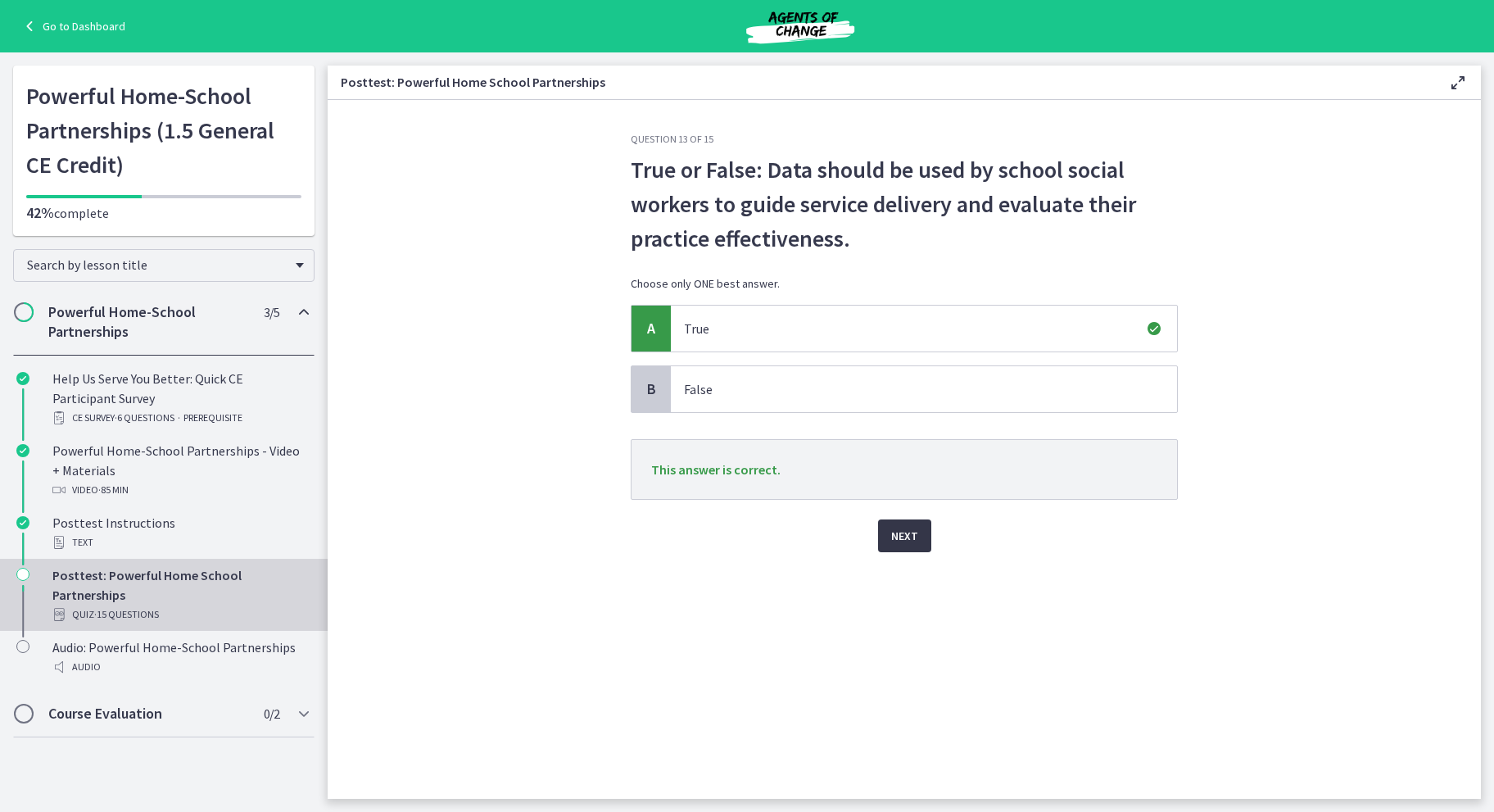
click at [901, 526] on span "Next" at bounding box center [904, 536] width 27 height 20
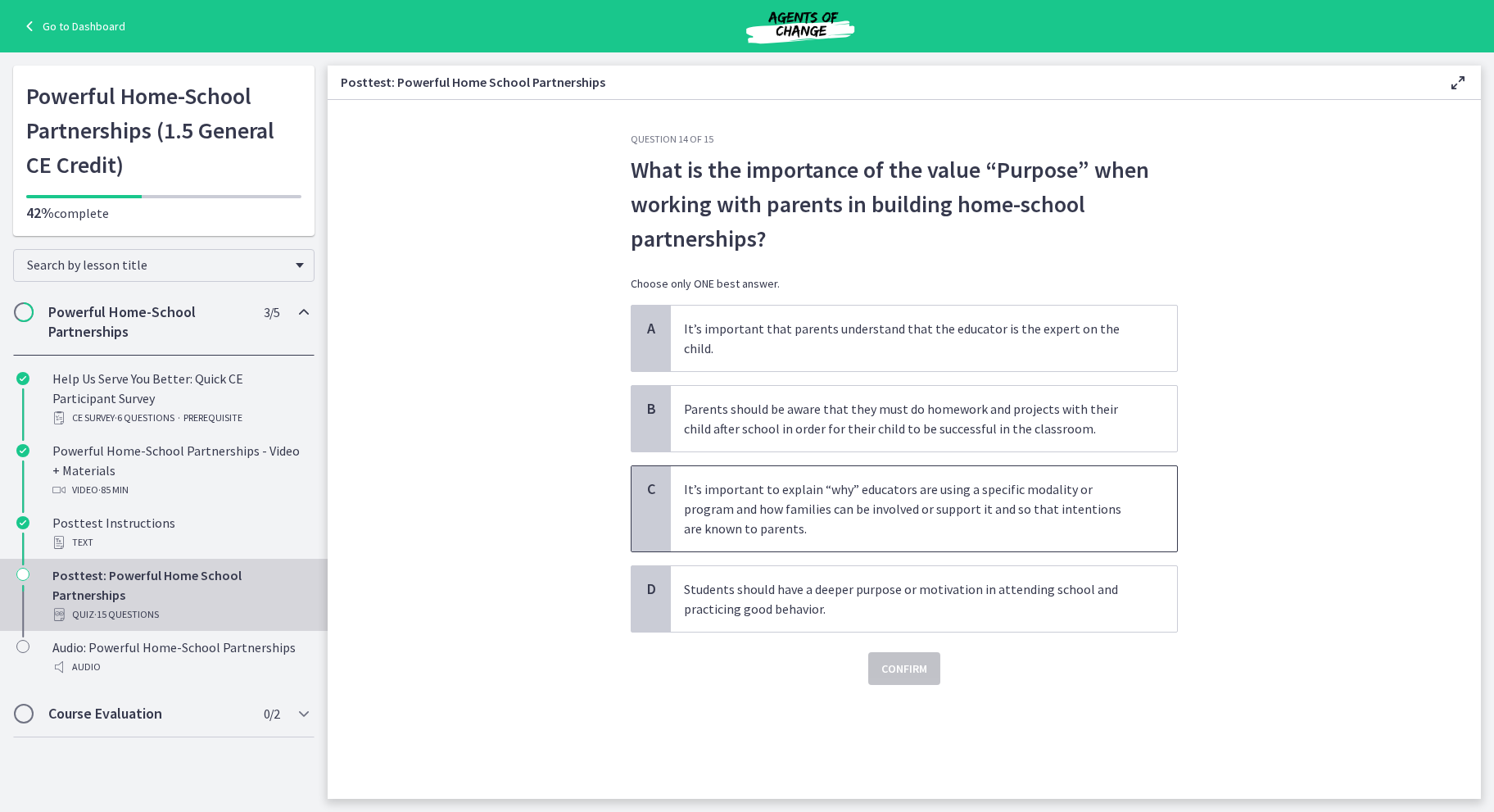
click at [719, 490] on p "It’s important to explain “why” educators are using a specific modality or prog…" at bounding box center [907, 508] width 448 height 59
click at [910, 658] on span "Confirm" at bounding box center [904, 668] width 46 height 20
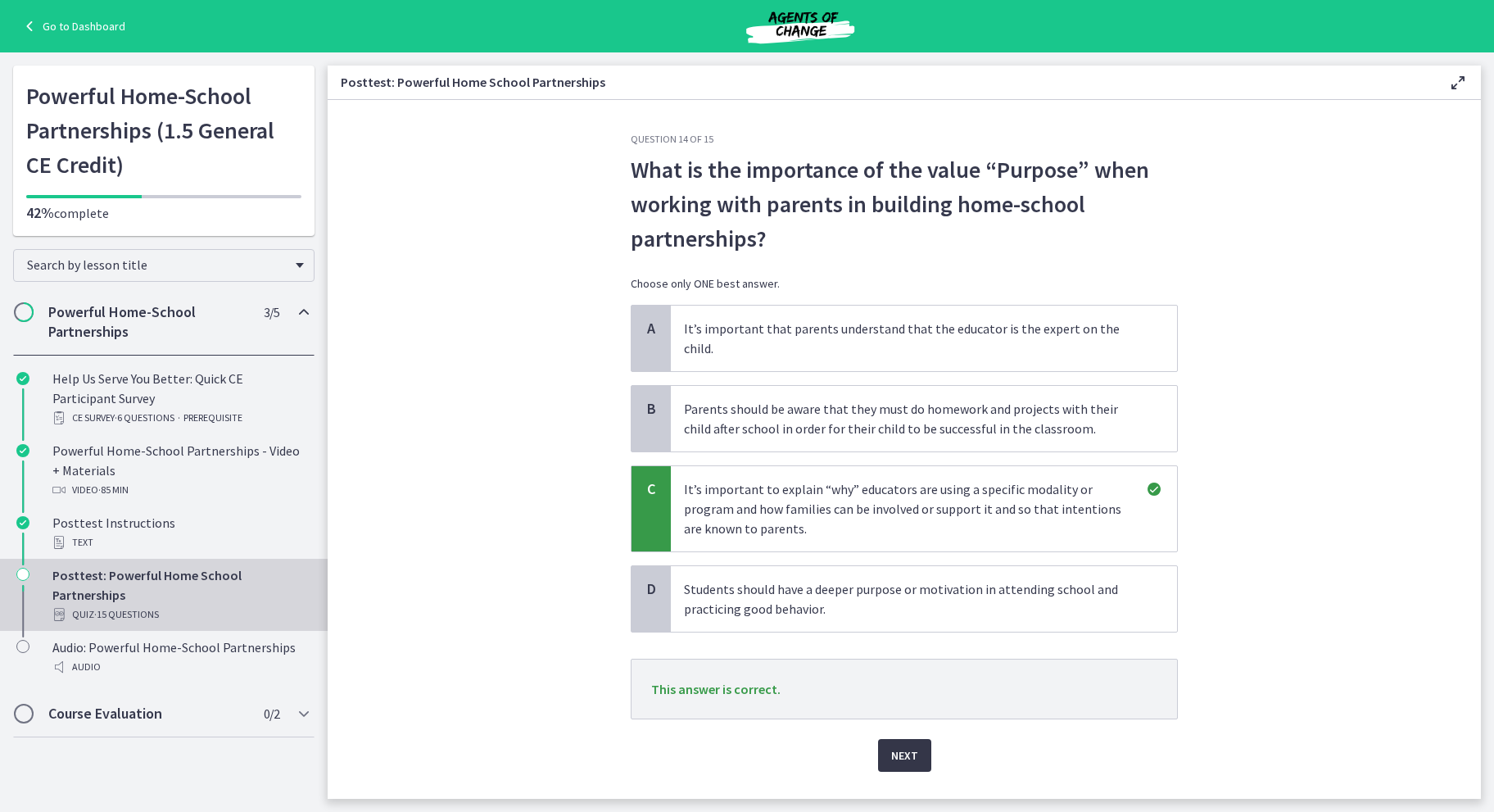
click at [879, 739] on button "Next" at bounding box center [904, 755] width 53 height 33
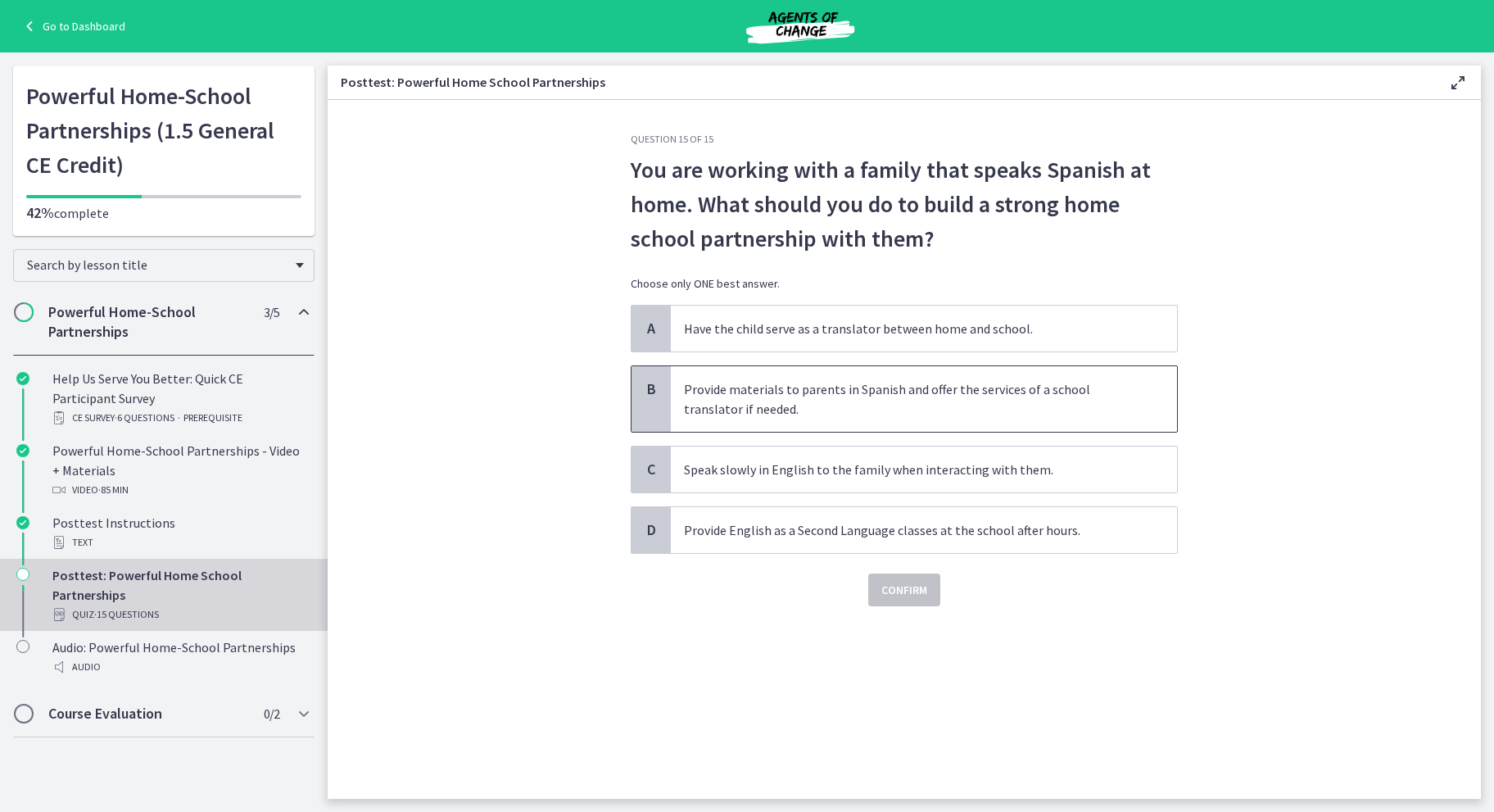
click at [793, 387] on p "Provide materials to parents in Spanish and offer the services of a school tran…" at bounding box center [907, 399] width 448 height 39
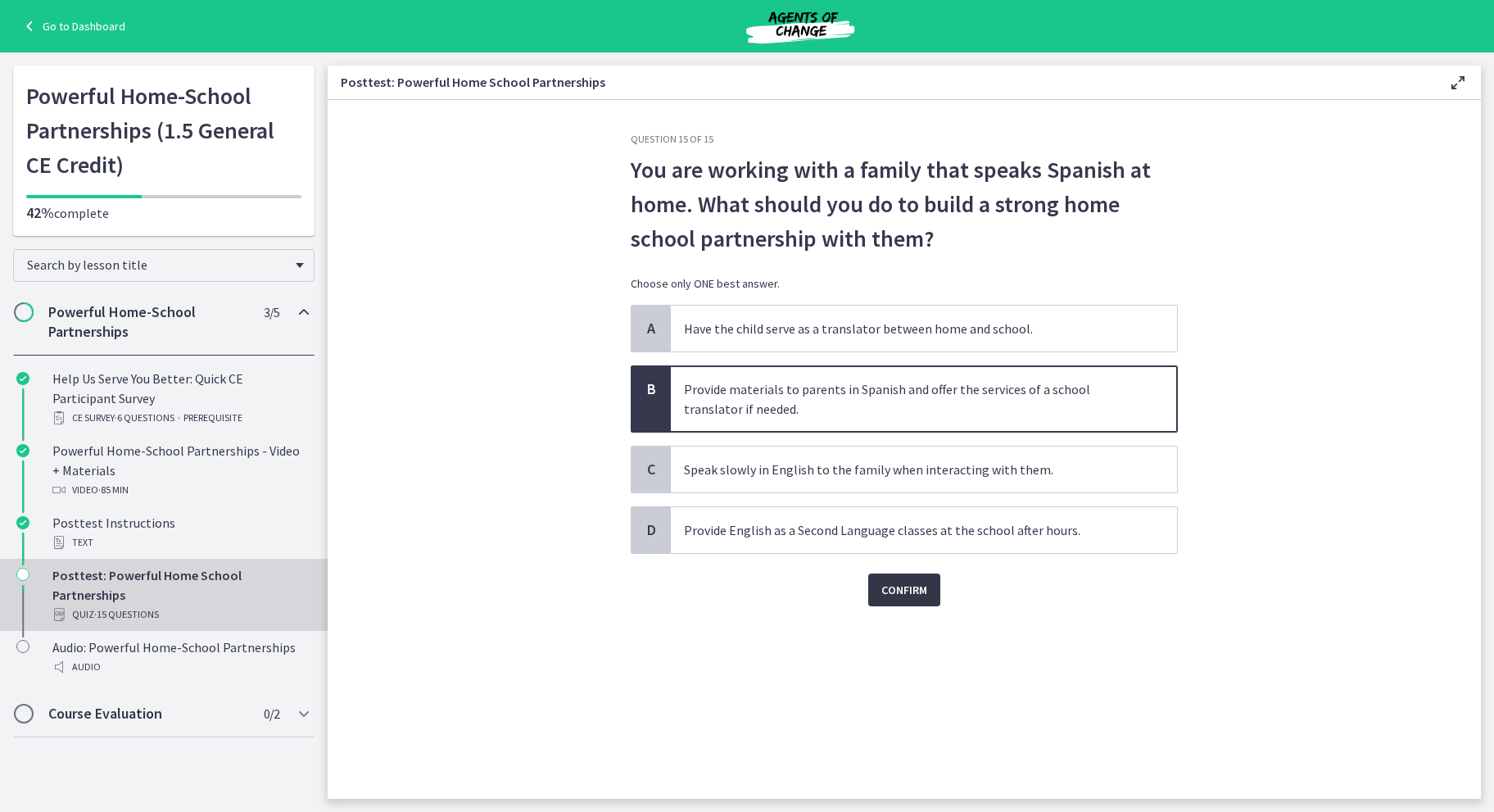
click at [902, 588] on span "Confirm" at bounding box center [904, 590] width 46 height 20
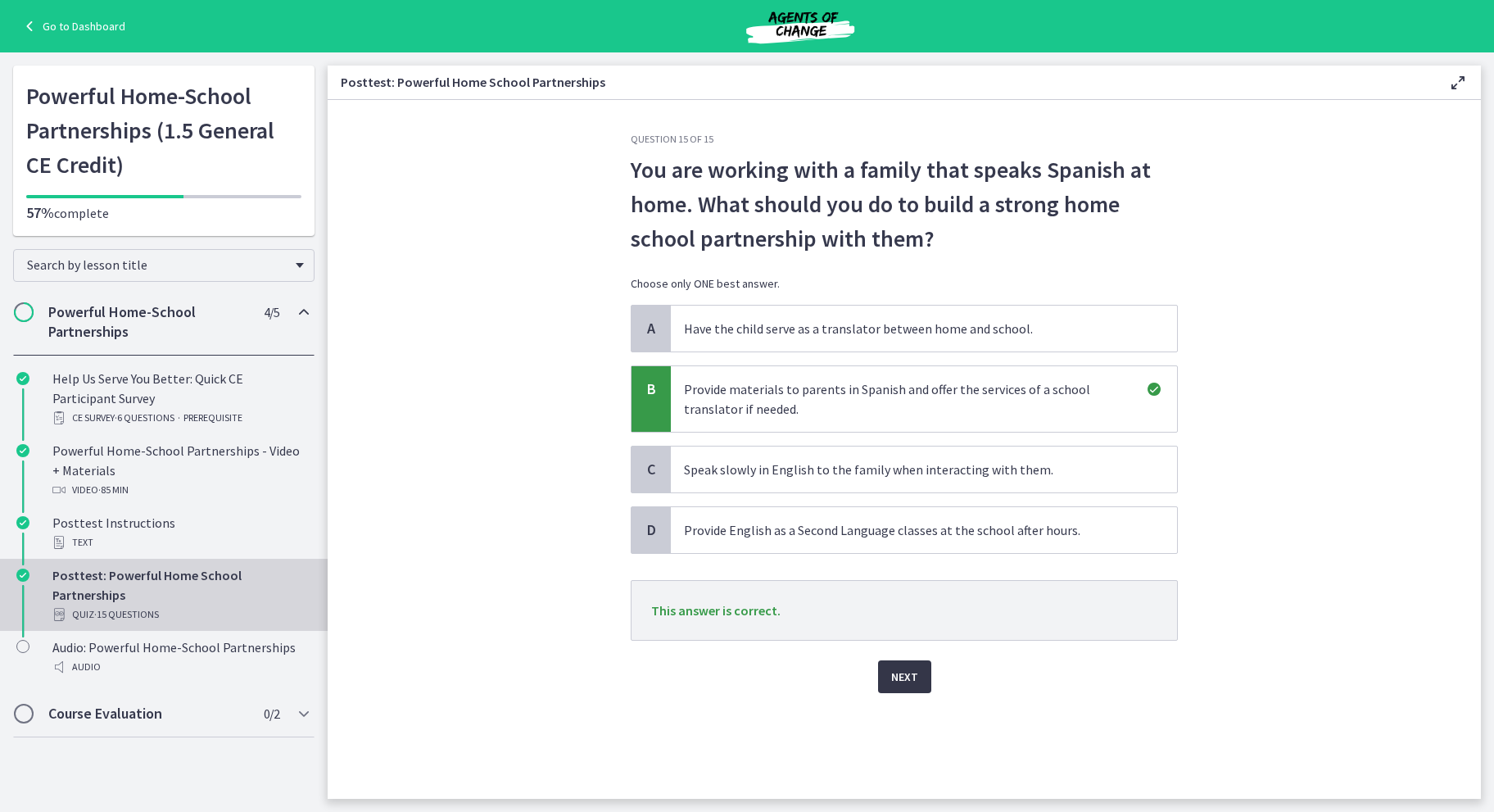
click at [894, 674] on span "Next" at bounding box center [904, 676] width 27 height 20
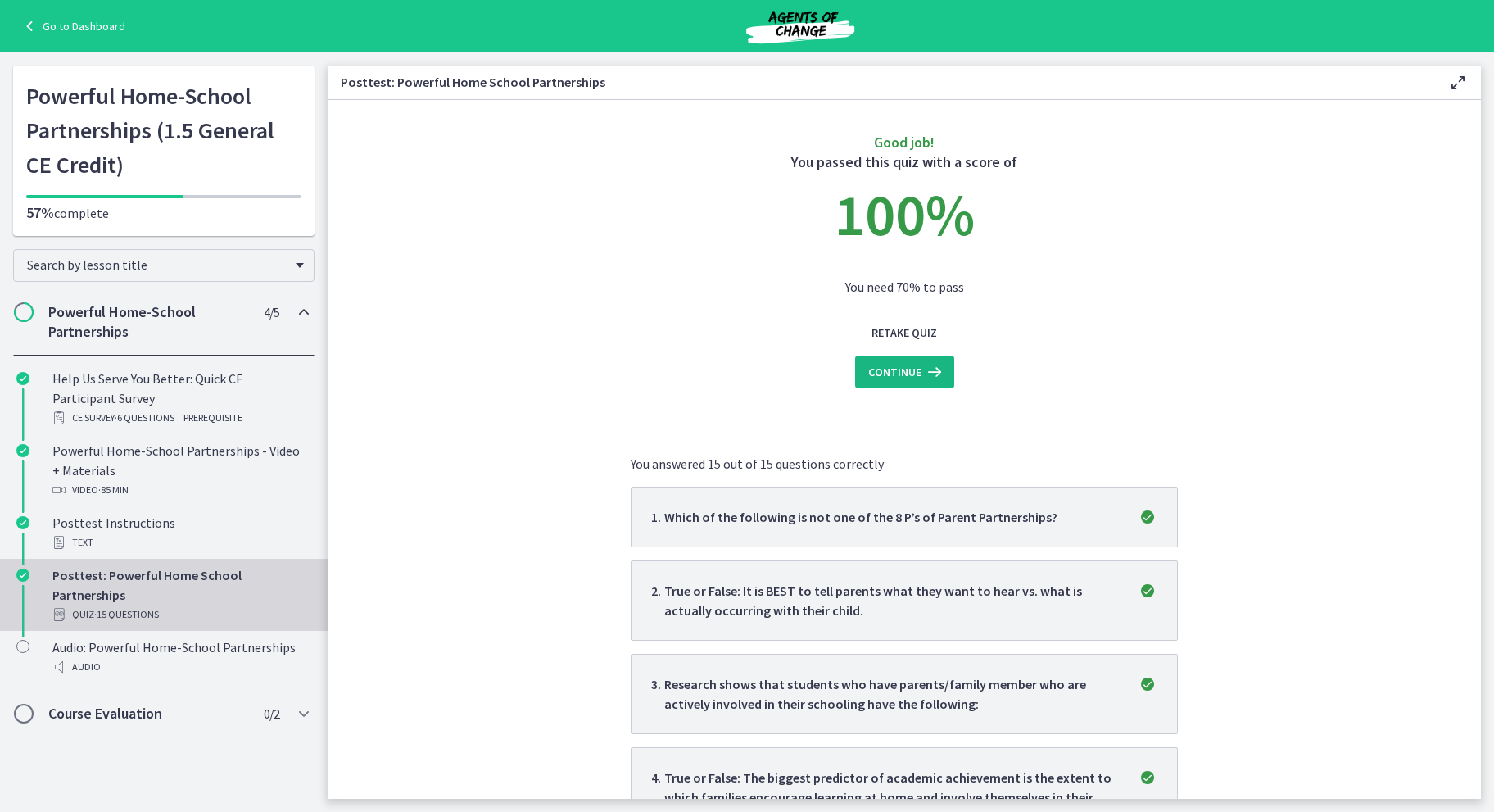
click at [881, 364] on span "Continue" at bounding box center [894, 372] width 53 height 20
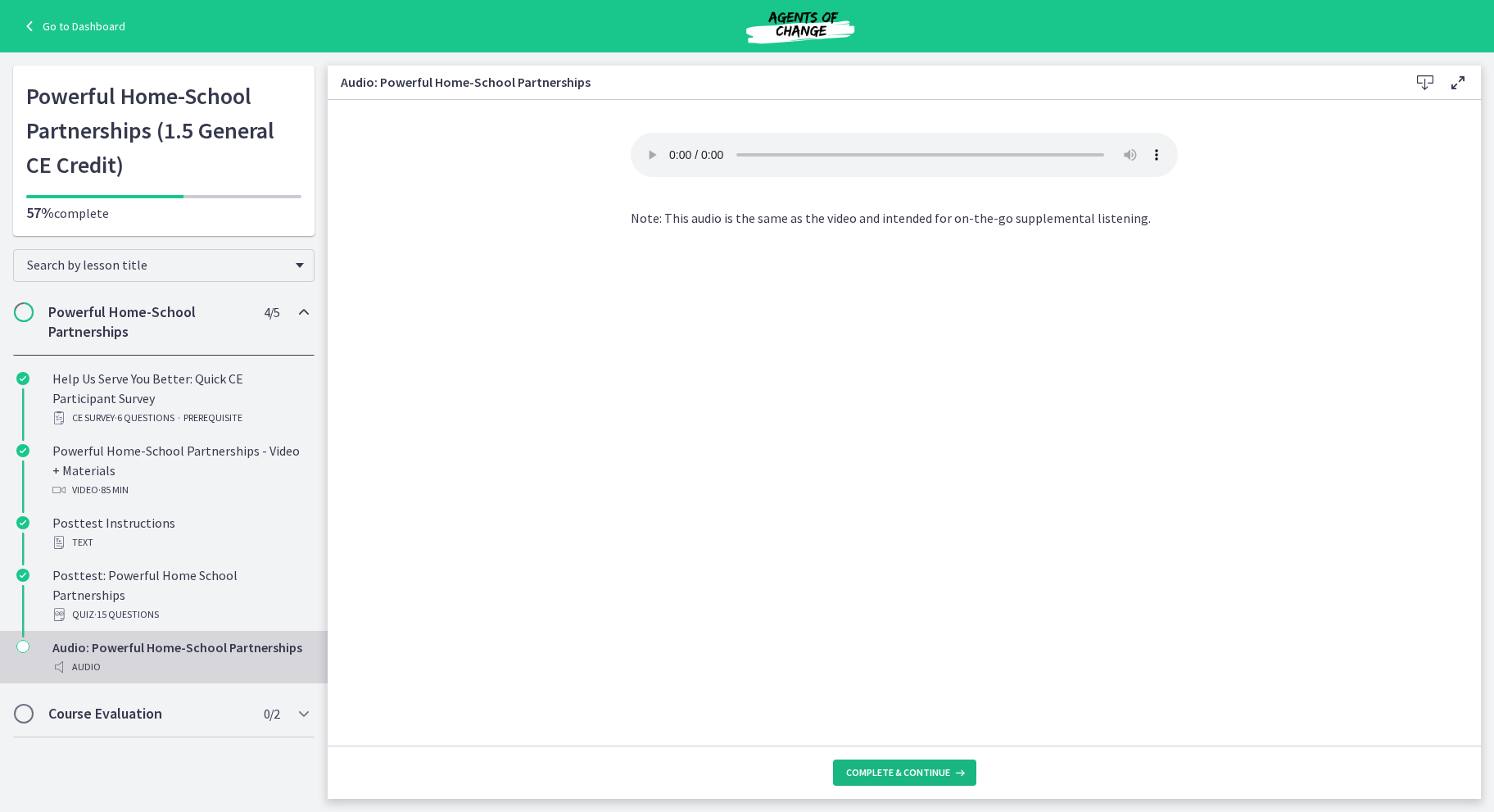
click at [907, 772] on span "Complete & continue" at bounding box center [898, 773] width 104 height 13
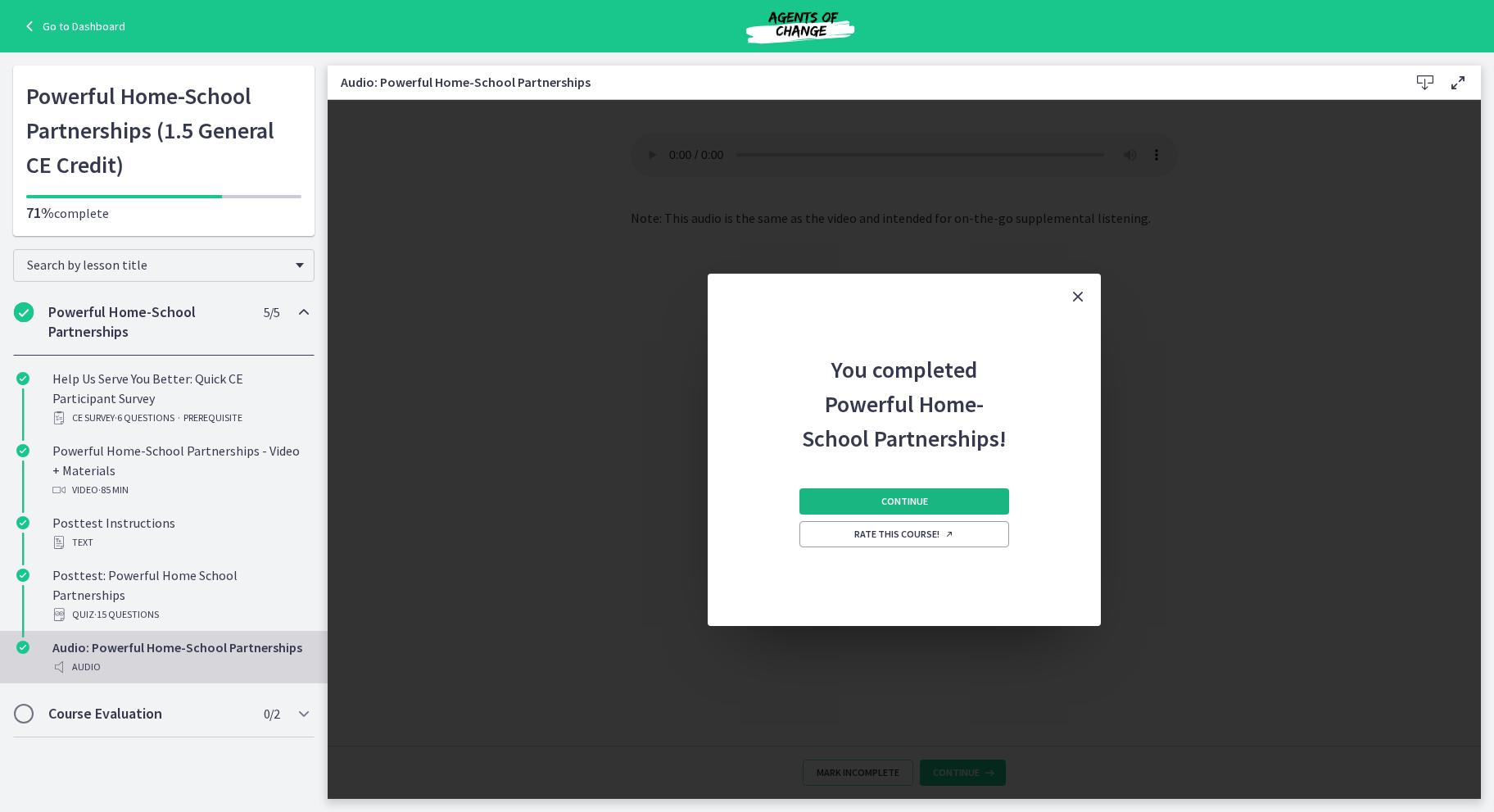
click at [882, 497] on span "Continue" at bounding box center [904, 501] width 47 height 13
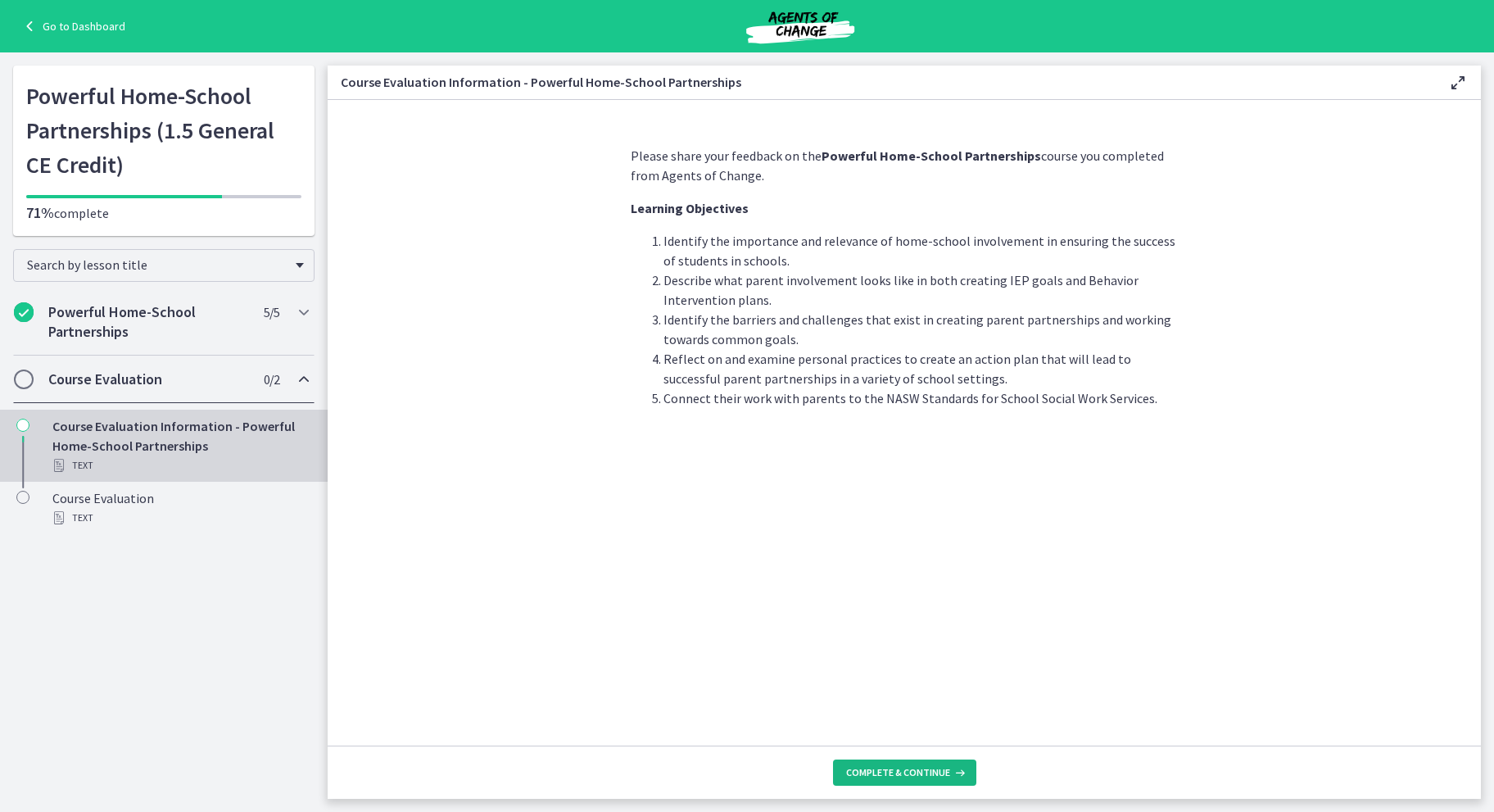
click at [898, 775] on span "Complete & continue" at bounding box center [898, 773] width 104 height 13
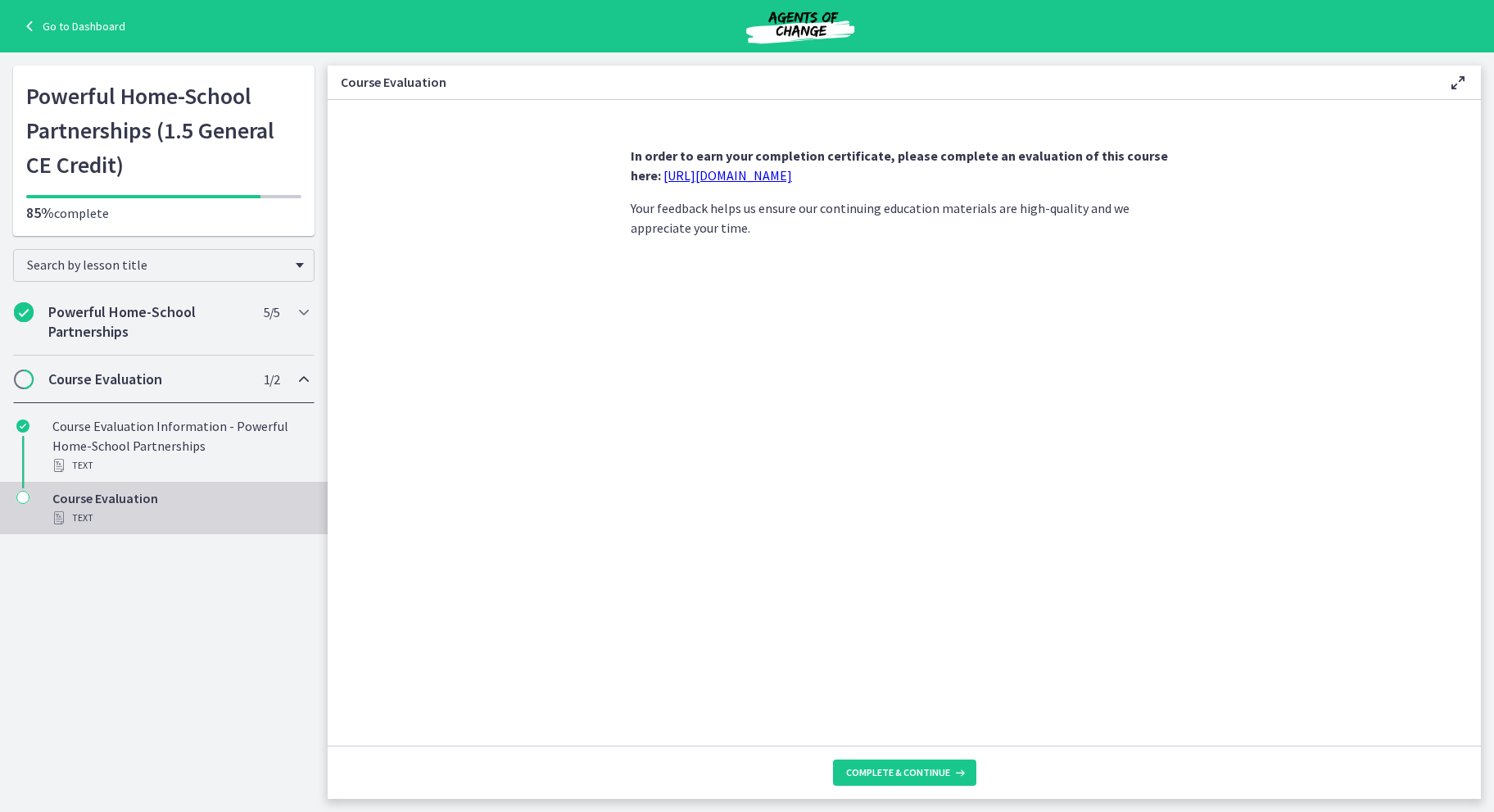
click at [792, 173] on link "https://forms.gle/iBpb7zobziVS6aFEA" at bounding box center [727, 175] width 128 height 16
click at [924, 773] on span "Complete & continue" at bounding box center [898, 773] width 104 height 13
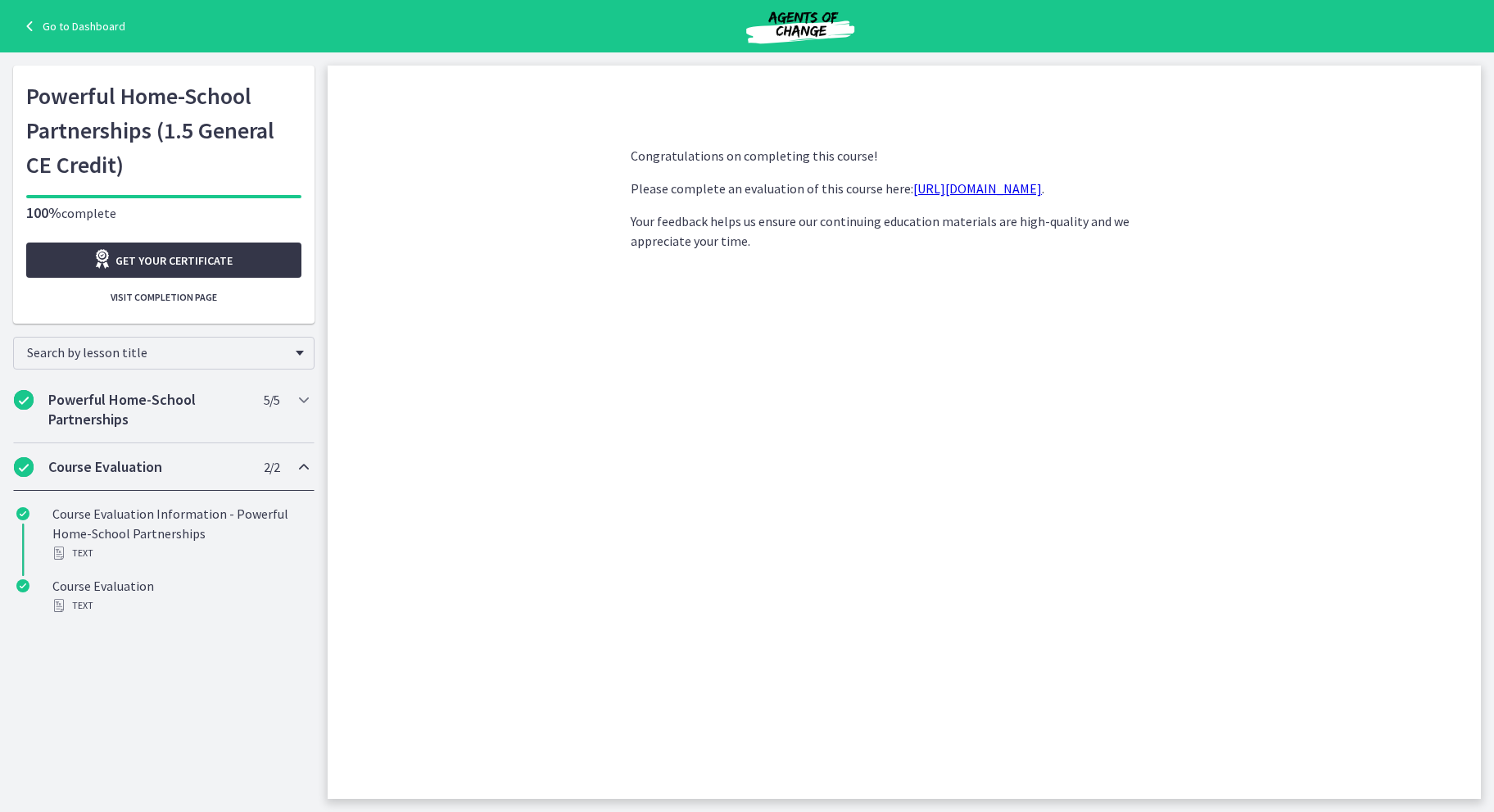
click at [248, 264] on link "Get your certificate" at bounding box center [164, 260] width 275 height 35
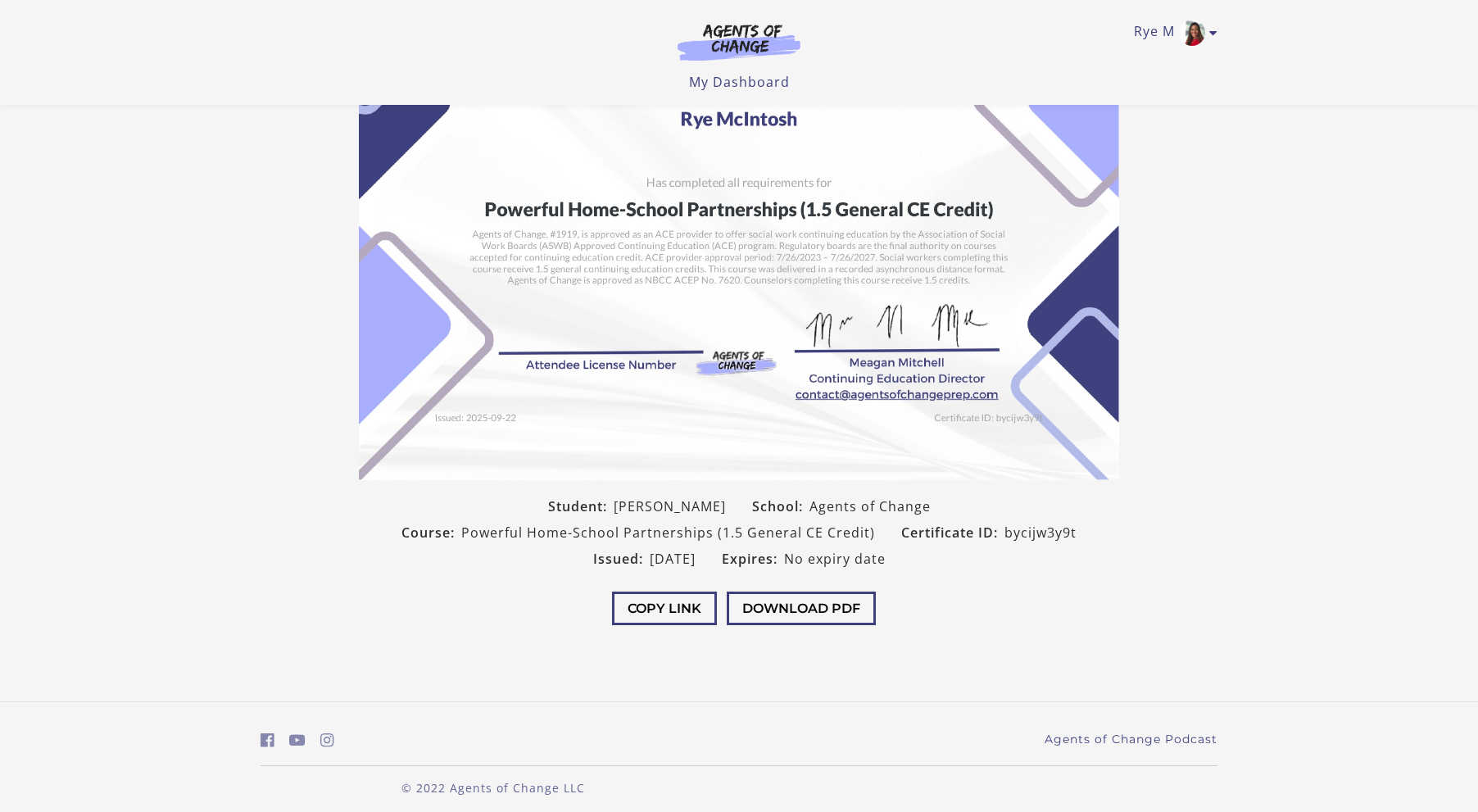
scroll to position [95, 0]
click at [848, 611] on button "Download PDF" at bounding box center [801, 609] width 149 height 34
